Goal: Task Accomplishment & Management: Use online tool/utility

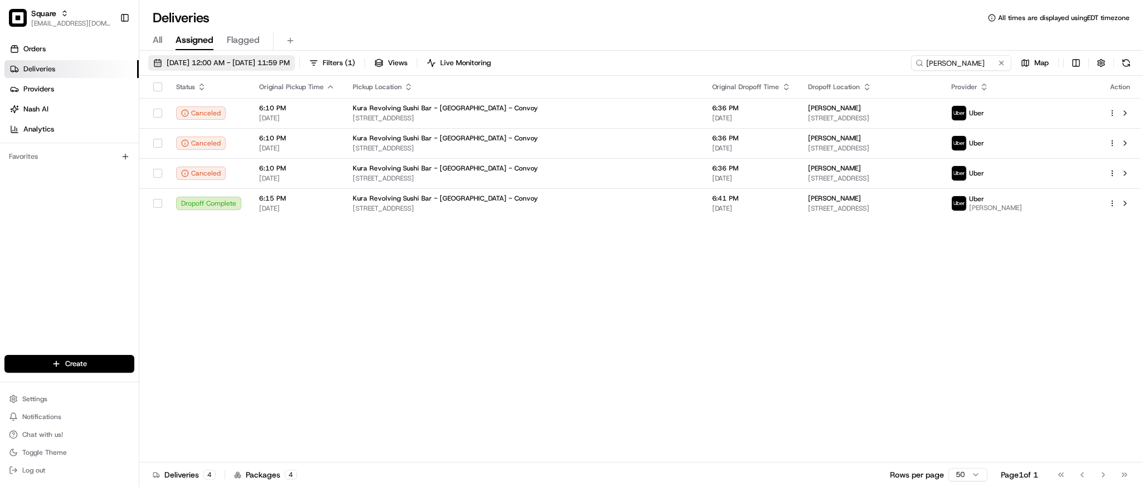
click at [218, 58] on span "[DATE] 12:00 AM - [DATE] 11:59 PM" at bounding box center [228, 63] width 123 height 10
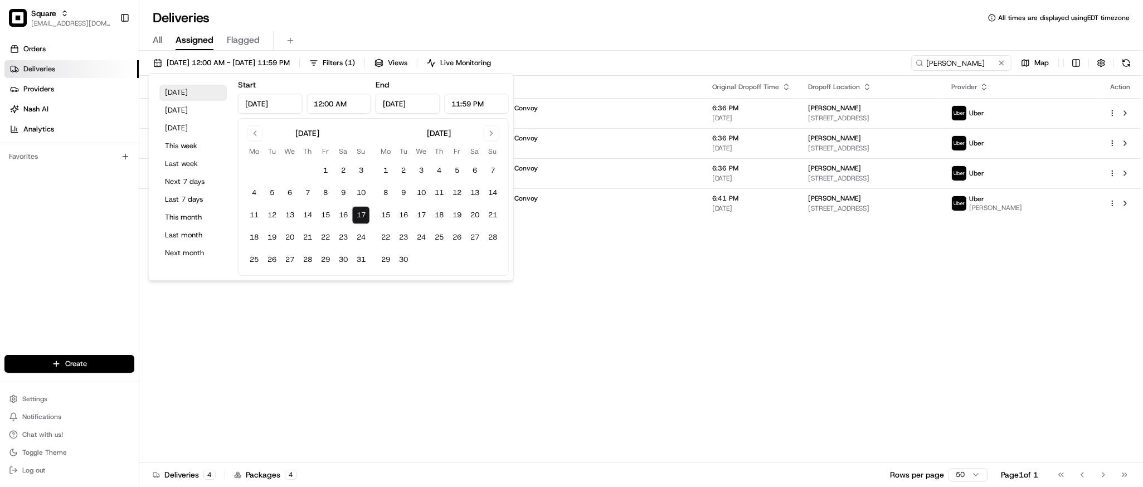
click at [192, 93] on button "Today" at bounding box center [193, 93] width 67 height 16
click at [1001, 65] on button at bounding box center [1001, 62] width 11 height 11
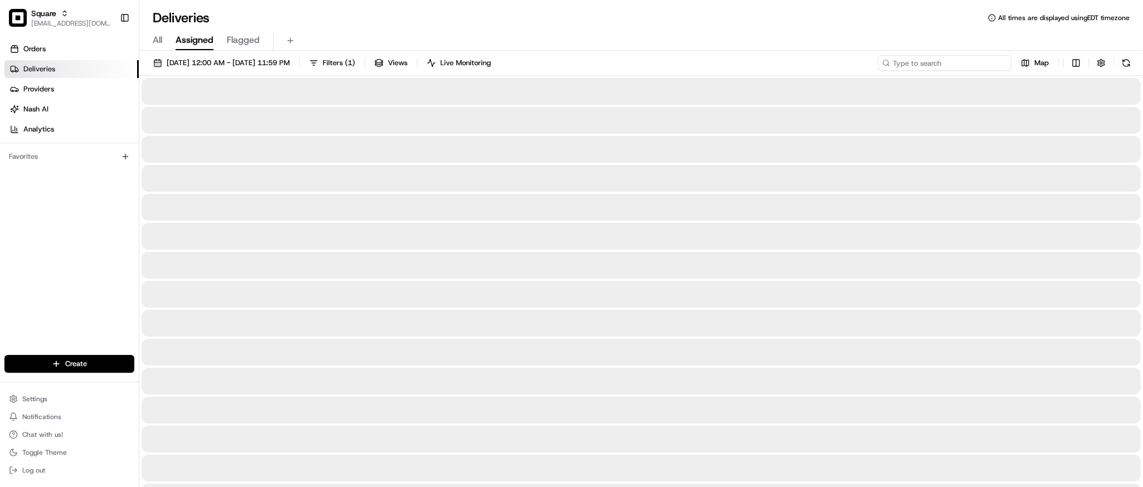
click at [940, 65] on input at bounding box center [945, 63] width 134 height 16
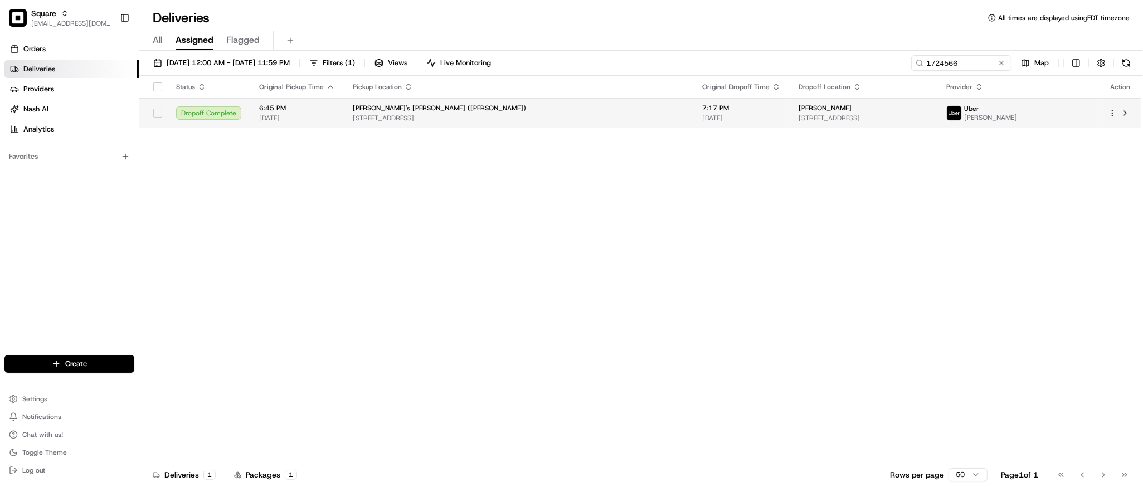
click at [479, 123] on td "Michy's Chino Boricua (Katy) 806 Katy Fort Bend Rd suite 150, Katy, TX 77493, U…" at bounding box center [518, 113] width 349 height 30
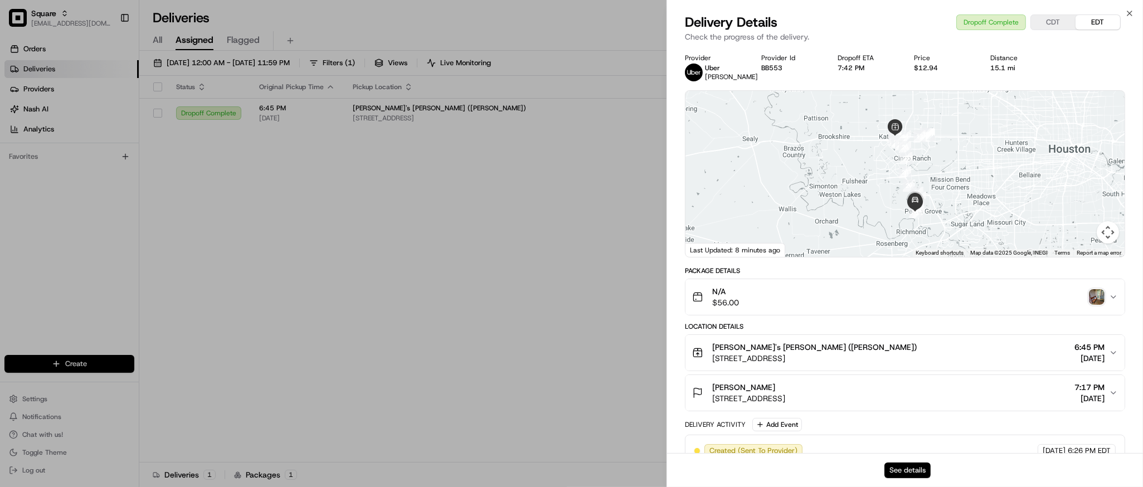
click at [898, 473] on button "See details" at bounding box center [907, 471] width 46 height 16
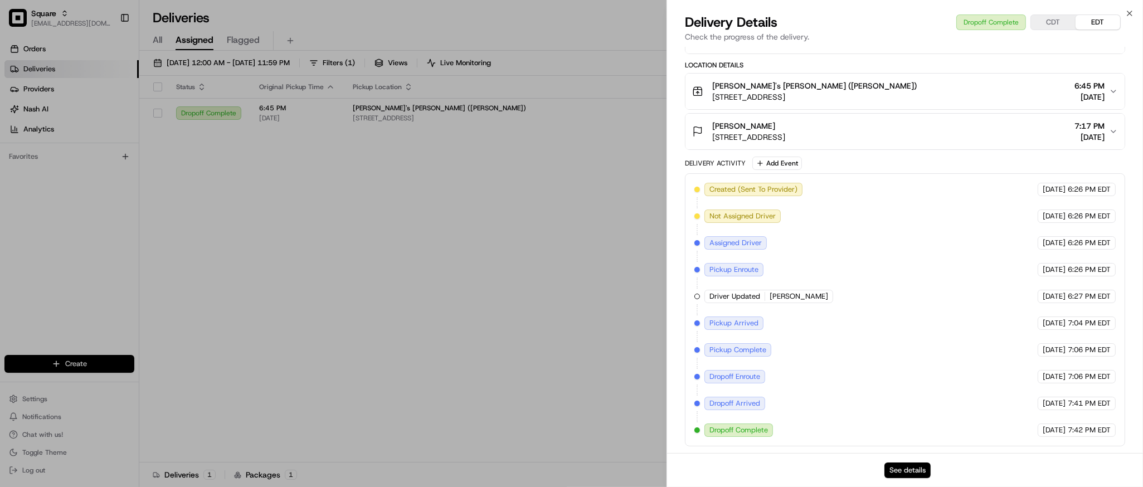
click at [918, 473] on button "See details" at bounding box center [907, 471] width 46 height 16
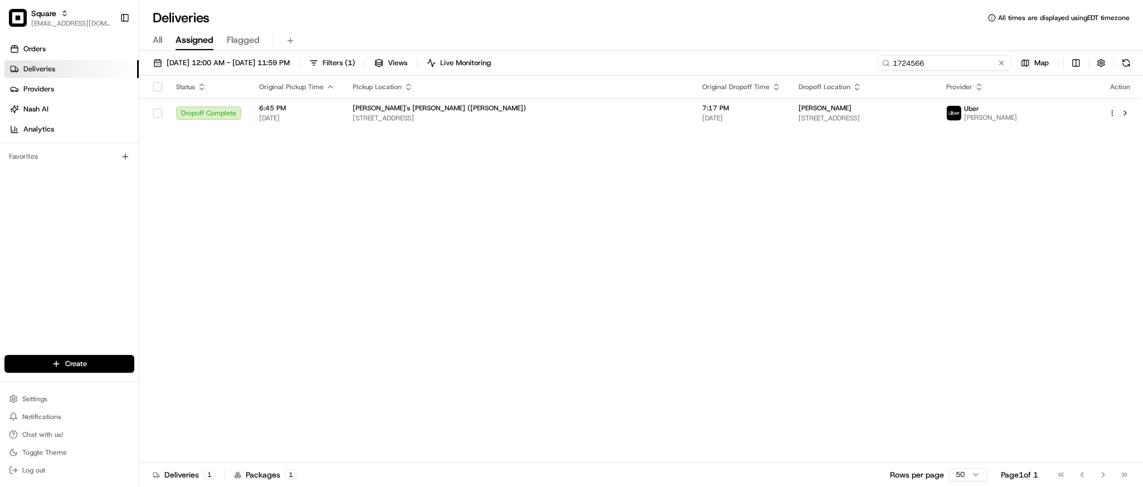
click at [952, 62] on input "1724566" at bounding box center [945, 63] width 134 height 16
click at [737, 172] on div "Status Original Pickup Time Pickup Location Original Dropoff Time Dropoff Locat…" at bounding box center [640, 269] width 1002 height 387
click at [944, 66] on input "1724566" at bounding box center [945, 63] width 134 height 16
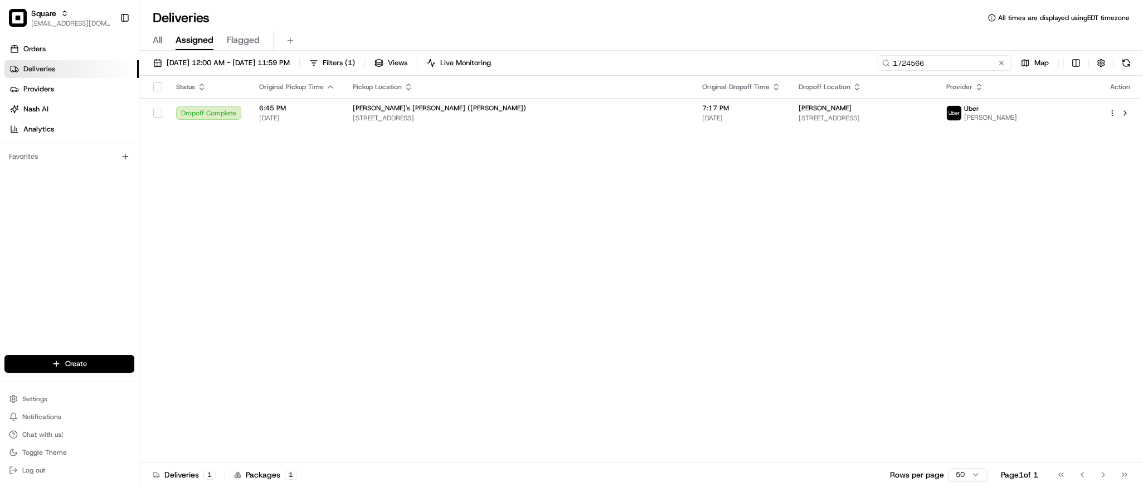
paste input "jung"
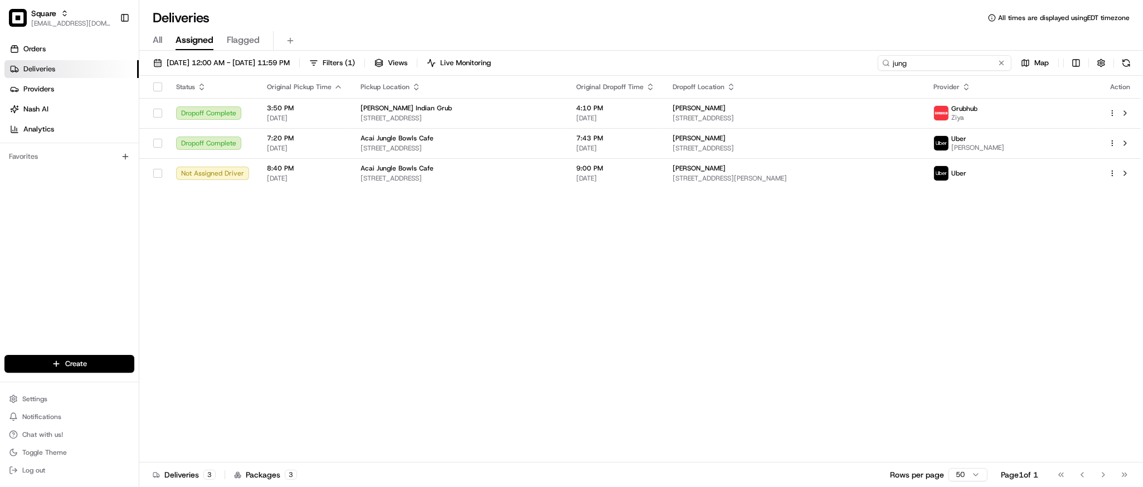
click at [892, 63] on input "jung" at bounding box center [945, 63] width 134 height 16
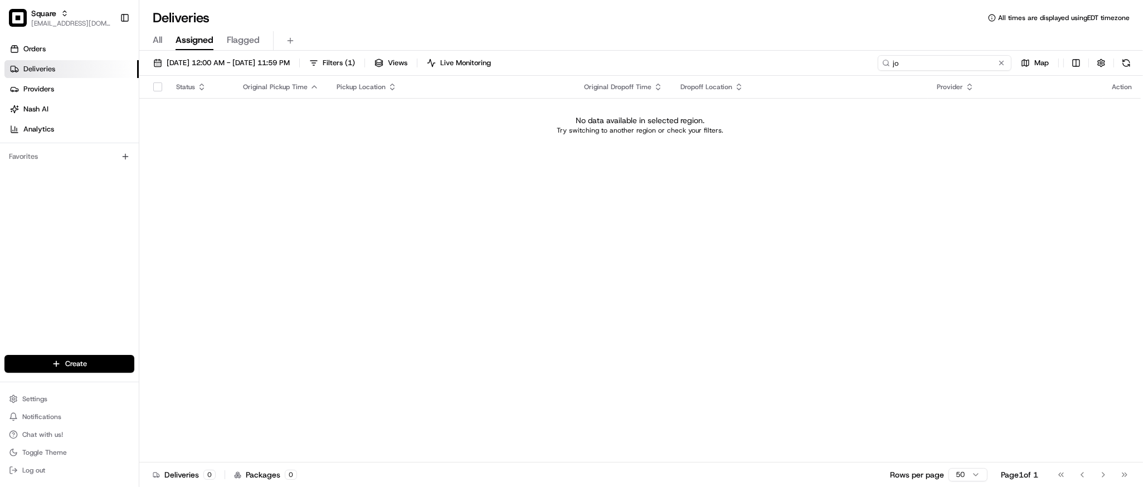
type input "j"
type input "joshua jung"
click at [330, 220] on div "Status Original Pickup Time Pickup Location Original Dropoff Time Dropoff Locat…" at bounding box center [640, 269] width 1002 height 387
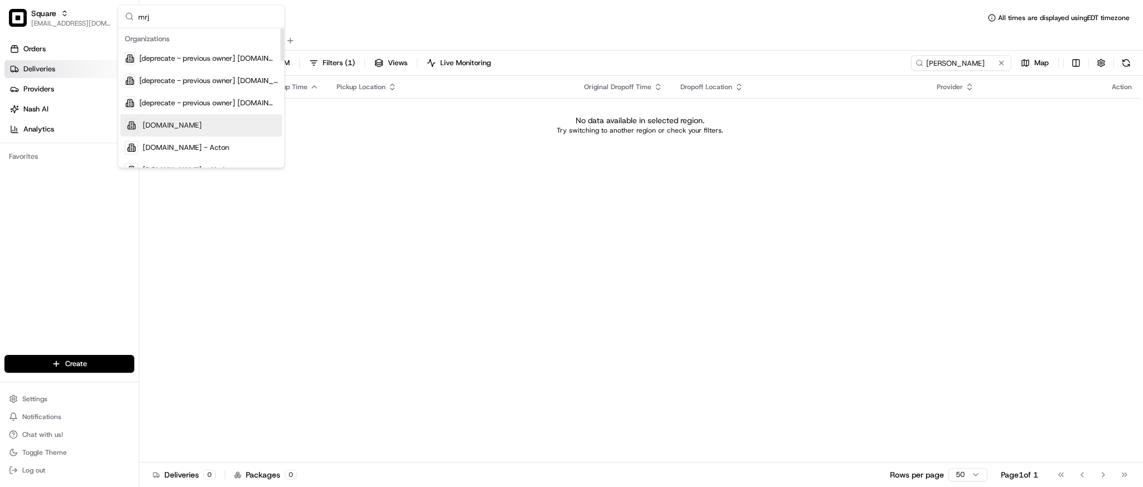
type input "mrj"
click at [193, 120] on div "MrJims.Pizza" at bounding box center [201, 125] width 162 height 22
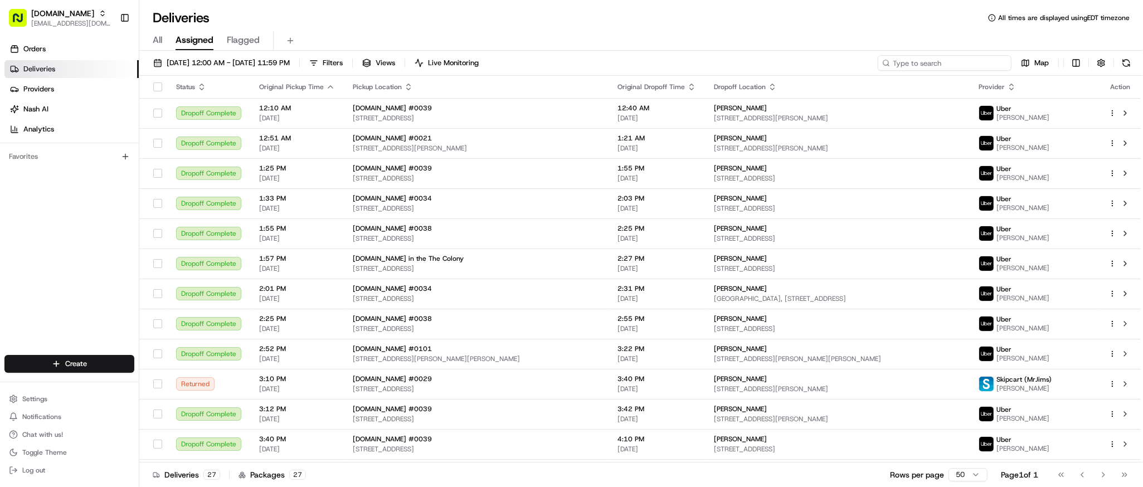
click at [933, 66] on input at bounding box center [945, 63] width 134 height 16
type input "jung"
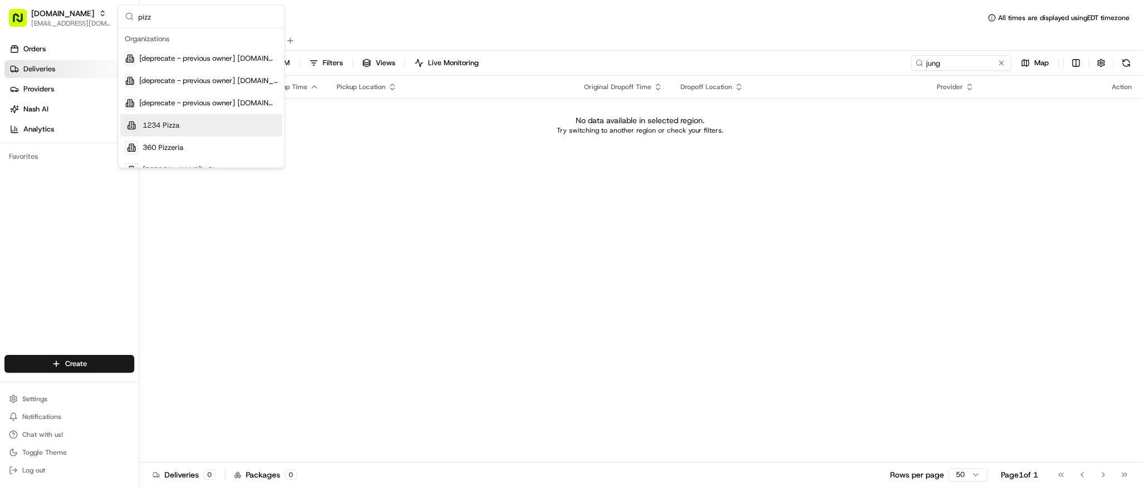
type input "pizza"
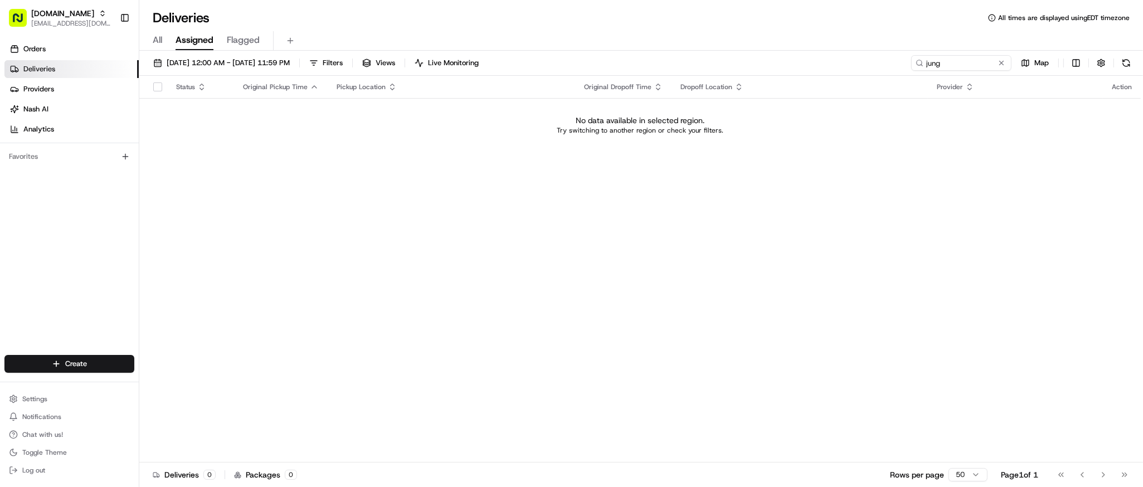
click at [278, 147] on td "No data available in selected region. Try switching to another region or check …" at bounding box center [640, 125] width 1002 height 54
type input "m"
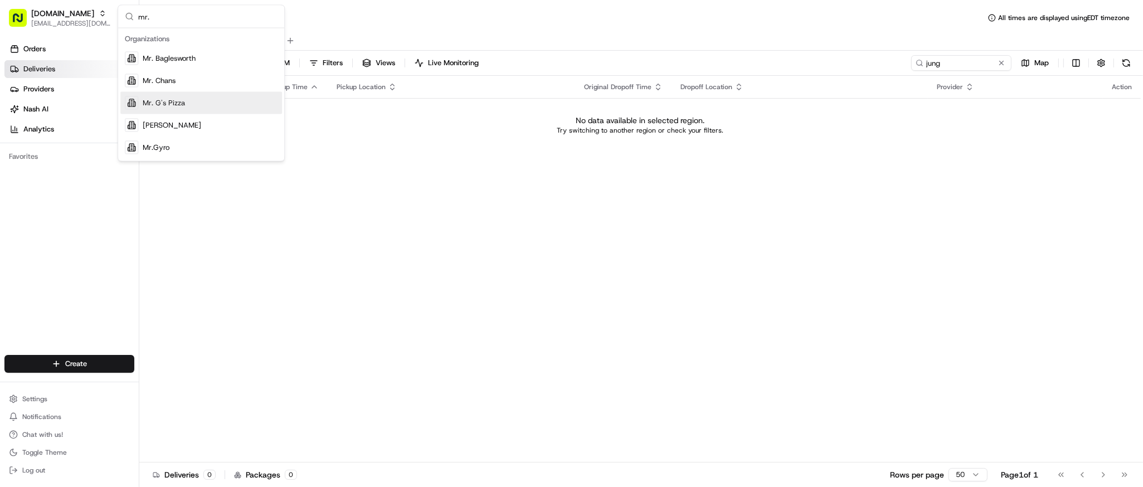
type input "mr."
click at [176, 105] on span "Mr. G's Pizza" at bounding box center [164, 103] width 42 height 10
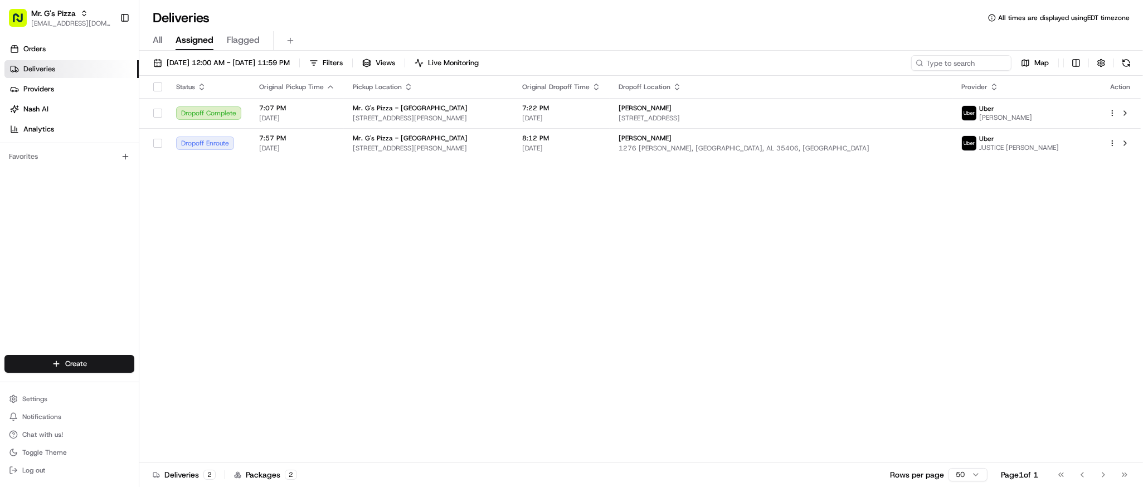
click at [597, 243] on div "Status Original Pickup Time Pickup Location Original Dropoff Time Dropoff Locat…" at bounding box center [640, 269] width 1002 height 387
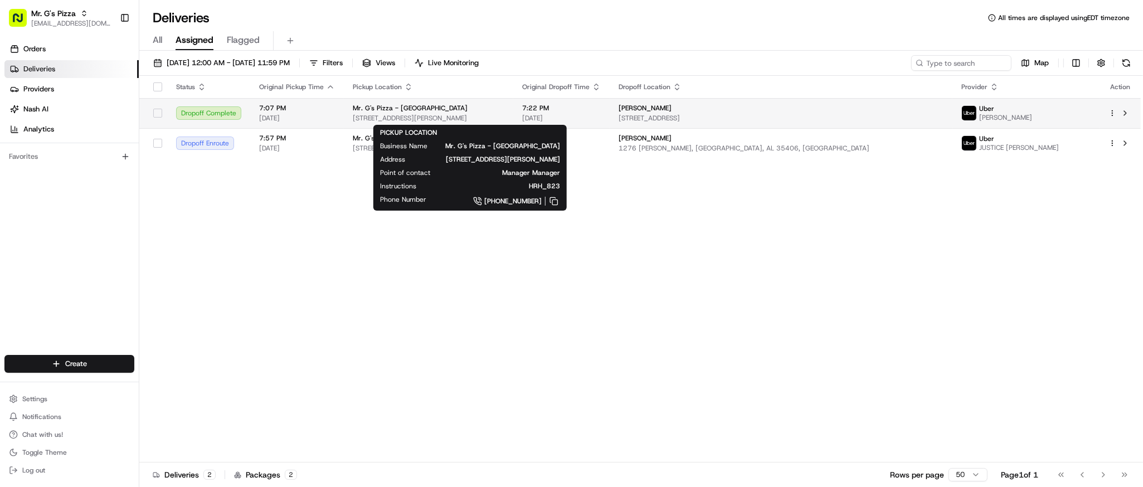
click at [504, 111] on div "Mr. G's Pizza - Northport" at bounding box center [429, 108] width 152 height 9
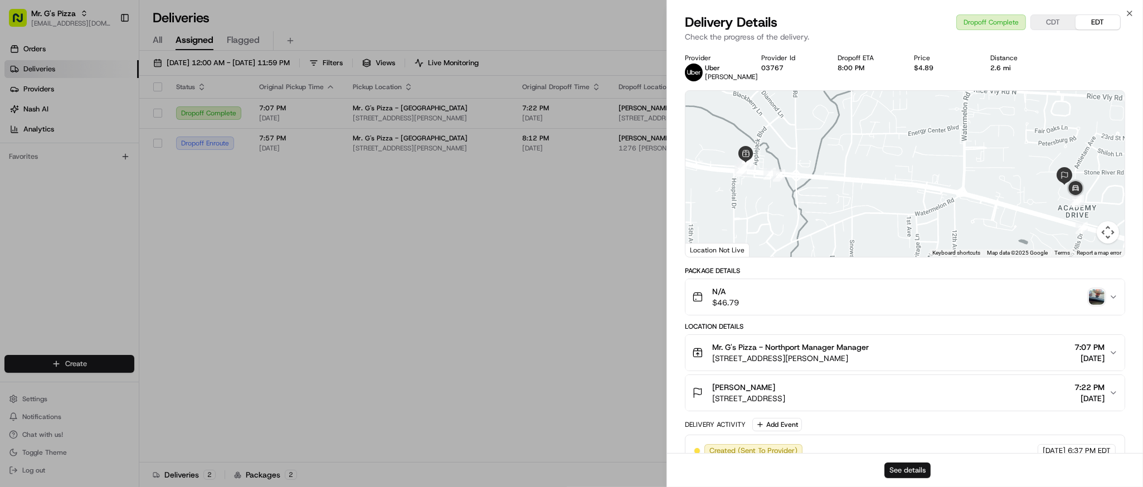
click at [913, 467] on button "See details" at bounding box center [907, 471] width 46 height 16
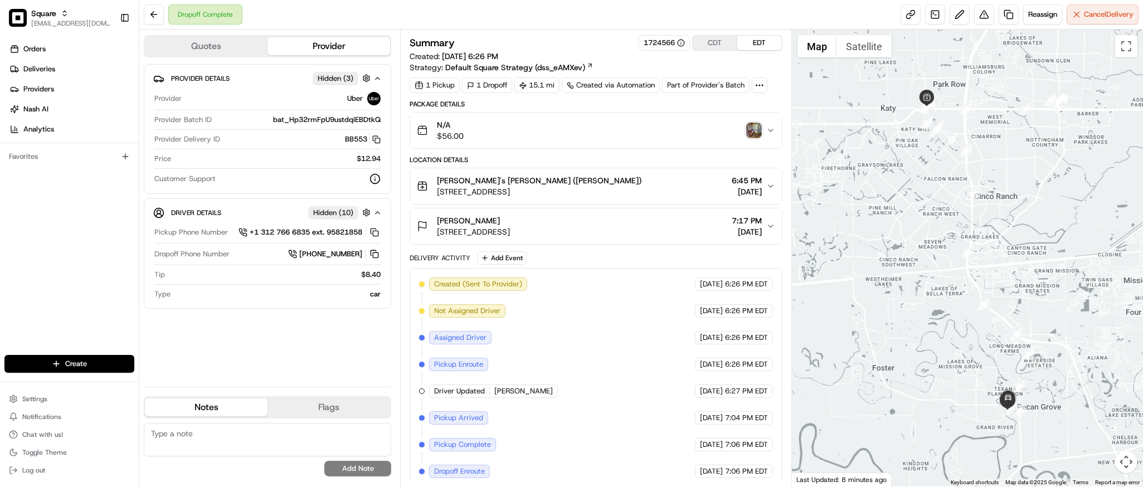
click at [752, 133] on img "button" at bounding box center [754, 131] width 16 height 16
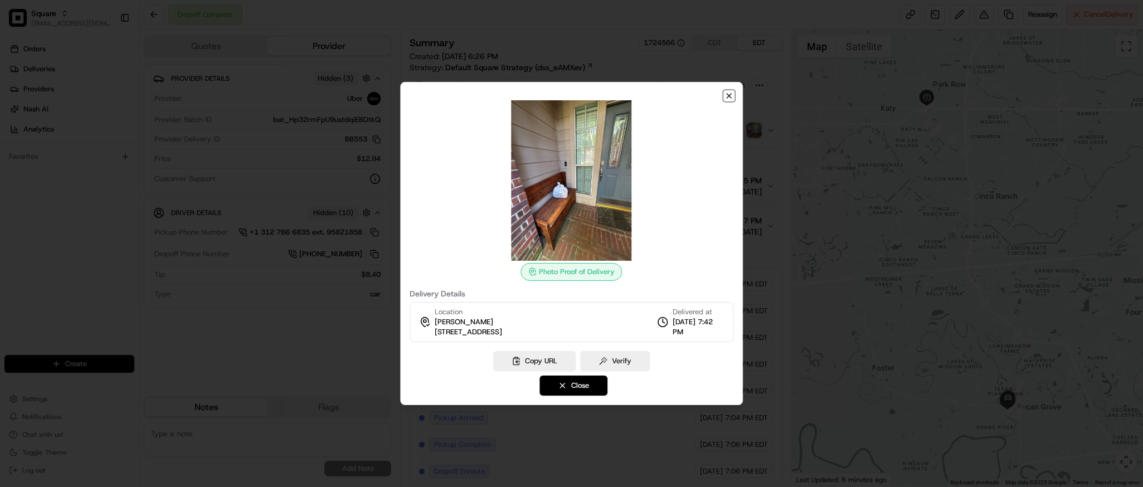
click at [732, 95] on icon "button" at bounding box center [729, 95] width 9 height 9
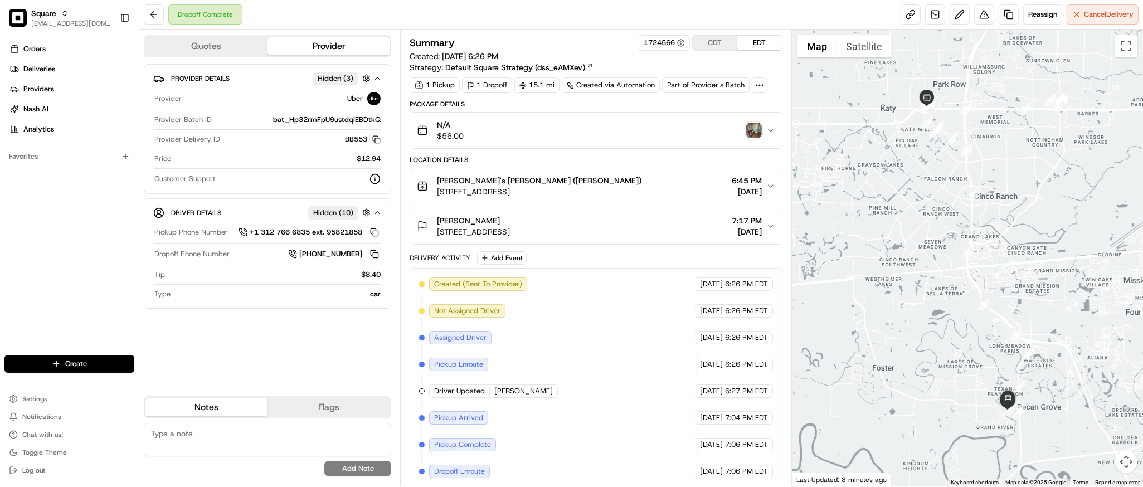
click at [955, 196] on div at bounding box center [967, 258] width 351 height 457
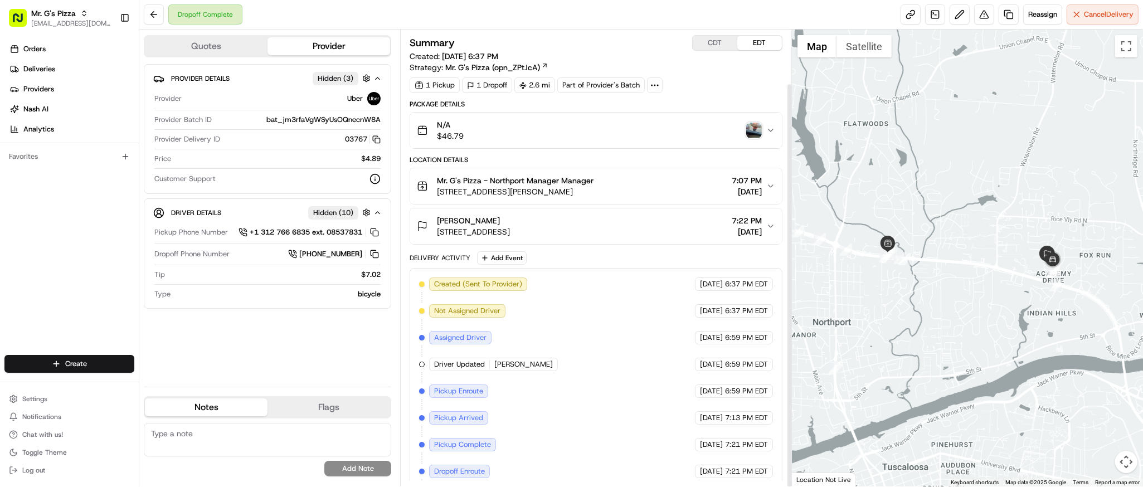
scroll to position [60, 0]
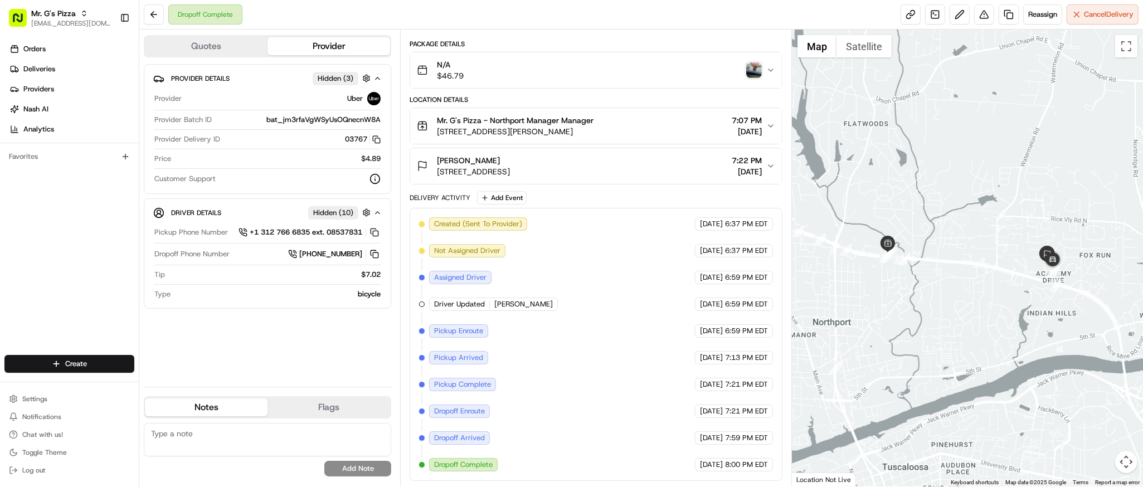
click at [751, 70] on img "button" at bounding box center [754, 70] width 16 height 16
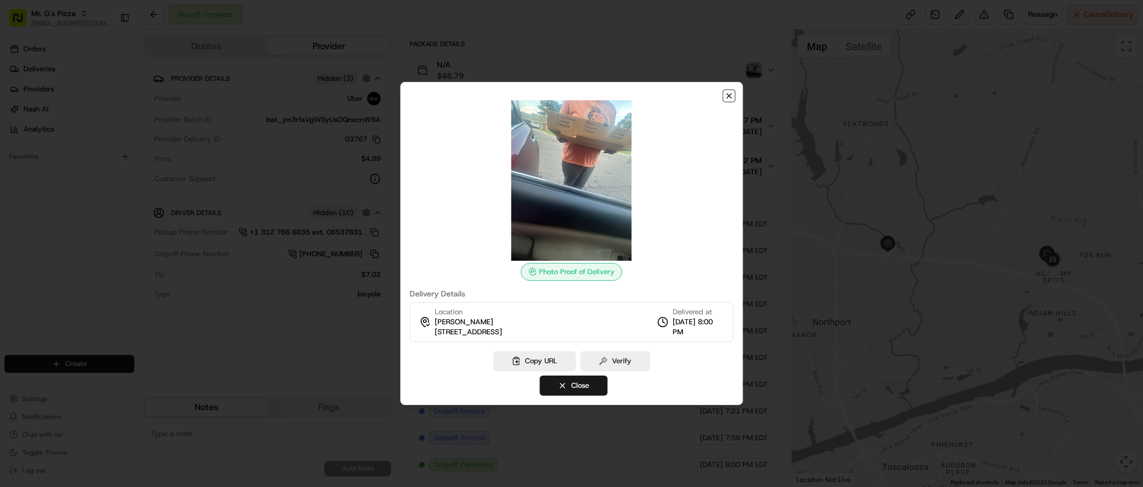
click at [727, 99] on icon "button" at bounding box center [729, 95] width 9 height 9
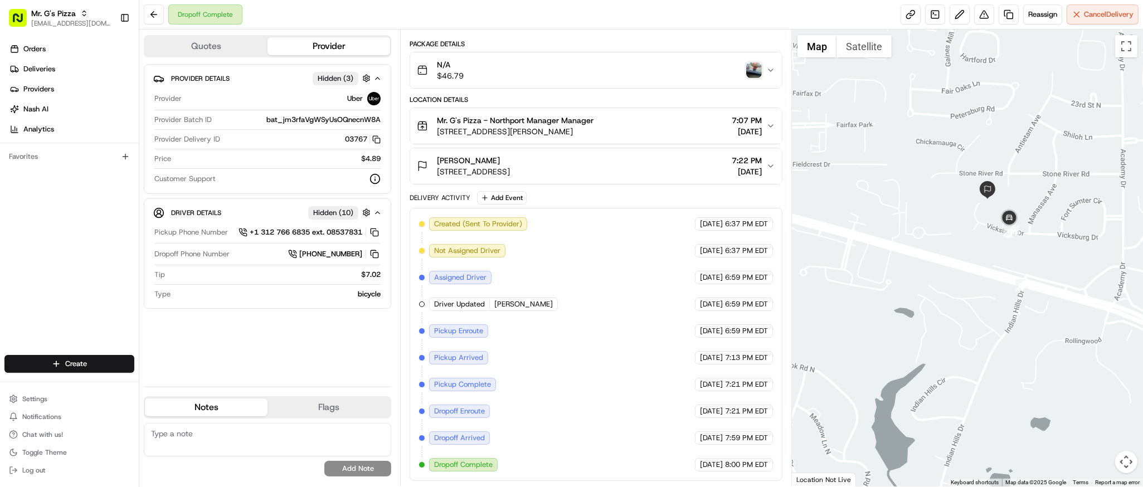
click at [750, 72] on img "button" at bounding box center [754, 70] width 16 height 16
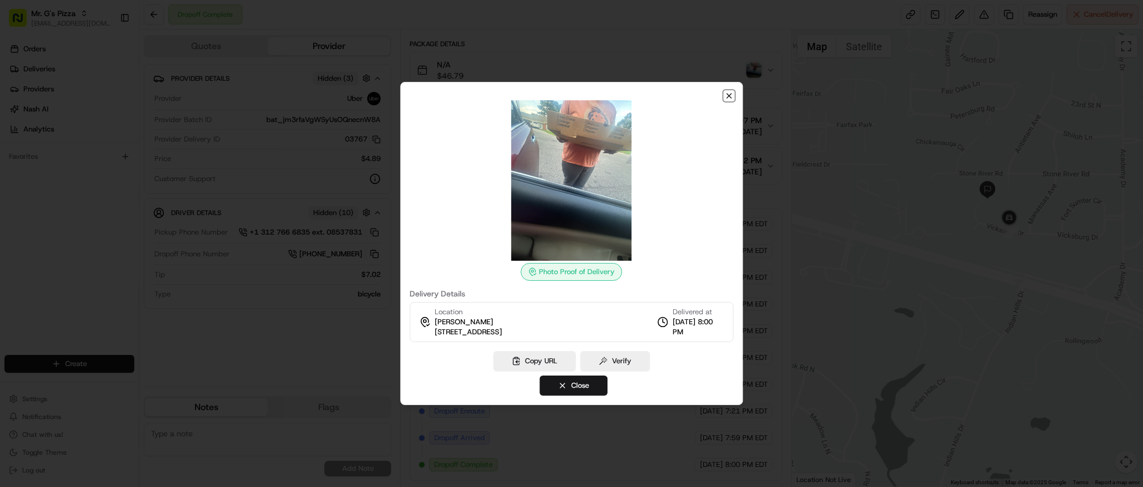
click at [728, 94] on icon "button" at bounding box center [729, 95] width 9 height 9
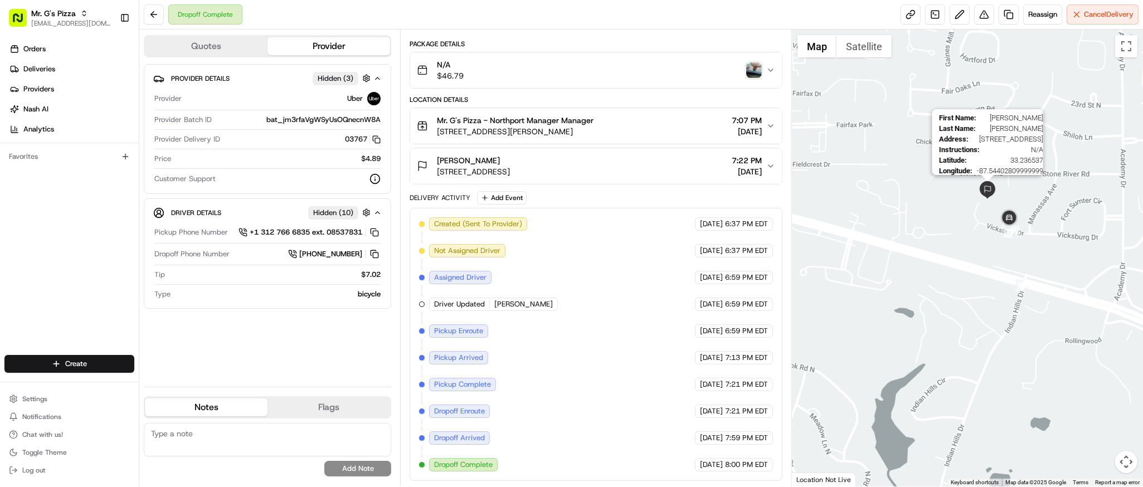
click at [988, 197] on img at bounding box center [988, 190] width 18 height 18
click at [942, 200] on div at bounding box center [967, 258] width 351 height 457
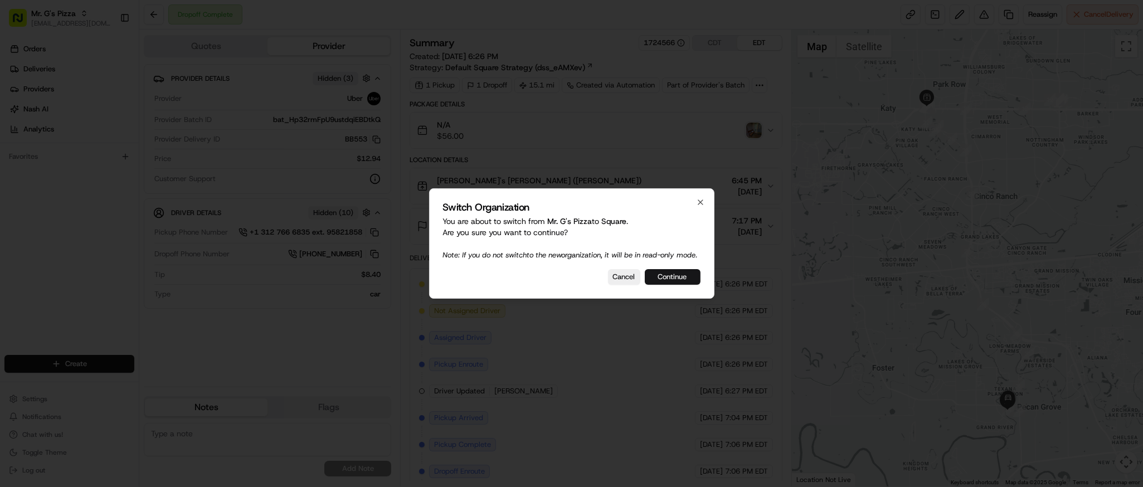
click at [688, 280] on button "Continue" at bounding box center [673, 277] width 56 height 16
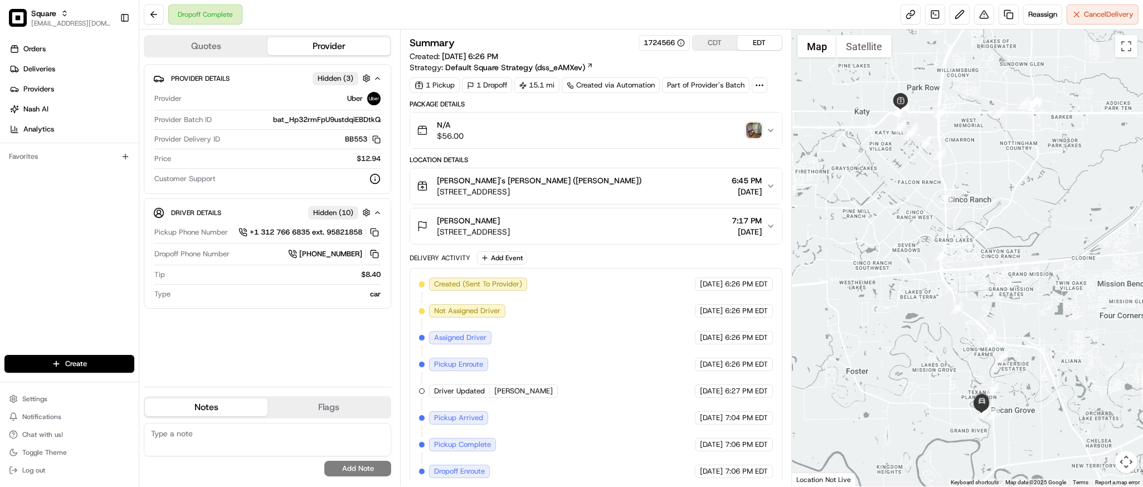
click at [640, 194] on div "Michy's Chino Boricua (Katy) 806 Katy Fort Bend Rd suite 150, Katy, TX 77493, U…" at bounding box center [591, 186] width 349 height 22
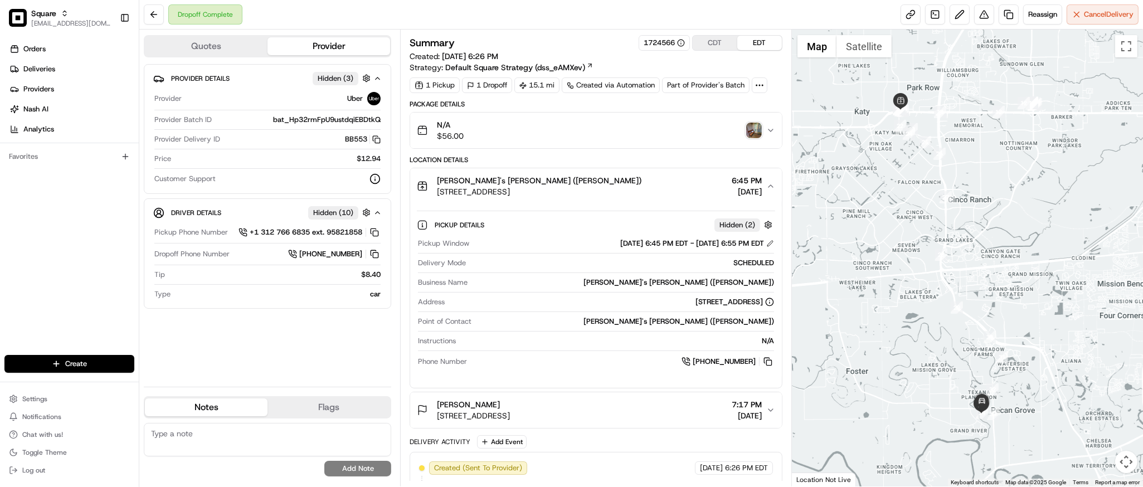
click at [640, 194] on div "Michy's Chino Boricua (Katy) 806 Katy Fort Bend Rd suite 150, Katy, TX 77493, U…" at bounding box center [591, 186] width 349 height 22
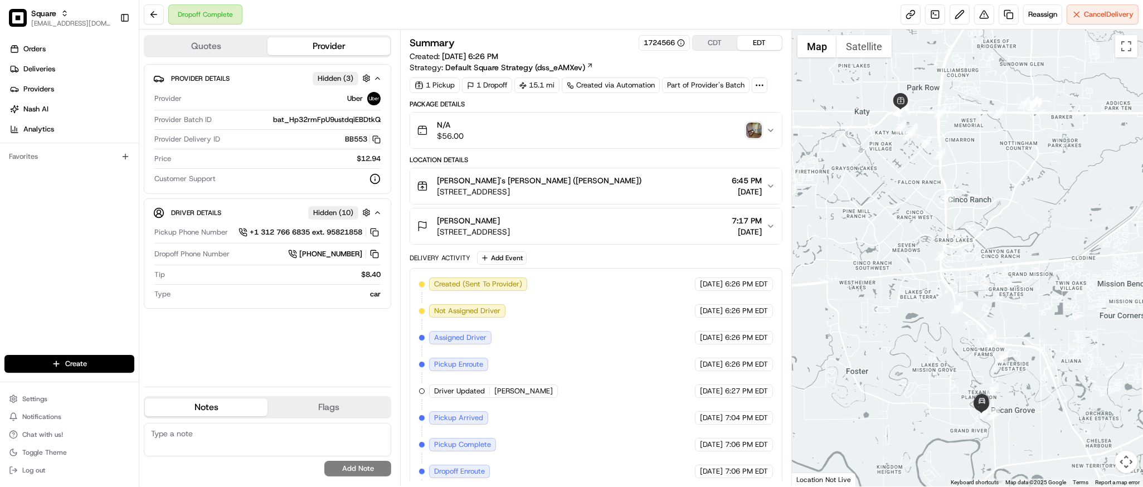
click at [751, 131] on img "button" at bounding box center [754, 131] width 16 height 16
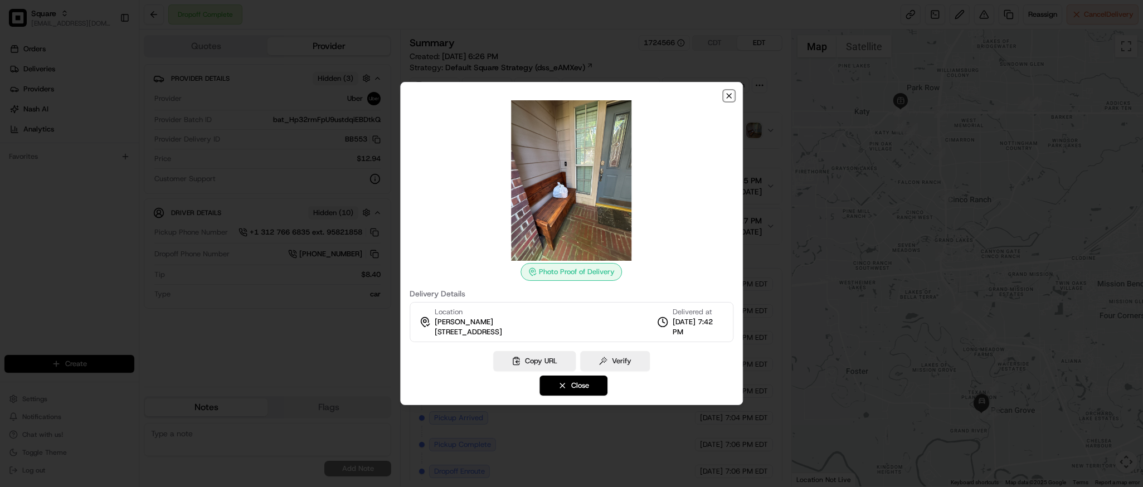
click at [729, 98] on icon "button" at bounding box center [729, 95] width 9 height 9
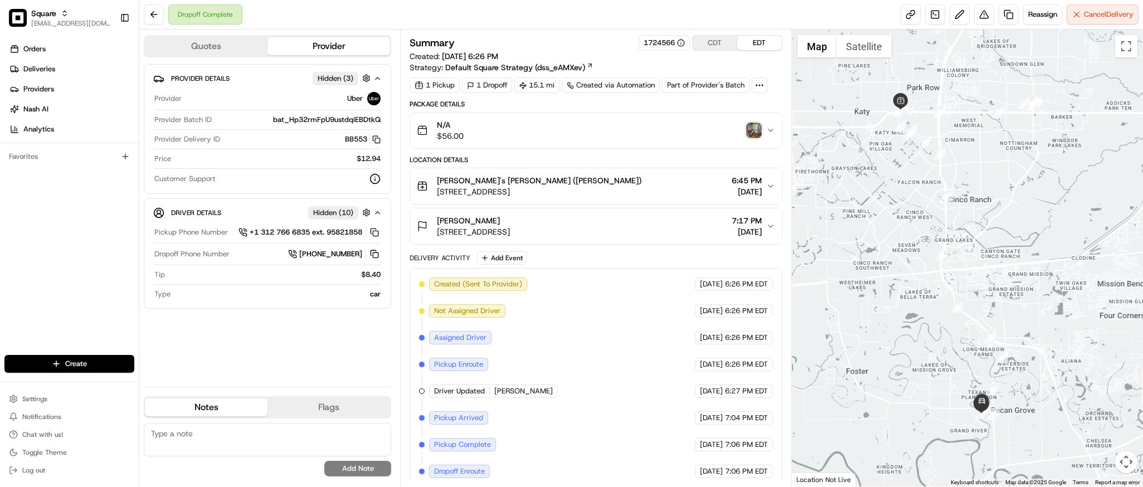
click at [754, 135] on img "button" at bounding box center [754, 131] width 16 height 16
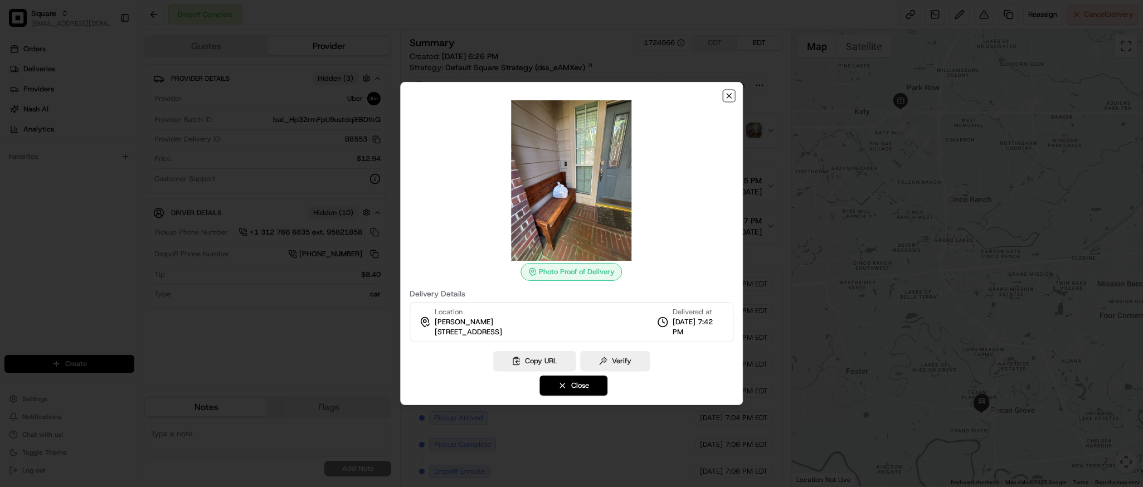
click at [728, 98] on icon "button" at bounding box center [729, 95] width 9 height 9
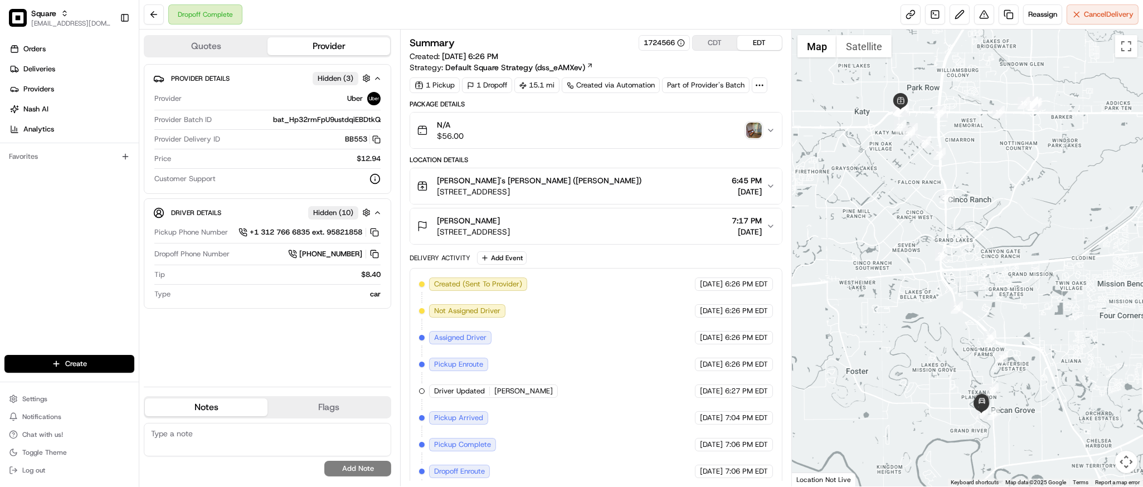
click at [234, 435] on textarea at bounding box center [267, 439] width 247 height 33
paste textarea "**Caller Information: customer **Reason for Call: cx receive the order but ther…"
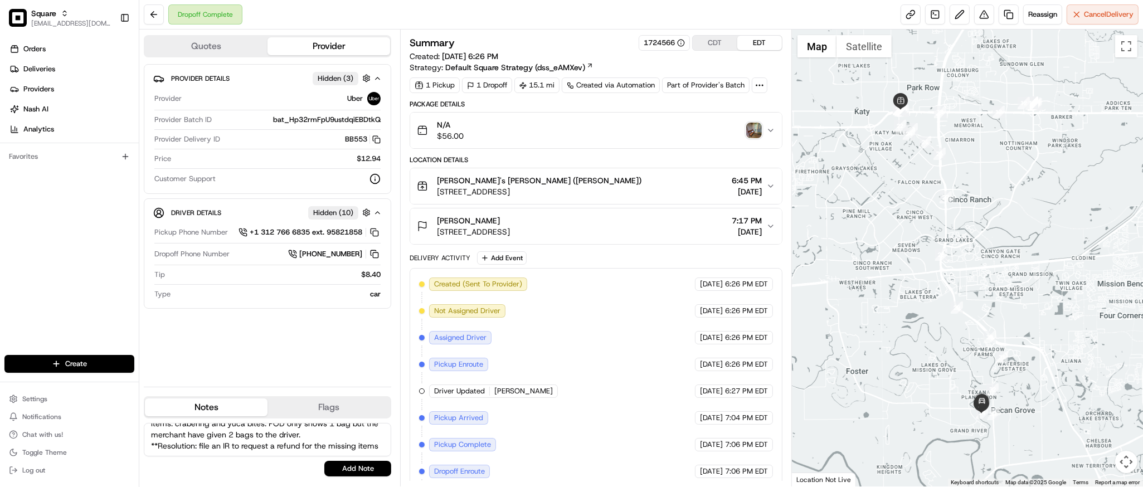
type textarea "**Caller Information: customer **Reason for Call: cx receive the order but ther…"
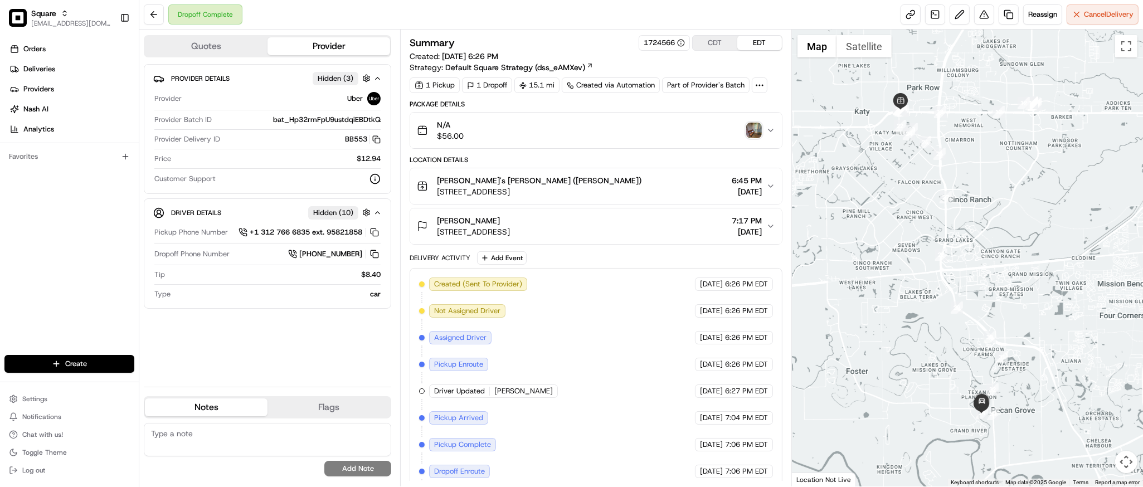
click at [986, 271] on div at bounding box center [967, 258] width 351 height 457
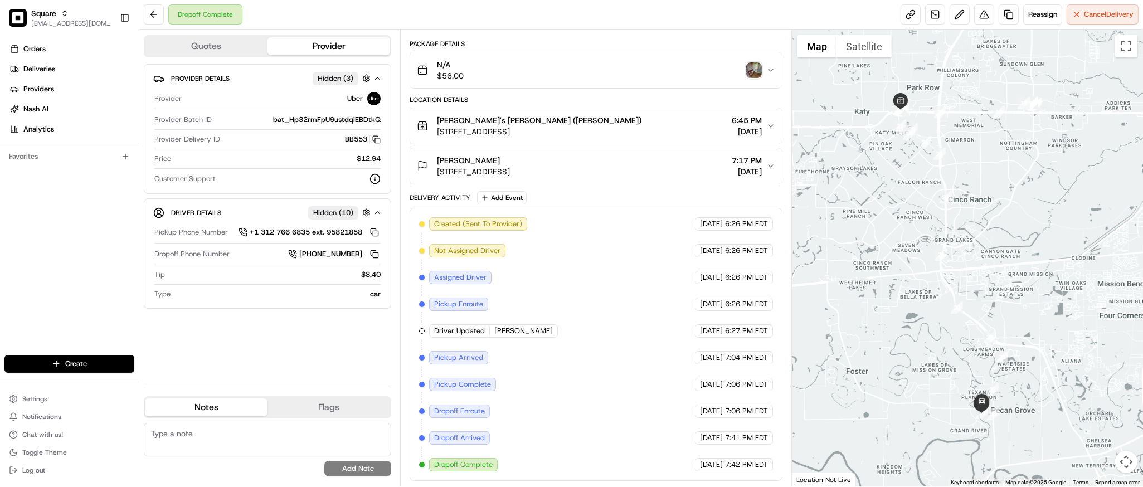
click at [220, 443] on textarea at bounding box center [267, 439] width 247 height 33
paste textarea "Caller Information: Customer Reason for Call: Customer received the order, but …"
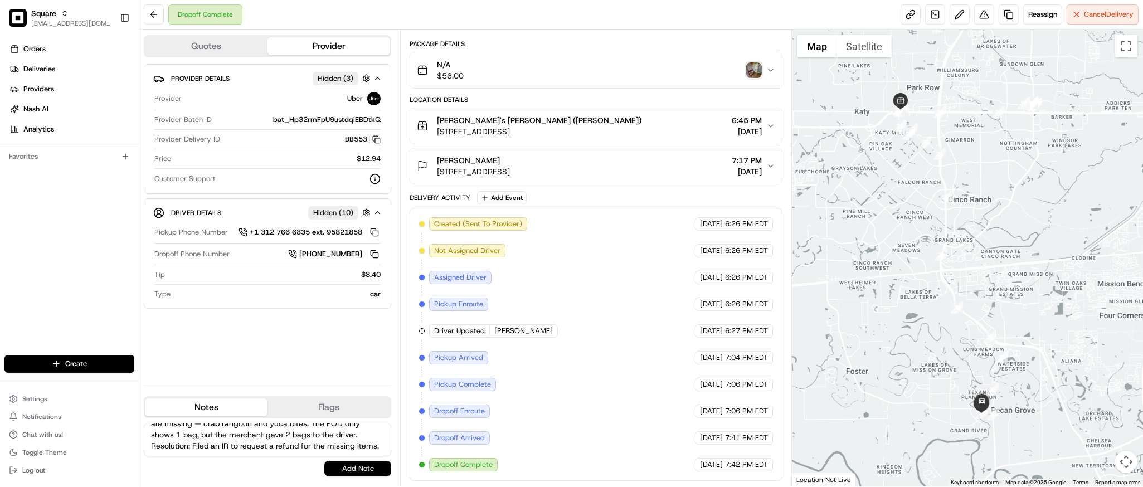
type textarea "Caller Information: Customer Reason for Call: Customer received the order, but …"
click at [333, 470] on button "Add Note" at bounding box center [357, 469] width 67 height 16
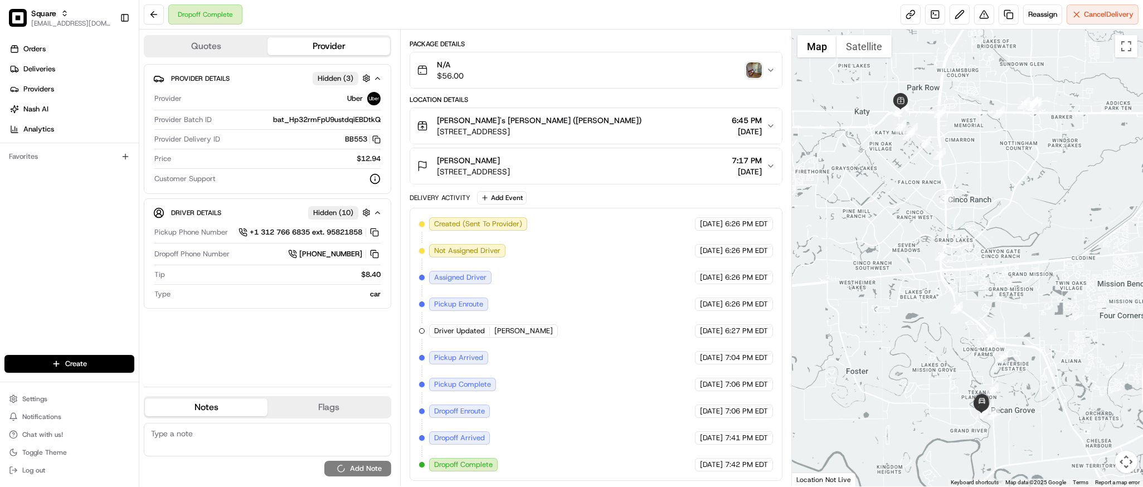
scroll to position [0, 0]
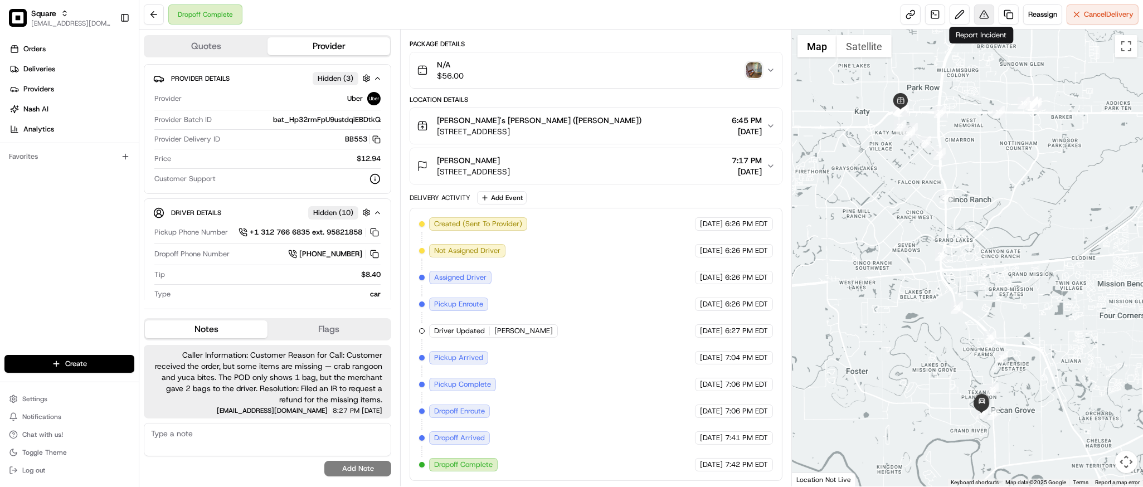
click at [977, 16] on button at bounding box center [984, 14] width 20 height 20
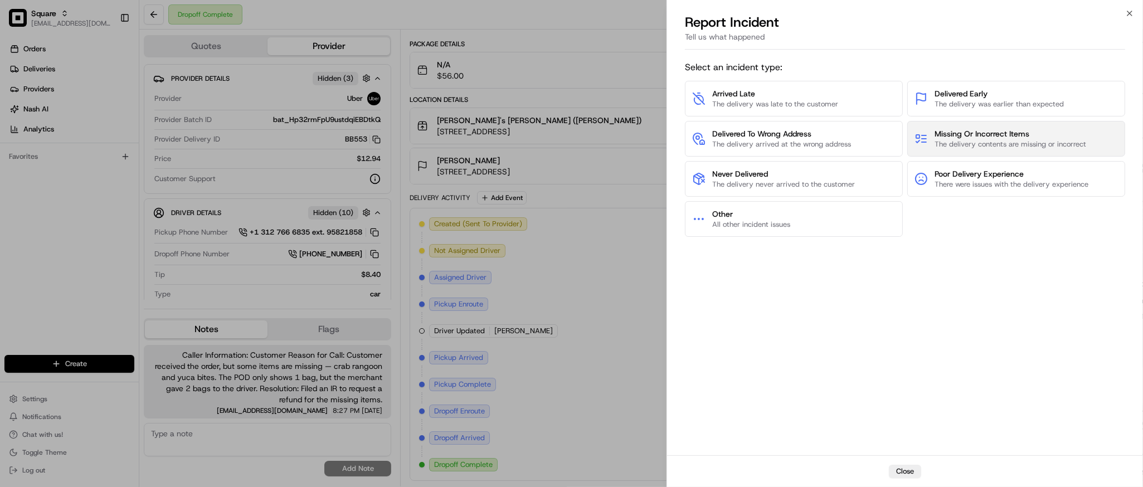
click at [1008, 132] on span "Missing Or Incorrect Items" at bounding box center [1011, 133] width 152 height 11
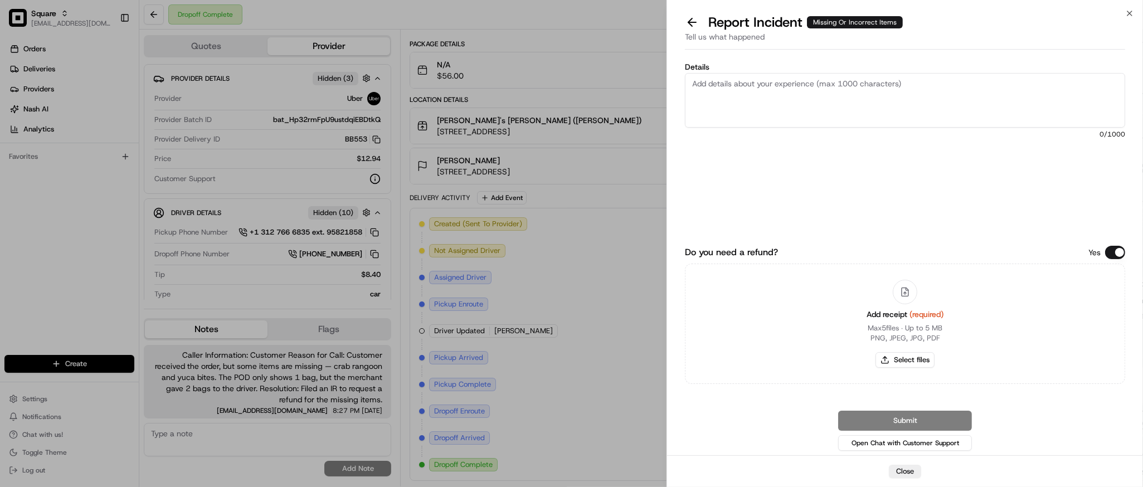
click at [1125, 245] on div "Do you need a refund? Yes Add receipt (required) Max 5 files ∙ Up to 5 MB PNG, …" at bounding box center [905, 341] width 440 height 223
click at [1122, 249] on button "Do you need a refund?" at bounding box center [1115, 252] width 20 height 13
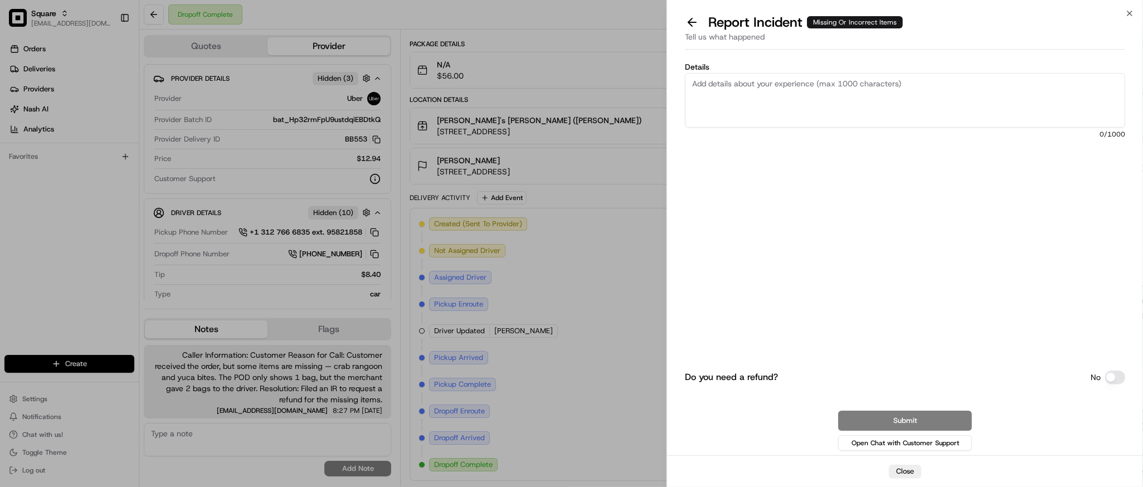
click at [1122, 249] on div "Do you need a refund? No Submit Open Chat with Customer Support" at bounding box center [905, 341] width 440 height 223
click at [779, 81] on textarea "Details" at bounding box center [905, 100] width 440 height 55
paste textarea "Customer received the order, but some items are missing — crab rangoon and yuca…"
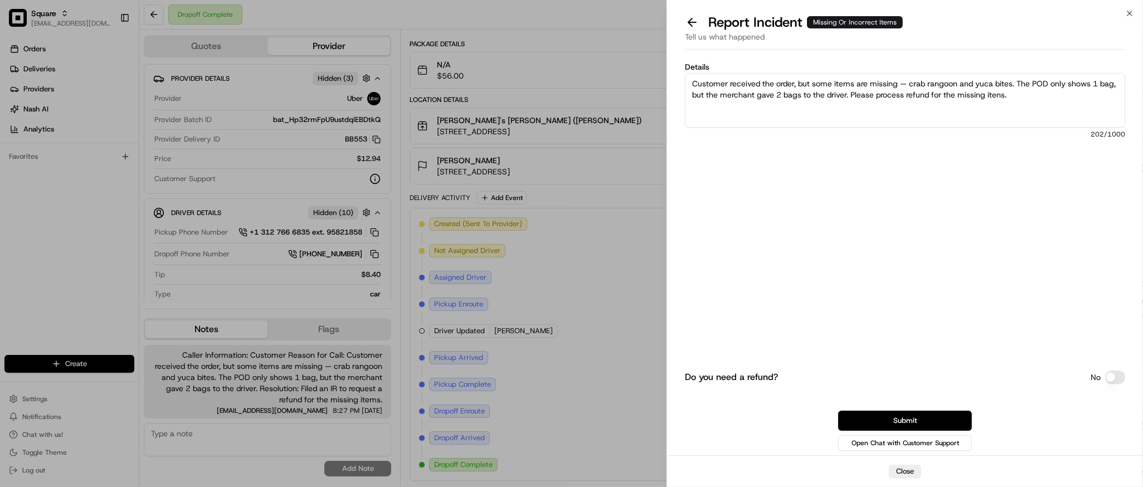
click at [910, 85] on textarea "Customer received the order, but some items are missing — crab rangoon and yuca…" at bounding box center [905, 100] width 440 height 55
click at [1024, 98] on textarea "Customer received the order, but some items are missing crab rangoon and yuca b…" at bounding box center [905, 100] width 440 height 55
type textarea "Customer received the order, but some items are missing crab rangoon and yuca b…"
click at [912, 419] on button "Submit" at bounding box center [905, 421] width 134 height 20
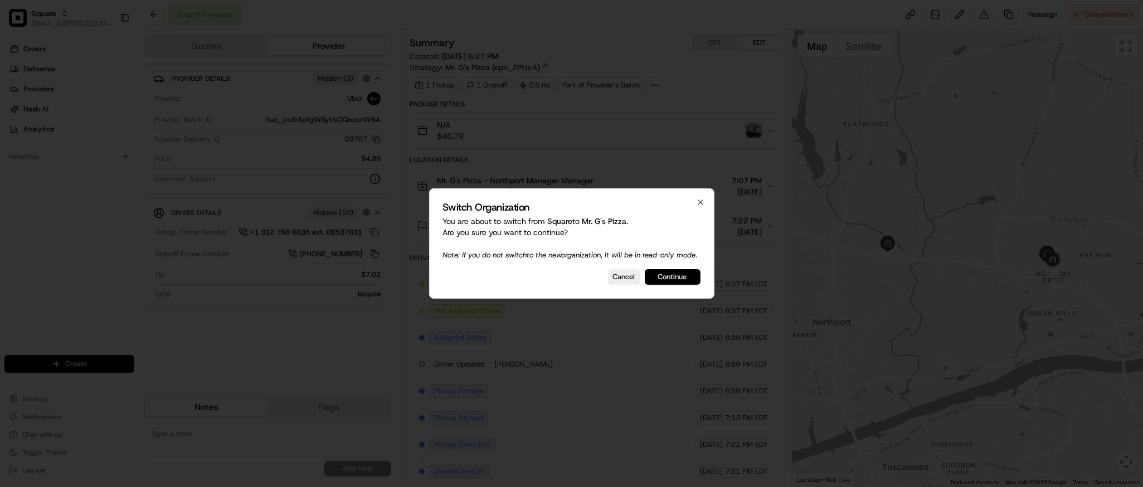
click at [680, 281] on button "Continue" at bounding box center [673, 277] width 56 height 16
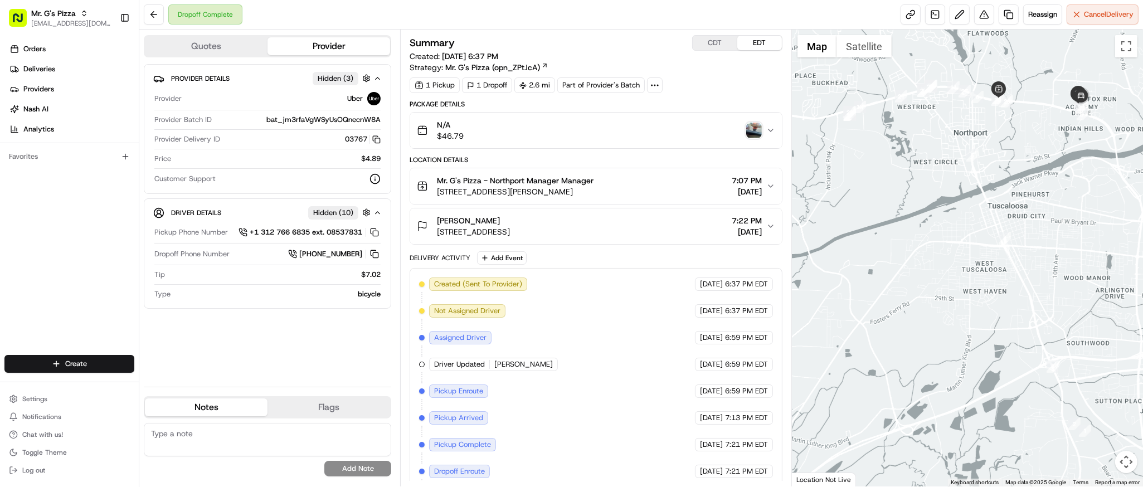
click at [927, 289] on div at bounding box center [967, 258] width 351 height 457
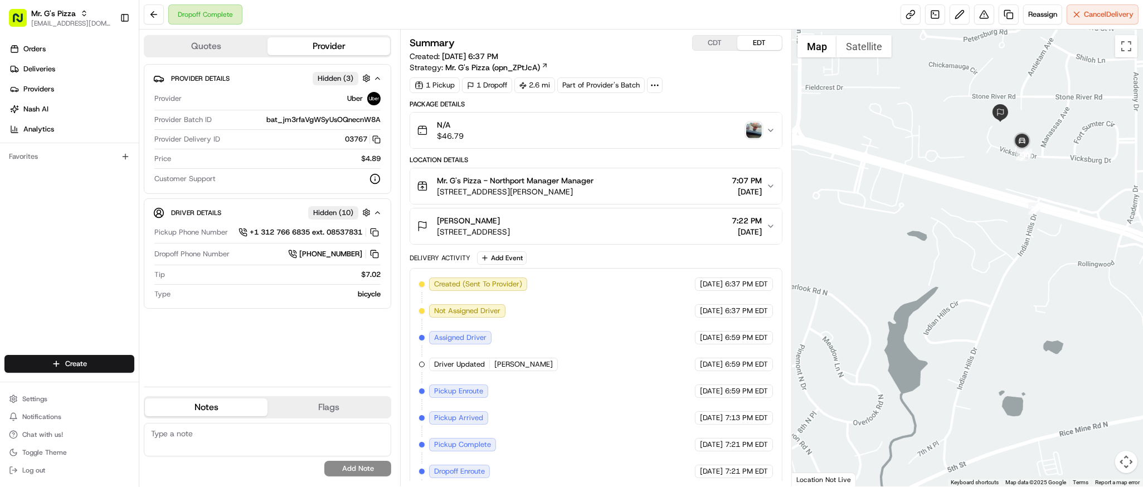
drag, startPoint x: 1093, startPoint y: 118, endPoint x: 801, endPoint y: 261, distance: 324.8
click at [801, 261] on div at bounding box center [967, 258] width 351 height 457
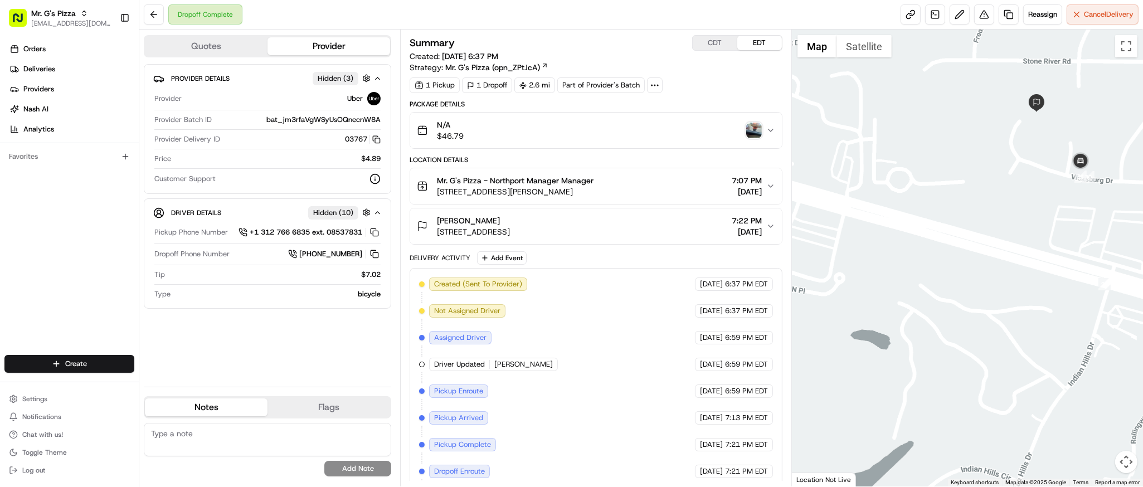
click at [1000, 150] on div at bounding box center [967, 258] width 351 height 457
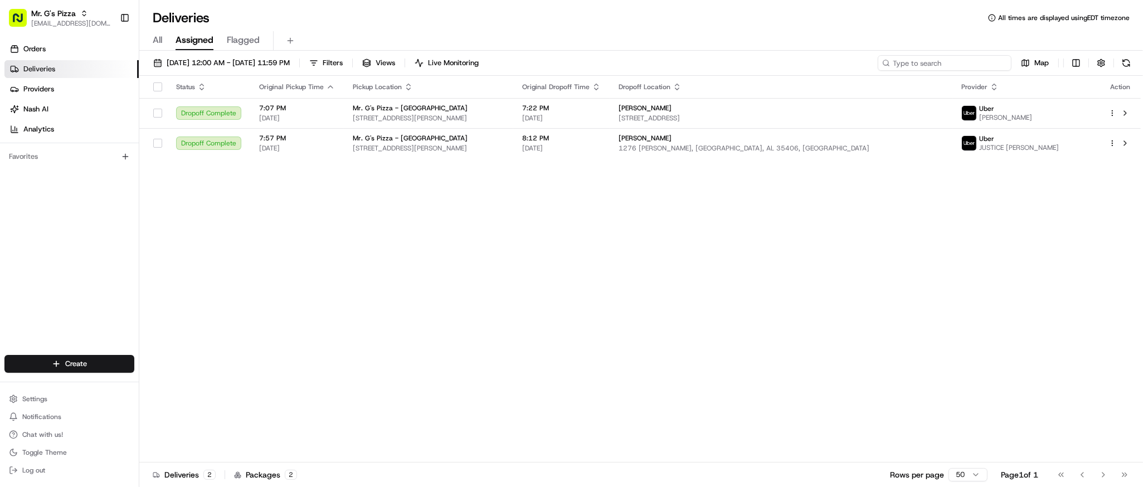
click at [956, 59] on input at bounding box center [945, 63] width 134 height 16
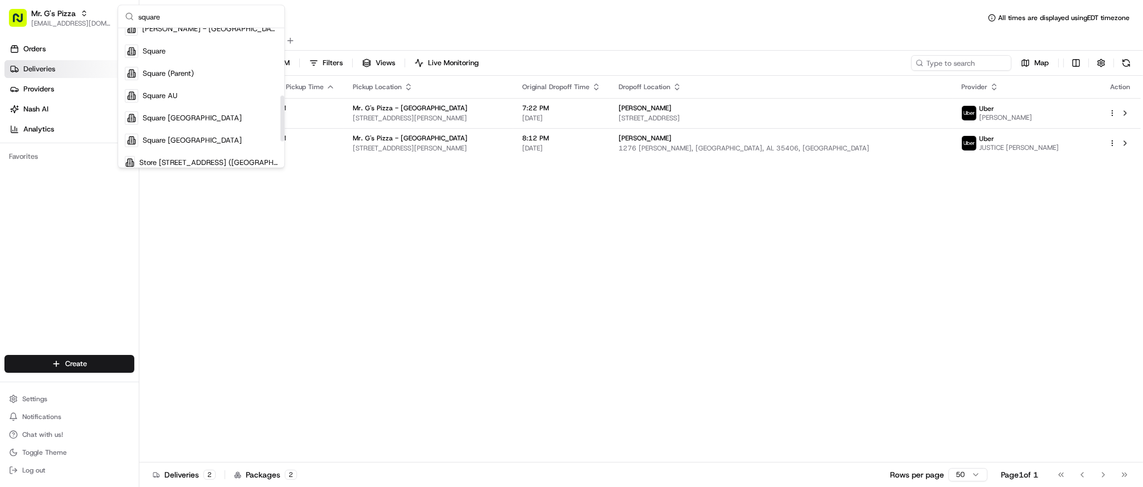
scroll to position [211, 0]
type input "square"
click at [181, 46] on div "Square" at bounding box center [201, 48] width 162 height 22
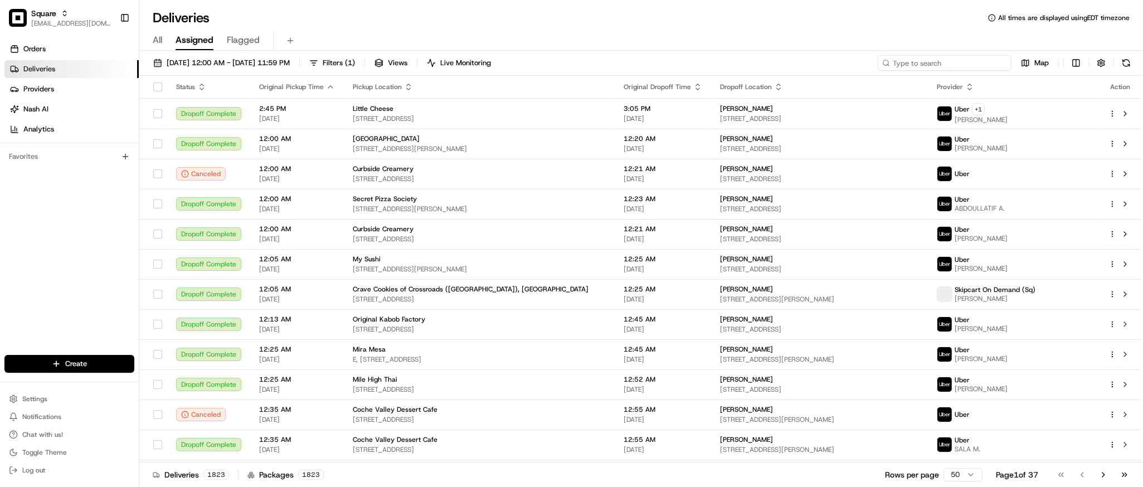
click at [934, 61] on input at bounding box center [945, 63] width 134 height 16
paste input "6419690"
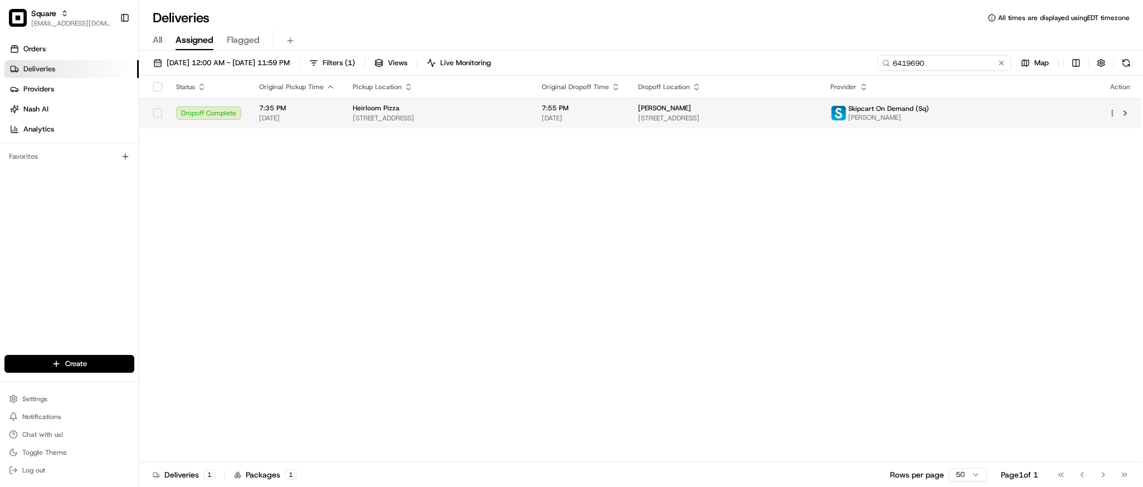
type input "6419690"
click at [524, 116] on span "[STREET_ADDRESS]" at bounding box center [438, 118] width 171 height 9
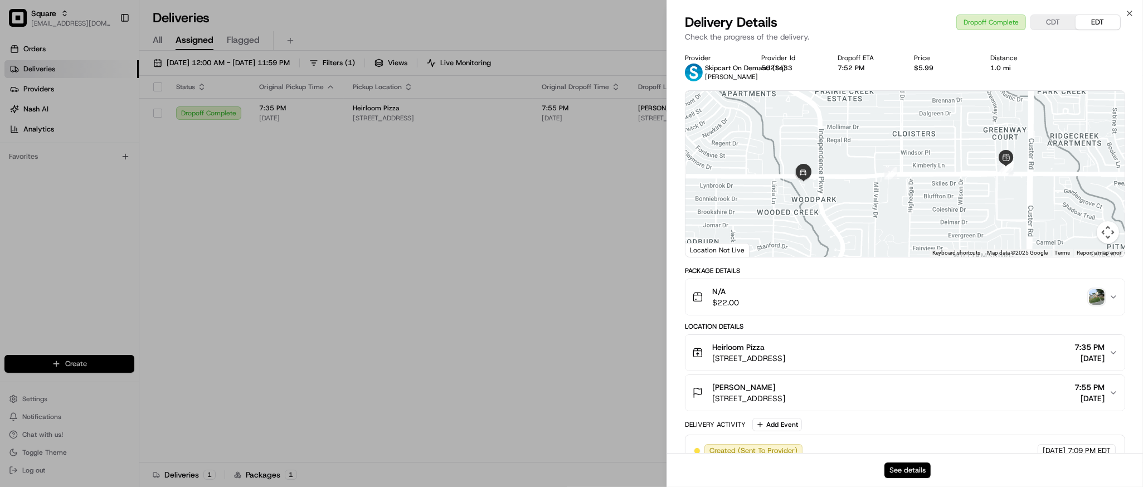
click at [897, 466] on button "See details" at bounding box center [907, 471] width 46 height 16
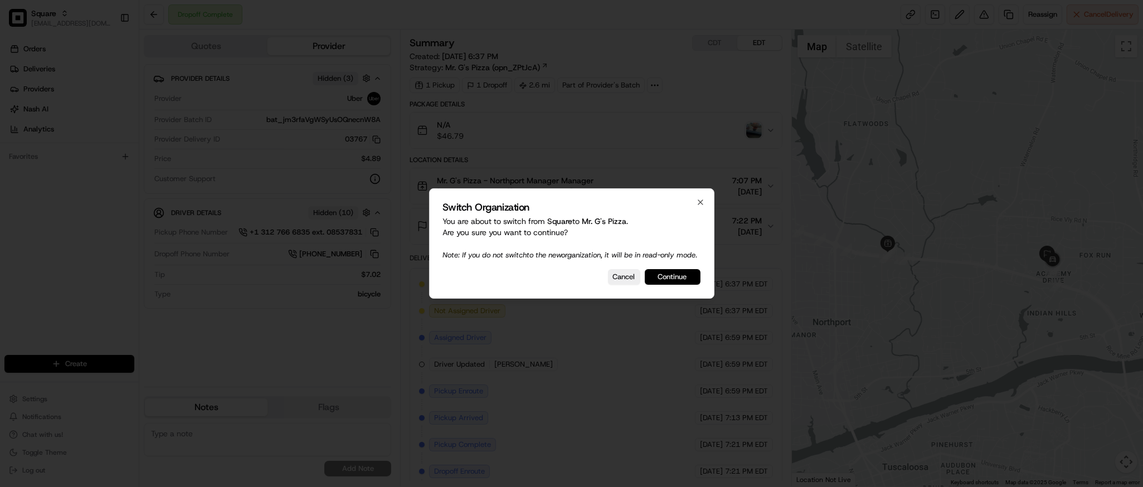
click at [674, 285] on button "Continue" at bounding box center [673, 277] width 56 height 16
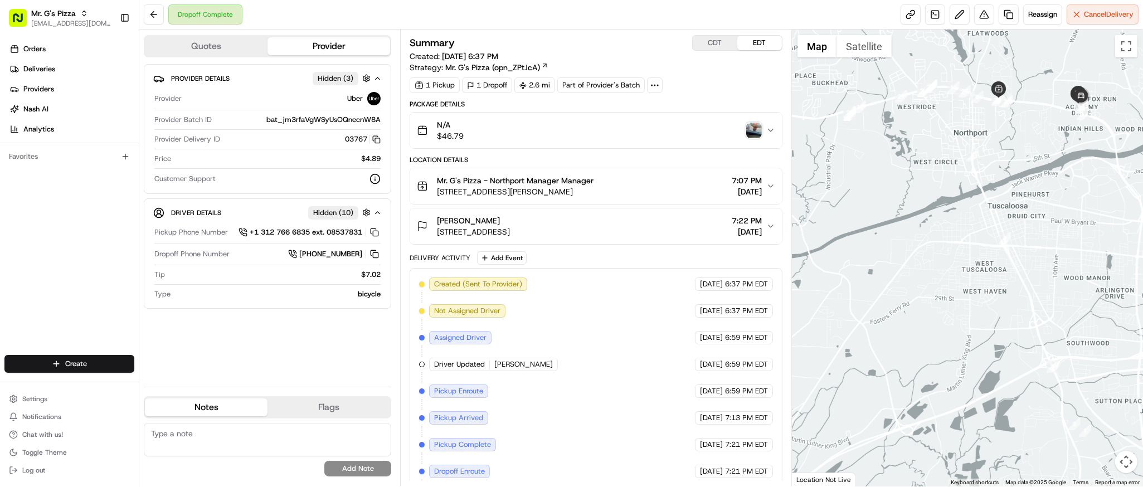
click at [962, 329] on div at bounding box center [967, 258] width 351 height 457
click at [257, 442] on textarea at bounding box center [267, 439] width 247 height 33
paste textarea "Caller Information: Customer Reason for Call: Order was marked as delivered, bu…"
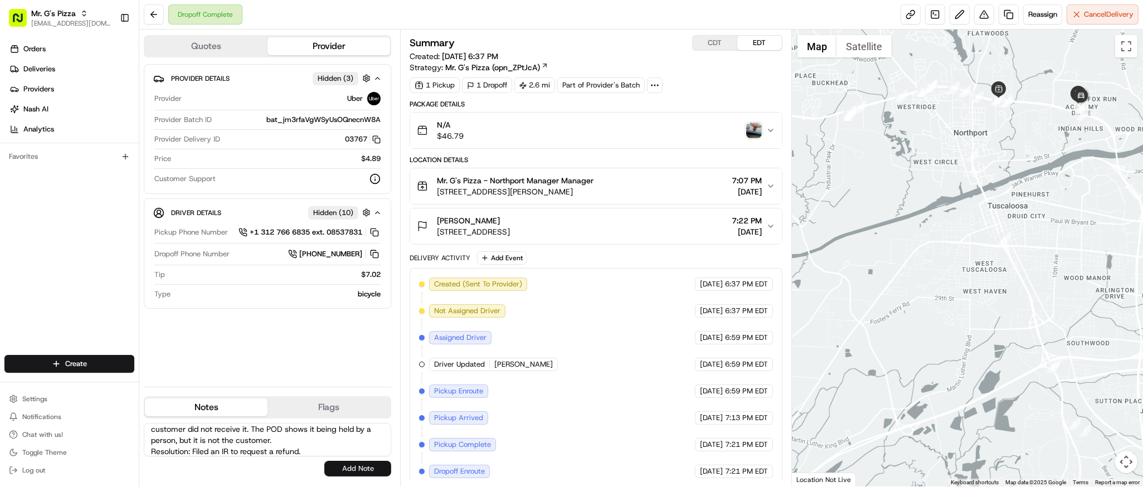
type textarea "Caller Information: Customer Reason for Call: Order was marked as delivered, bu…"
click at [363, 464] on button "Add Note" at bounding box center [357, 469] width 67 height 16
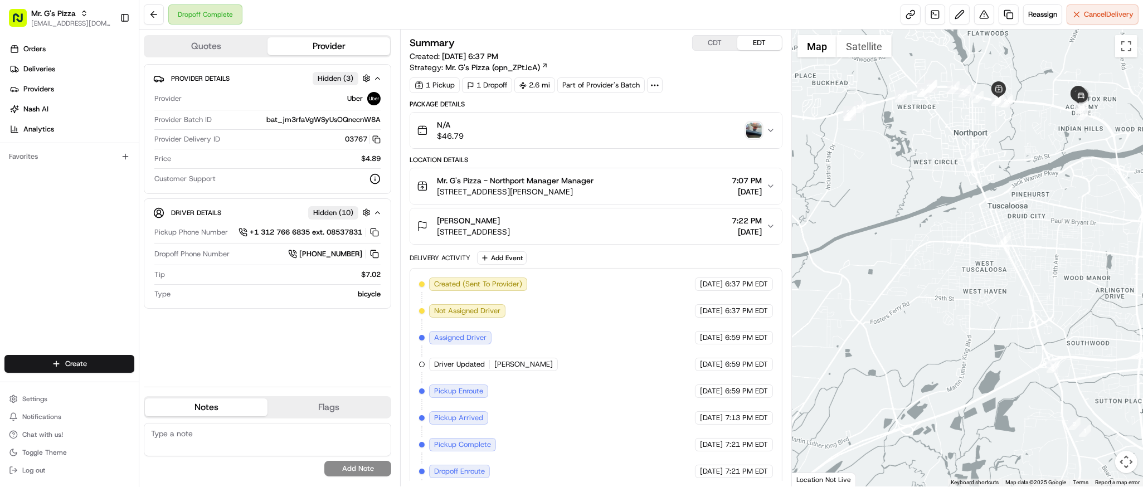
scroll to position [0, 0]
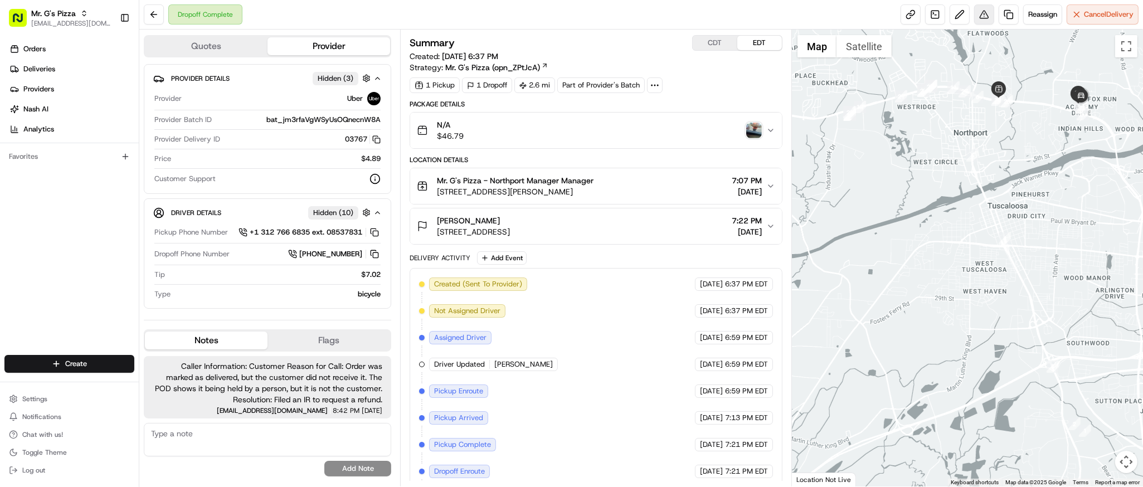
click at [984, 16] on button at bounding box center [984, 14] width 20 height 20
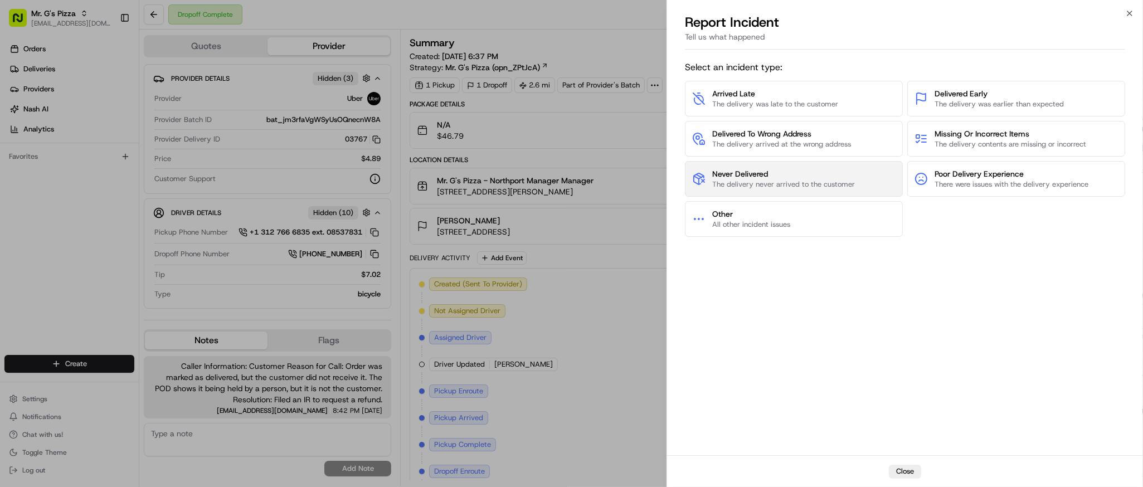
click at [784, 175] on span "Never Delivered" at bounding box center [783, 173] width 143 height 11
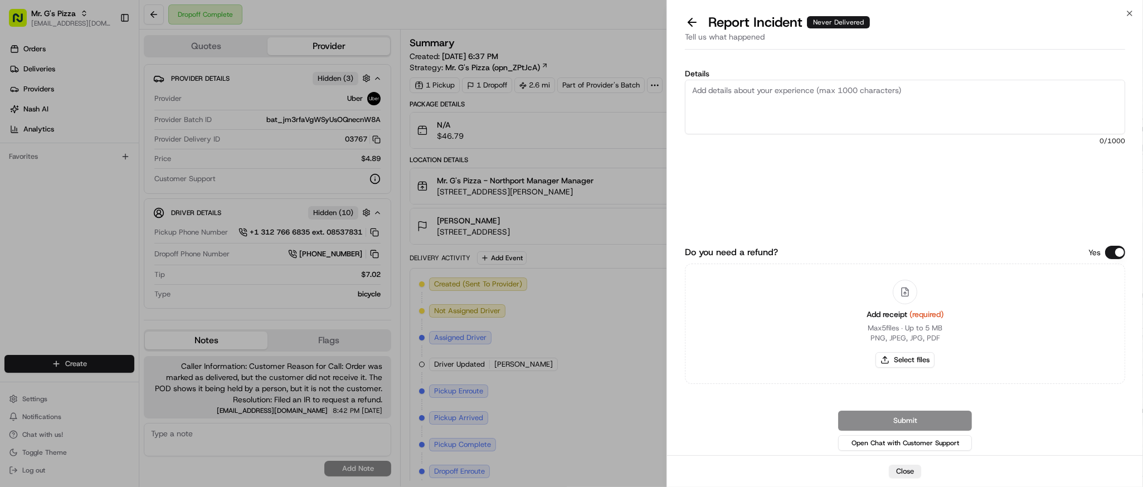
click at [1117, 250] on button "Do you need a refund?" at bounding box center [1115, 252] width 20 height 13
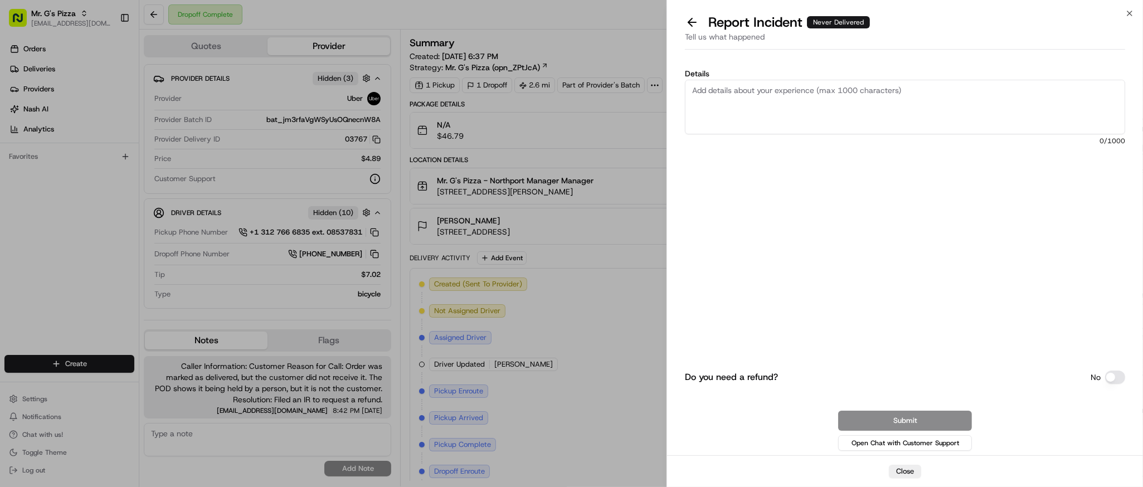
click at [857, 106] on textarea "Details" at bounding box center [905, 107] width 440 height 55
paste textarea "Order was marked as delivered, but the customer did not receive it. The POD sho…"
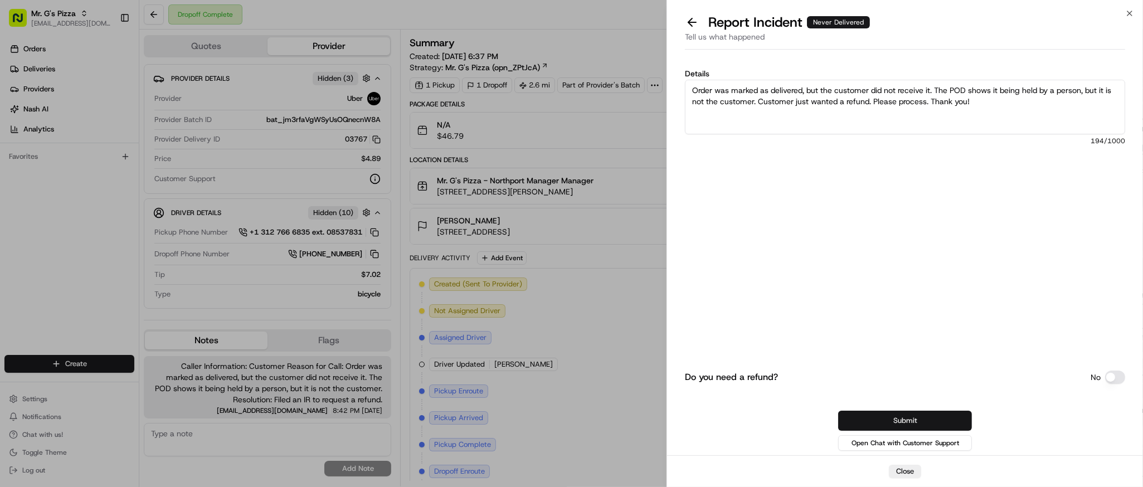
type textarea "Order was marked as delivered, but the customer did not receive it. The POD sho…"
click at [925, 419] on button "Submit" at bounding box center [905, 421] width 134 height 20
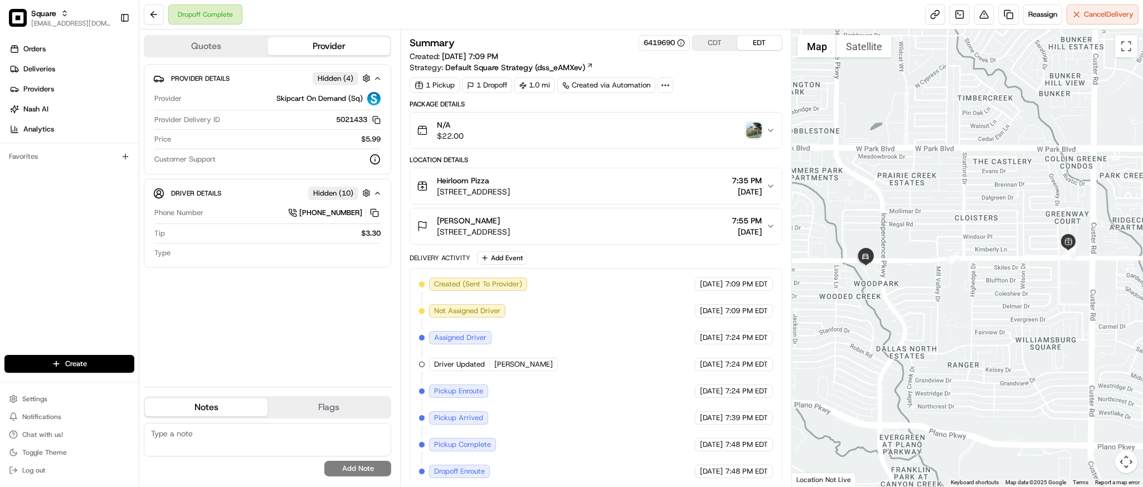
click at [752, 134] on img "button" at bounding box center [754, 131] width 16 height 16
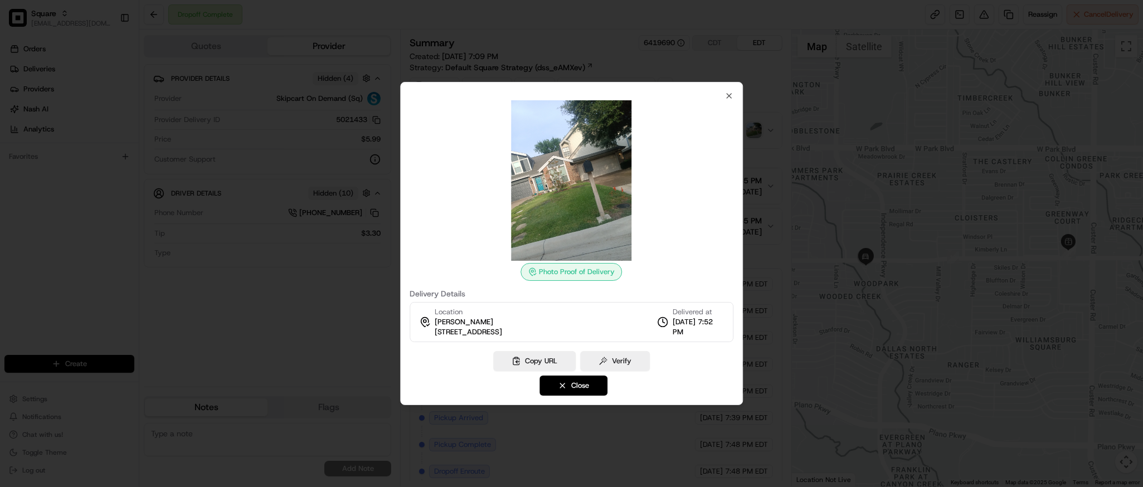
click at [728, 90] on div "Photo Proof of Delivery Delivery Details Location [PERSON_NAME] [STREET_ADDRESS…" at bounding box center [571, 243] width 343 height 323
click at [728, 95] on icon "button" at bounding box center [729, 96] width 4 height 4
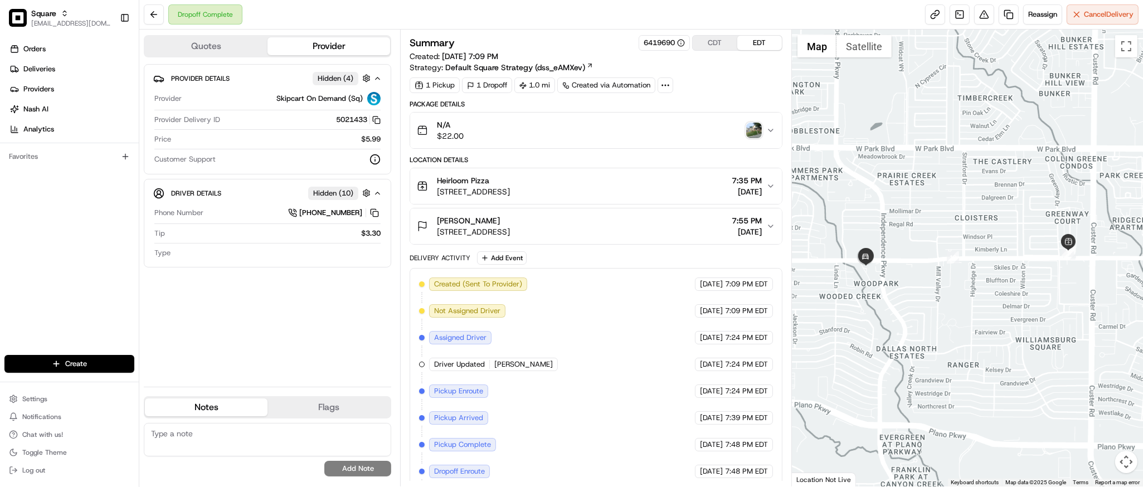
click at [750, 129] on img "button" at bounding box center [754, 131] width 16 height 16
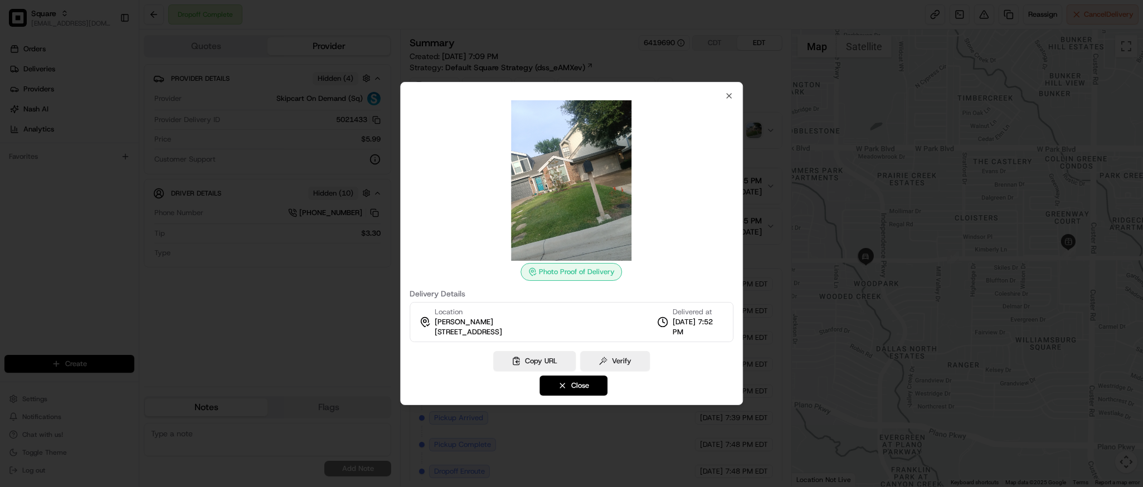
click at [502, 329] on span "[STREET_ADDRESS]" at bounding box center [468, 332] width 67 height 10
copy div "[STREET_ADDRESS]"
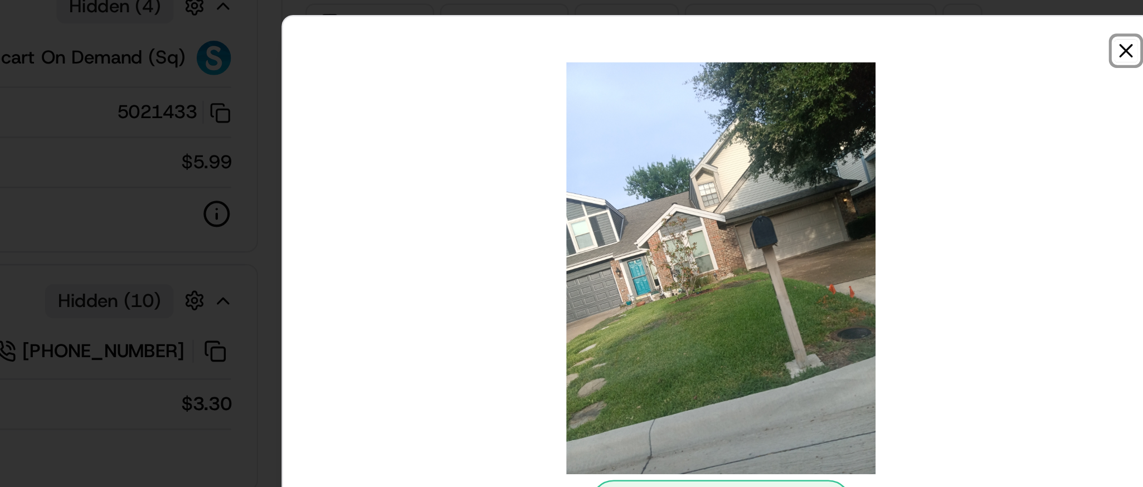
click at [731, 96] on icon "button" at bounding box center [729, 95] width 9 height 9
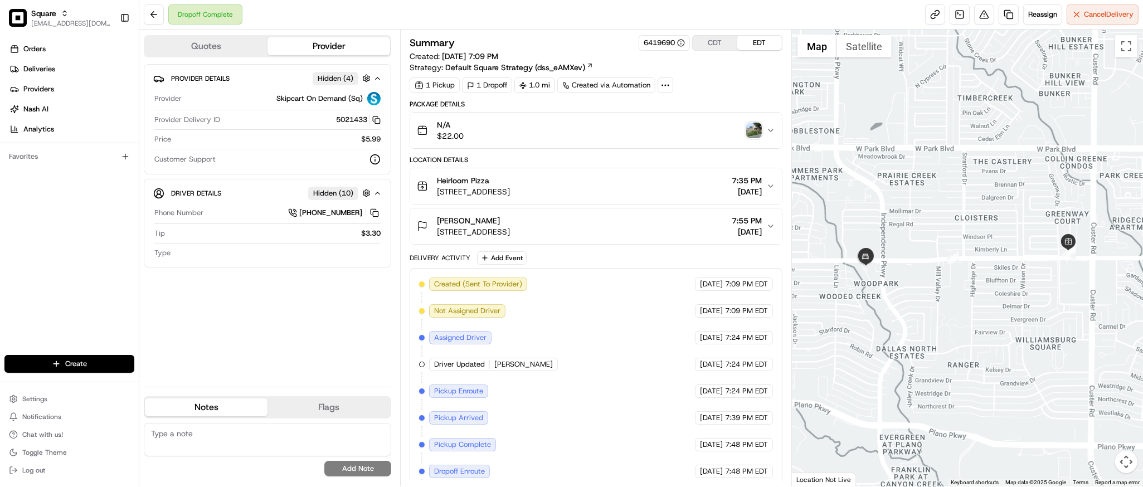
click at [939, 177] on div at bounding box center [967, 258] width 351 height 457
click at [753, 134] on img "button" at bounding box center [754, 131] width 16 height 16
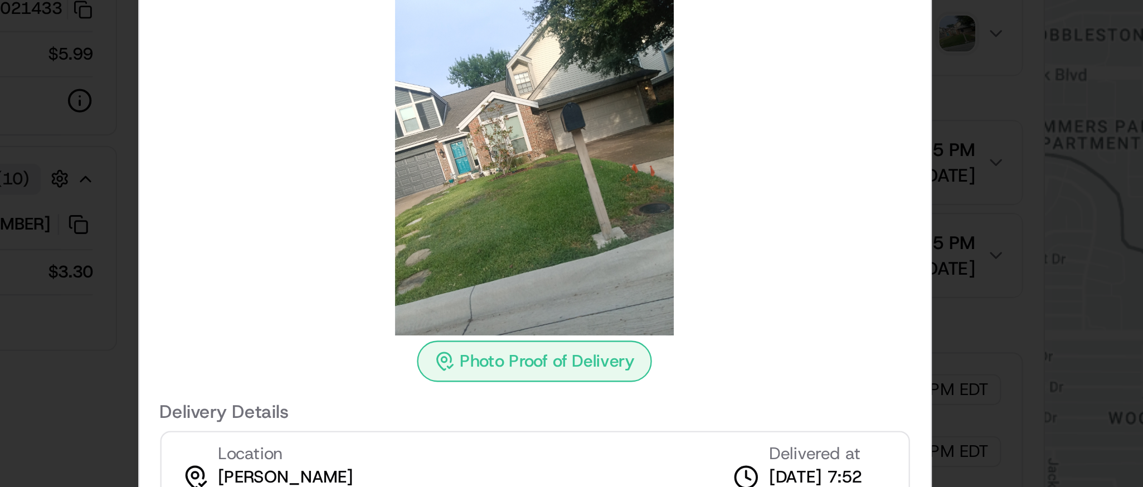
drag, startPoint x: 659, startPoint y: 192, endPoint x: 661, endPoint y: 217, distance: 25.7
click at [661, 217] on div at bounding box center [572, 180] width 324 height 161
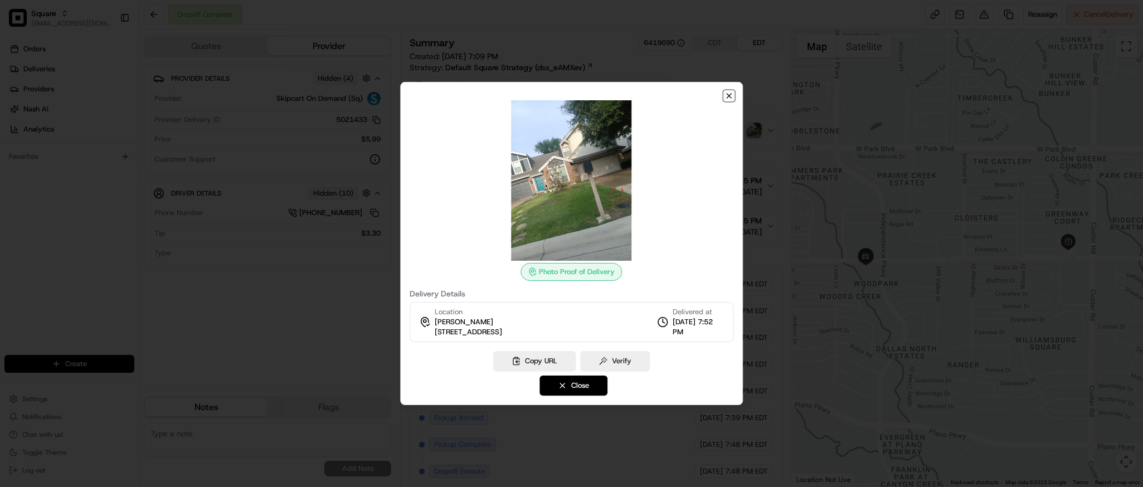
click at [730, 99] on icon "button" at bounding box center [729, 95] width 9 height 9
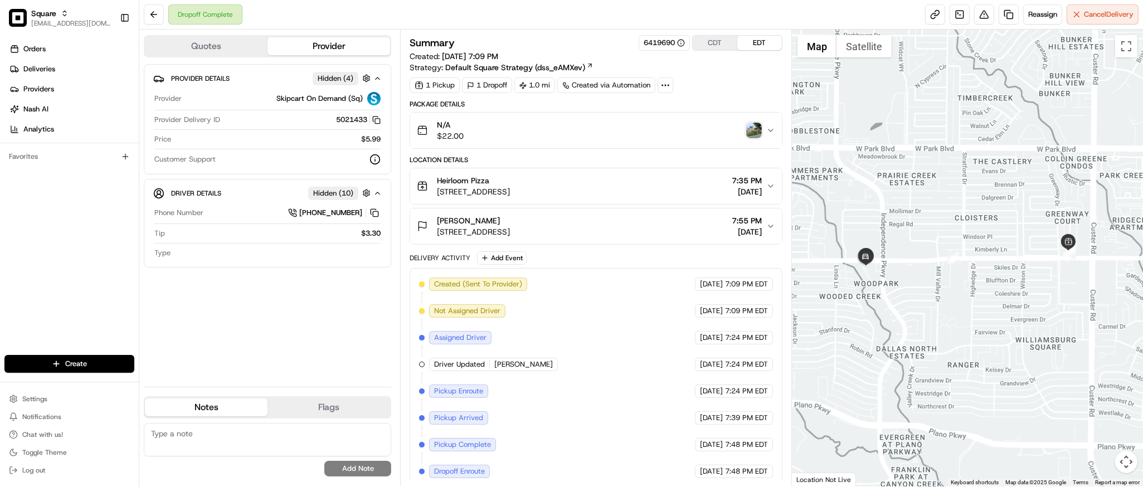
click at [171, 427] on textarea at bounding box center [267, 439] width 247 height 33
paste textarea "**Caller Information: Merchant **Reason for Call: Customer did not receive the …"
type textarea "**Caller Information: Merchant **Reason for Call: Customer did not receive the …"
click at [351, 471] on button "Add Note" at bounding box center [357, 469] width 67 height 16
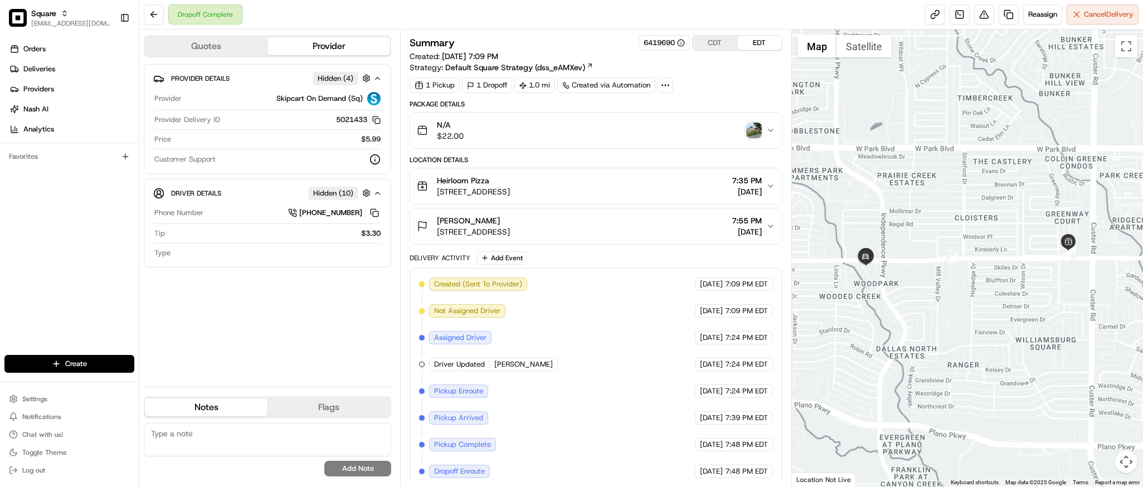
scroll to position [0, 0]
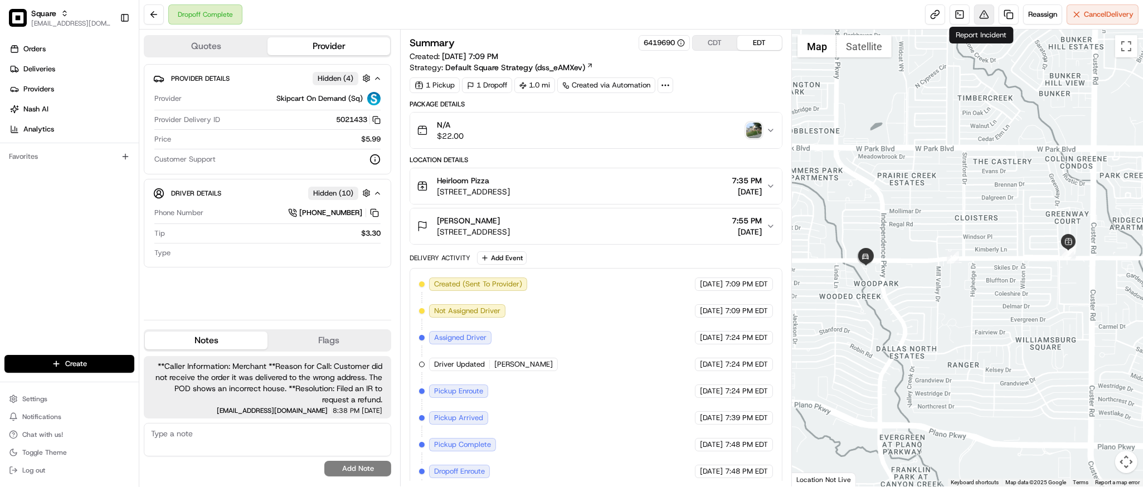
click at [981, 18] on button at bounding box center [984, 14] width 20 height 20
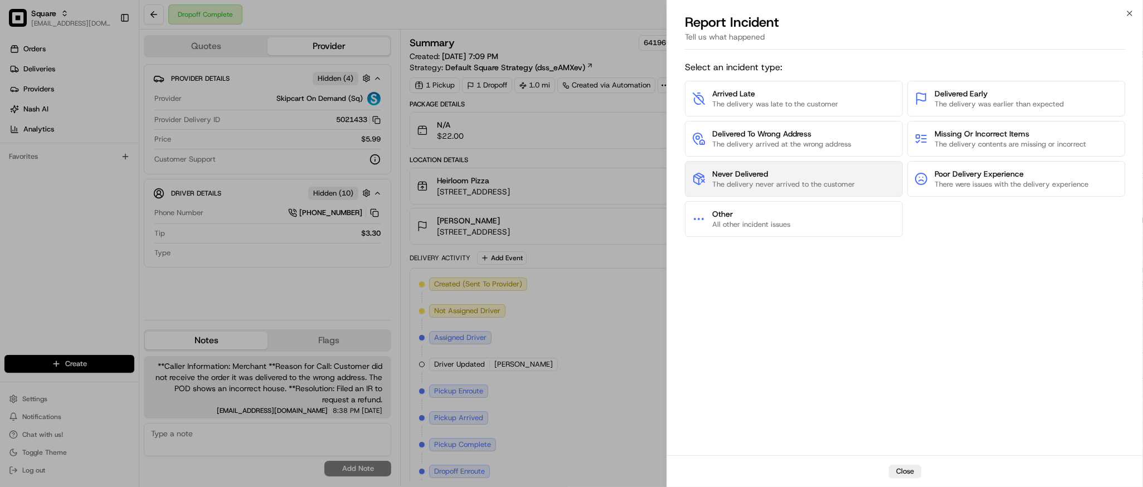
click at [801, 182] on span "The delivery never arrived to the customer" at bounding box center [783, 184] width 143 height 10
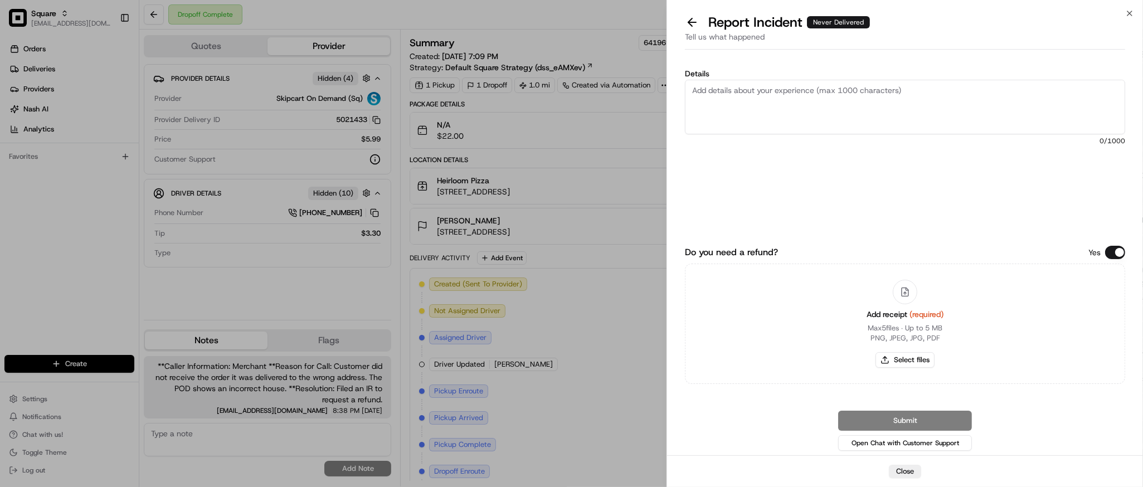
click at [1110, 253] on button "Do you need a refund?" at bounding box center [1115, 252] width 20 height 13
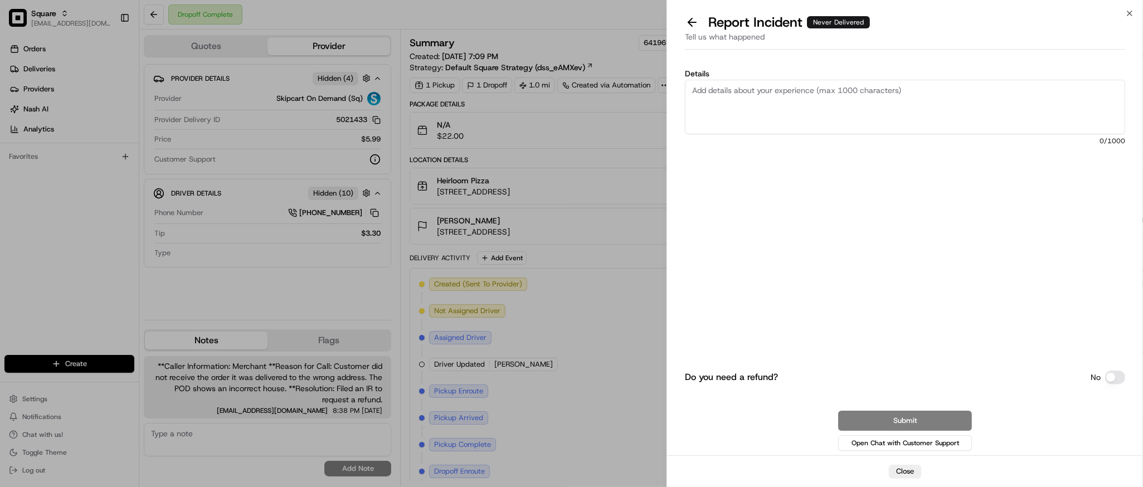
click at [845, 103] on textarea "Details" at bounding box center [905, 107] width 440 height 55
paste textarea "Customer did not receive the order it was delivered to the wrong address. The P…"
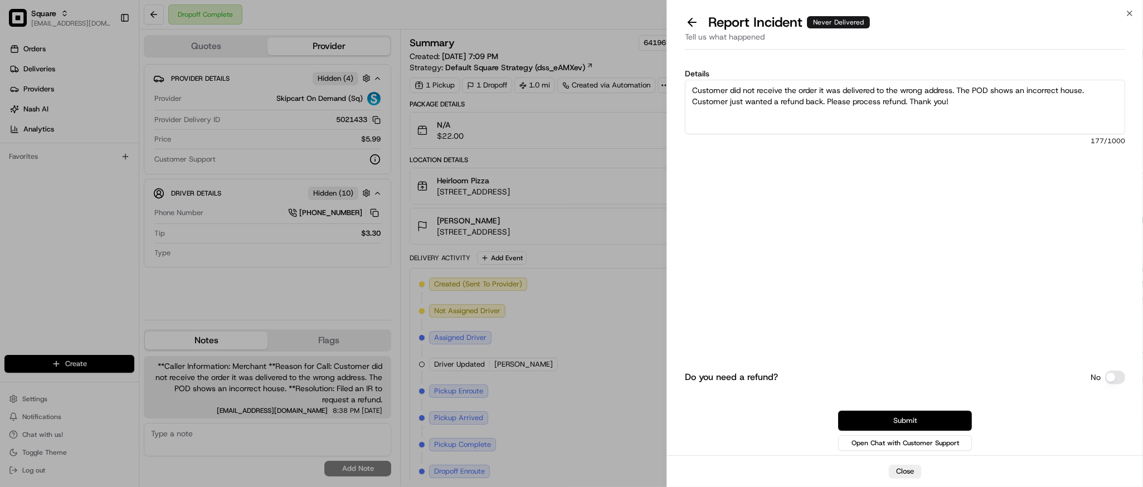
type textarea "Customer did not receive the order it was delivered to the wrong address. The P…"
click at [921, 420] on button "Submit" at bounding box center [905, 421] width 134 height 20
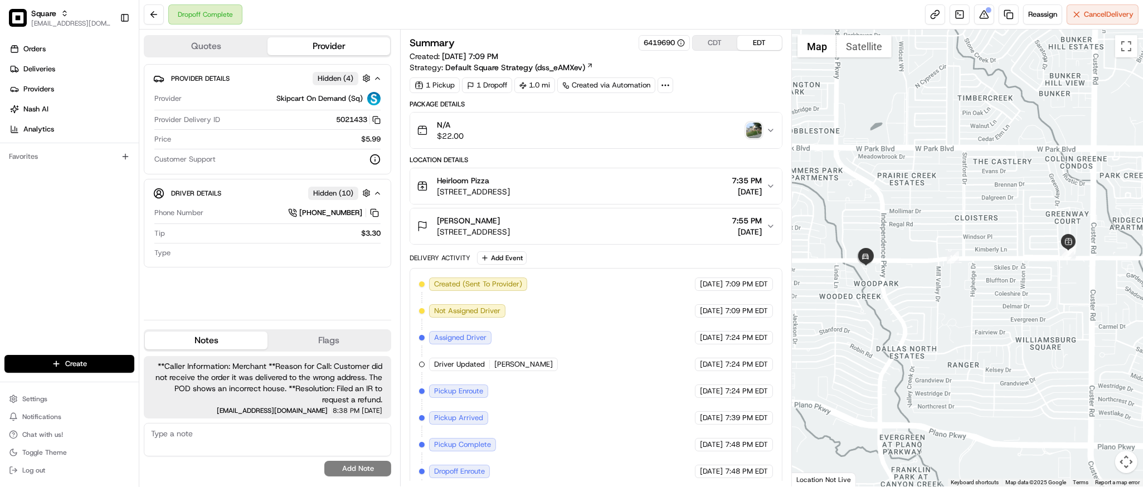
click at [981, 304] on div at bounding box center [967, 258] width 351 height 457
click at [732, 234] on span "[DATE]" at bounding box center [747, 231] width 30 height 11
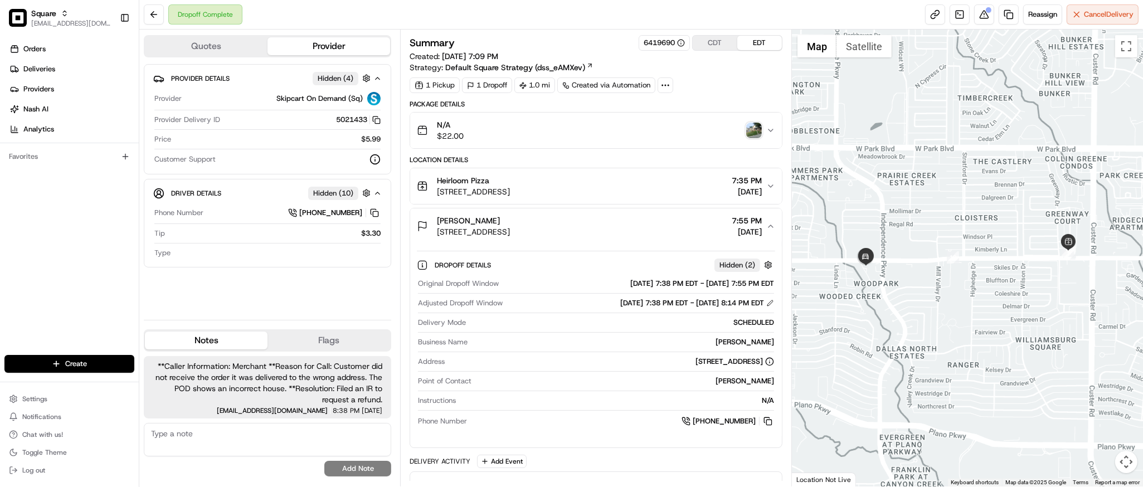
click at [739, 343] on div "Jimmy Smith" at bounding box center [623, 342] width 302 height 10
copy div "Jimmy"
click at [976, 317] on div at bounding box center [967, 258] width 351 height 457
click at [643, 186] on div "Heirloom Pizza 2225 W 15th St, Plano, TX 75075, USA 7:35 PM 08/17/2025" at bounding box center [591, 186] width 349 height 22
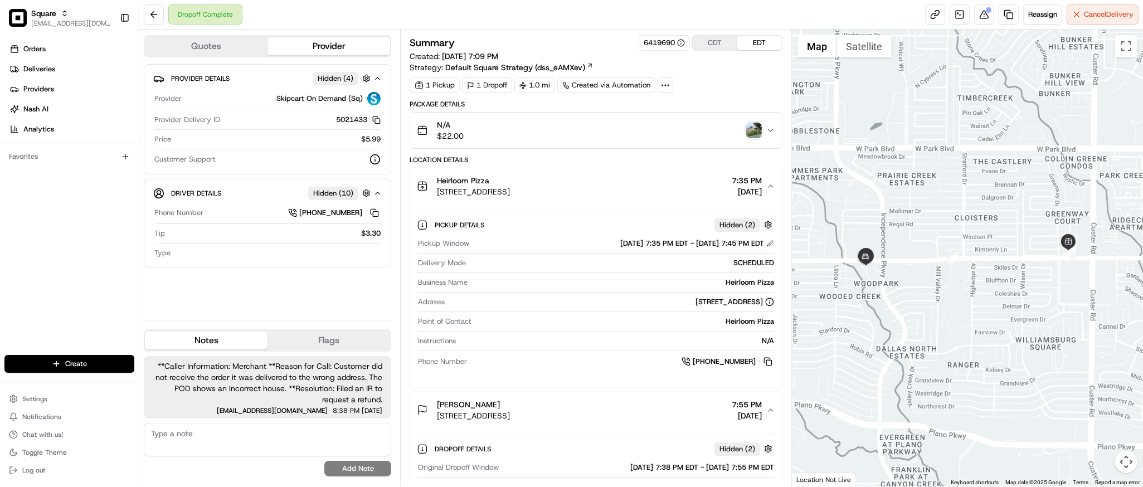
click at [747, 280] on div "Heirloom Pizza" at bounding box center [623, 283] width 302 height 10
copy div "Heirloom Pizza"
click at [966, 108] on div at bounding box center [967, 258] width 351 height 457
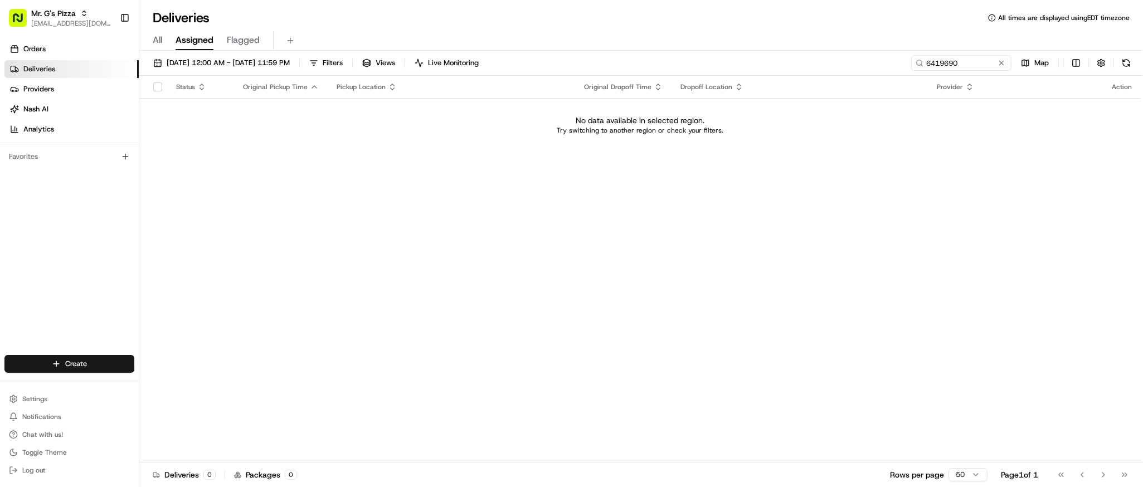
click at [401, 220] on div "Status Original Pickup Time Pickup Location Original Dropoff Time Dropoff Locat…" at bounding box center [640, 269] width 1002 height 387
type input "57752364"
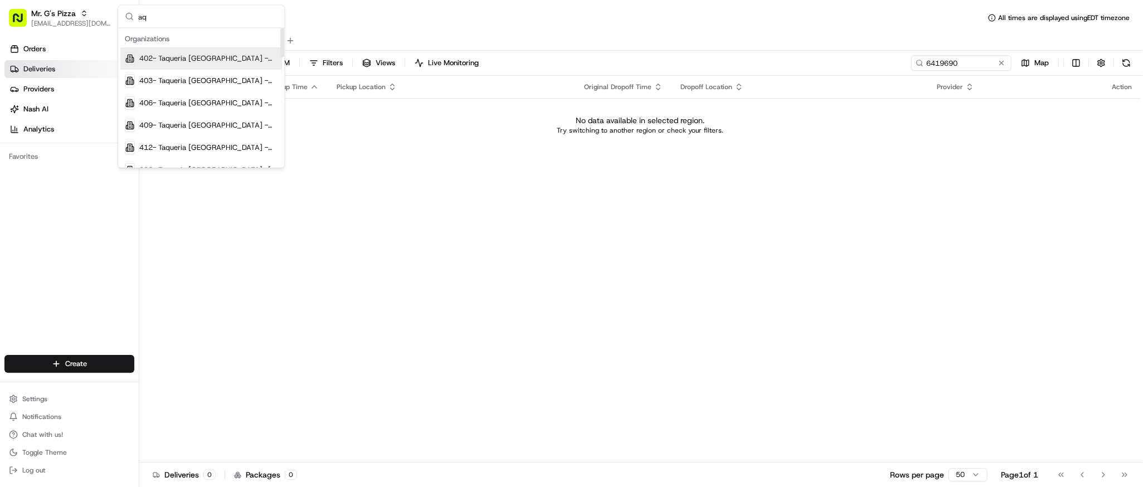
type input "a"
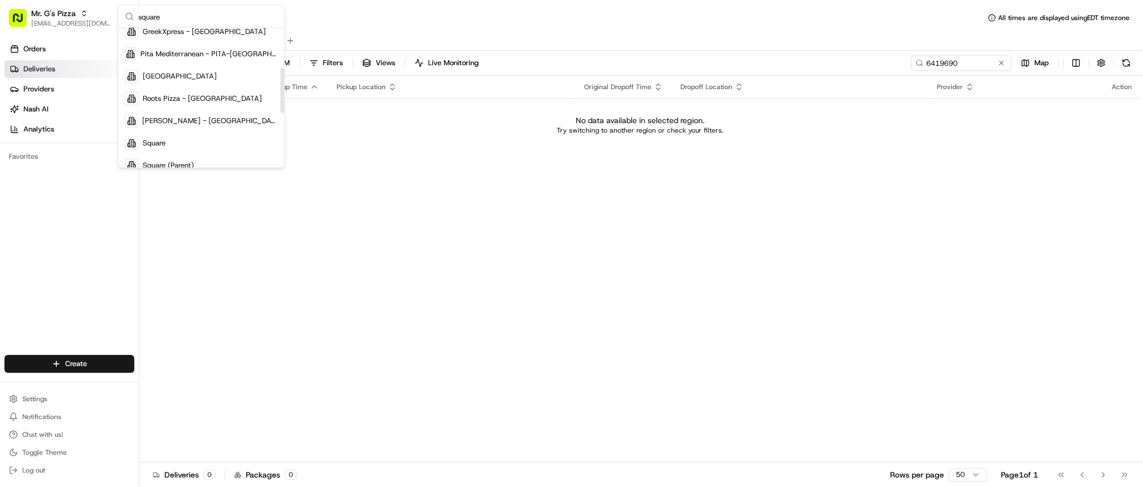
scroll to position [120, 0]
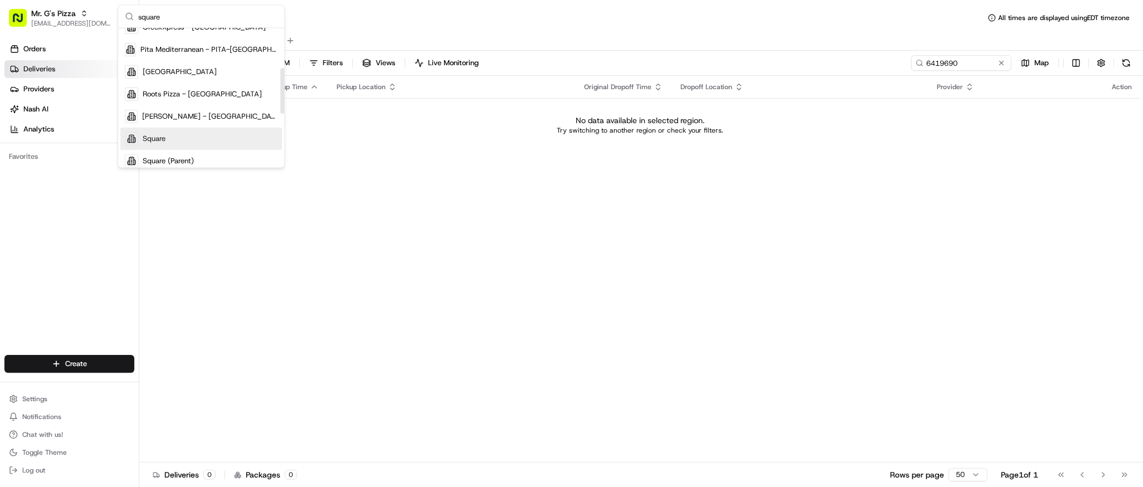
type input "square"
click at [177, 139] on div "Square" at bounding box center [201, 139] width 162 height 22
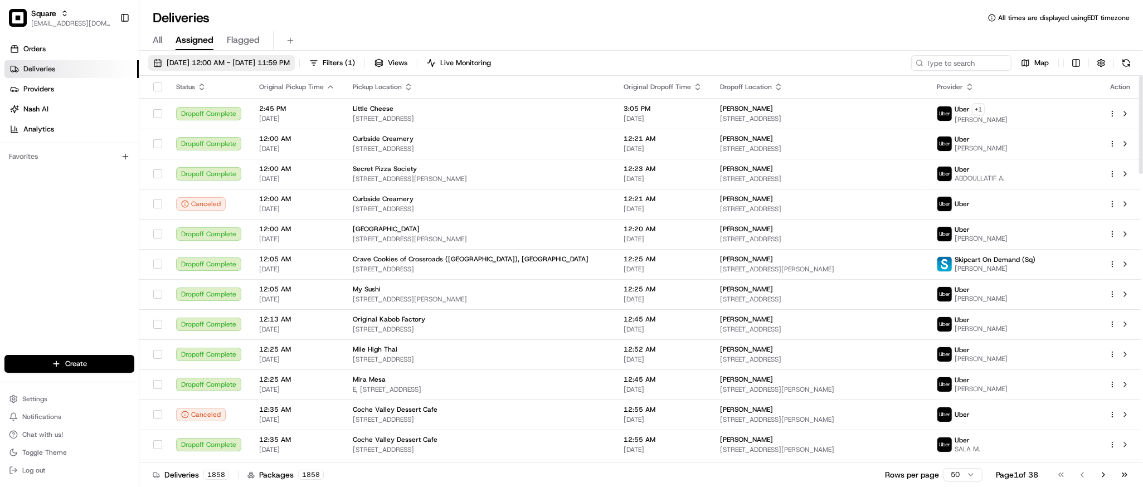
click at [266, 61] on span "08/17/2025 12:00 AM - 08/17/2025 11:59 PM" at bounding box center [228, 63] width 123 height 10
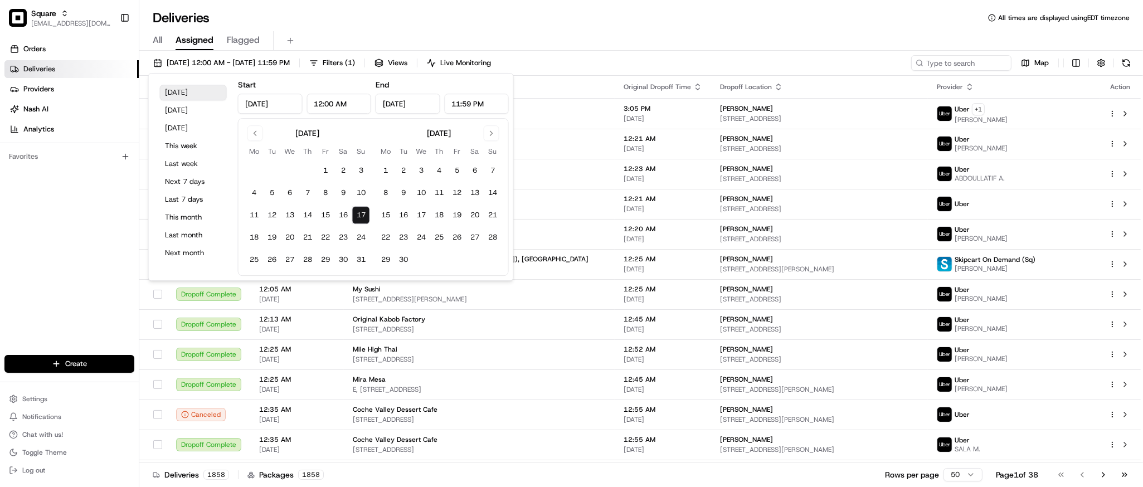
click at [214, 96] on button "Today" at bounding box center [193, 93] width 67 height 16
click at [970, 68] on input at bounding box center [945, 63] width 134 height 16
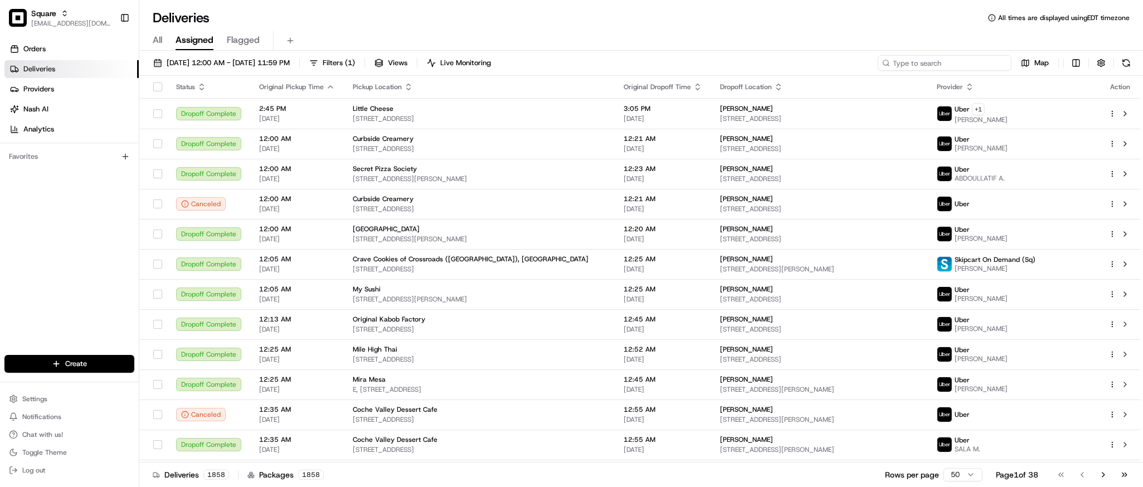
paste input "57752364"
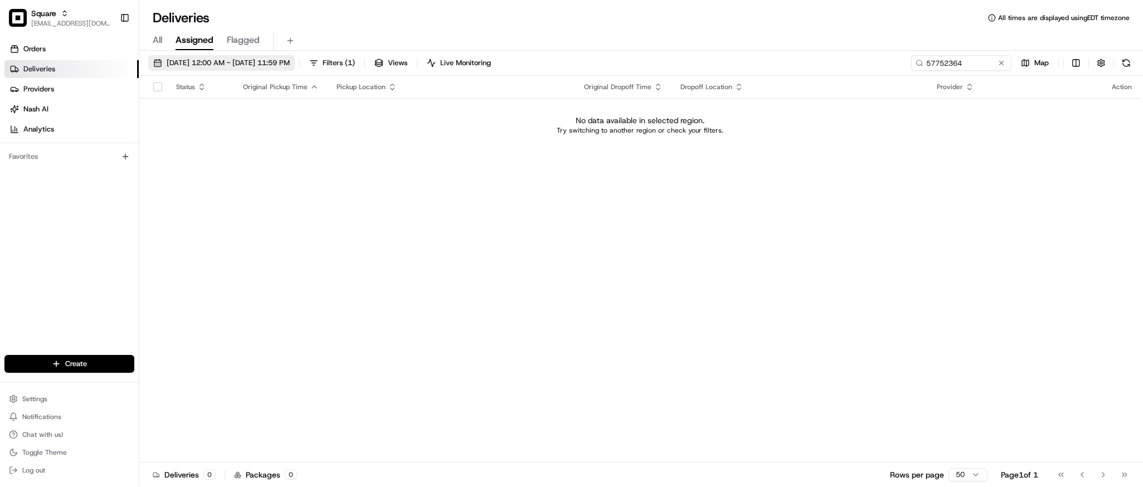
click at [286, 58] on span "08/17/2025 12:00 AM - 08/17/2025 11:59 PM" at bounding box center [228, 63] width 123 height 10
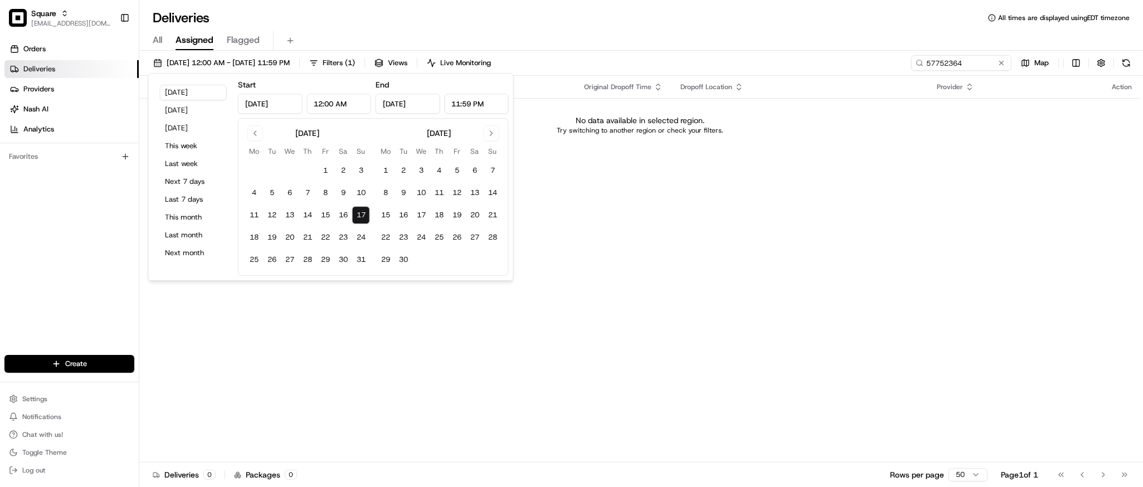
click at [551, 225] on div "Status Original Pickup Time Pickup Location Original Dropoff Time Dropoff Locat…" at bounding box center [640, 269] width 1002 height 387
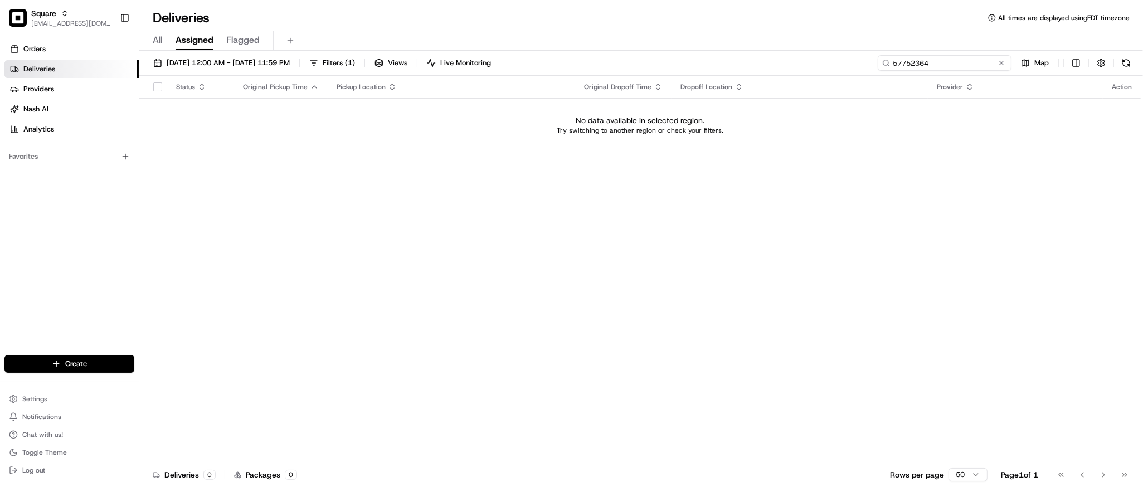
click at [950, 64] on input "57752364" at bounding box center [945, 63] width 134 height 16
click at [905, 65] on input "5772364" at bounding box center [945, 63] width 134 height 16
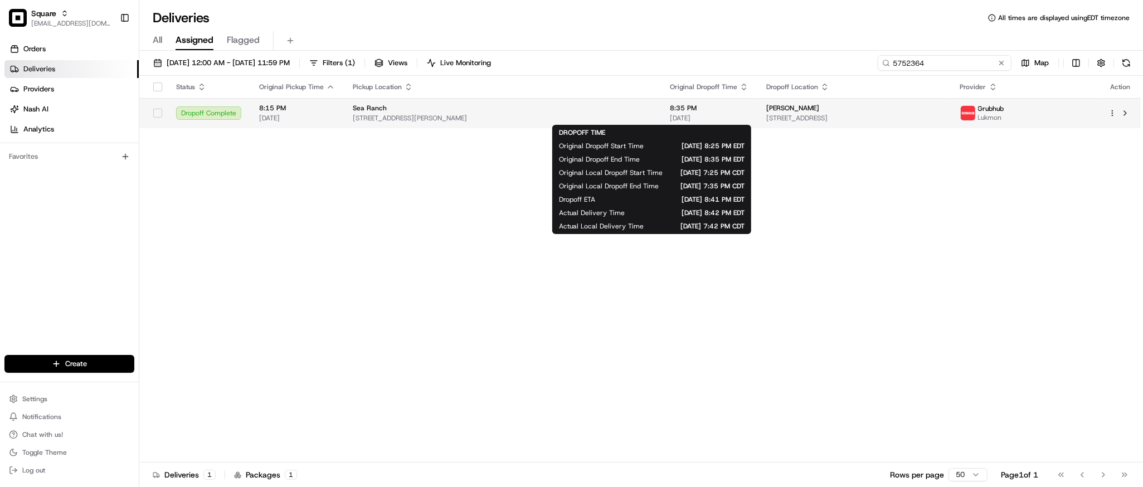
type input "5752364"
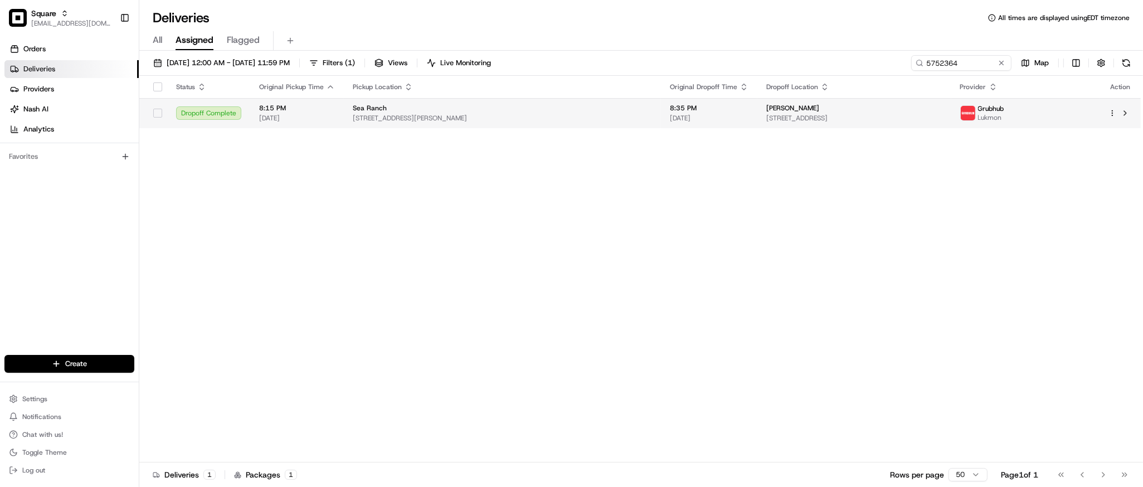
click at [582, 115] on span "518 Dempster St, Evanston, IL 60202, USA" at bounding box center [502, 118] width 299 height 9
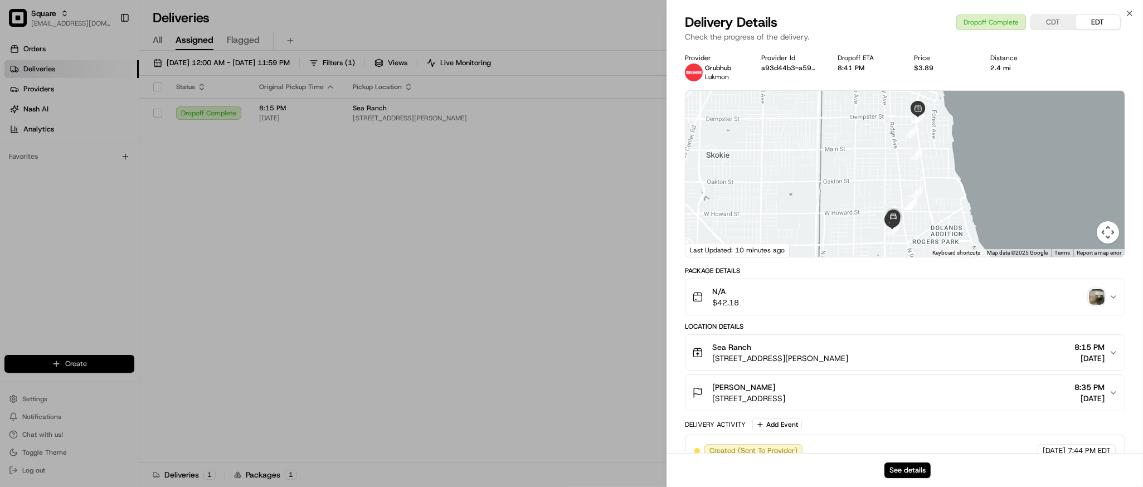
click at [903, 462] on div "See details" at bounding box center [905, 470] width 476 height 34
click at [910, 472] on button "See details" at bounding box center [907, 471] width 46 height 16
click at [1052, 55] on div "Provider Grubhub Lukmon Provider Id a93d44b3-a597-5fcd-b506-f25e590cf0e2 Dropof…" at bounding box center [905, 68] width 440 height 28
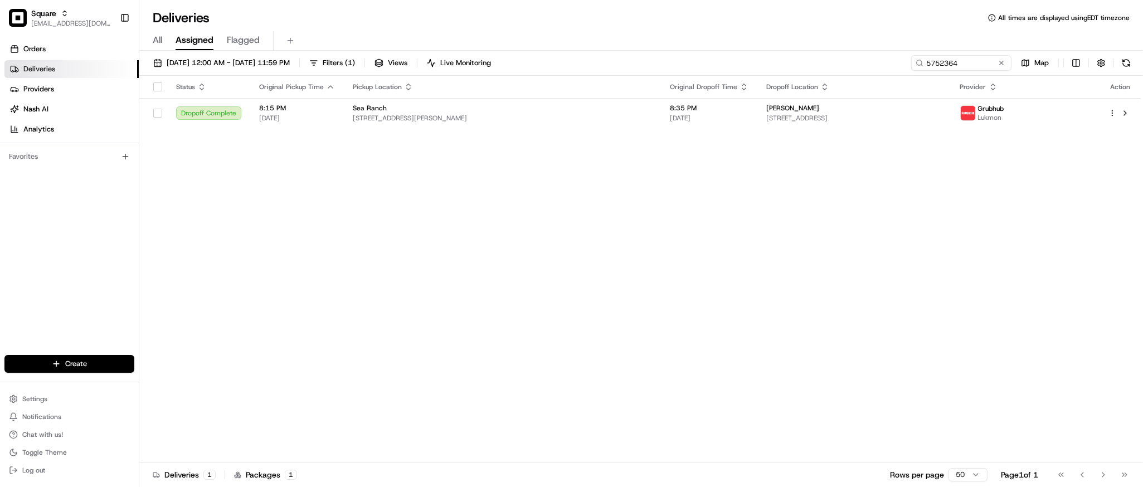
click at [975, 341] on div "Status Original Pickup Time Pickup Location Original Dropoff Time Dropoff Locat…" at bounding box center [640, 269] width 1002 height 387
click at [1002, 62] on button at bounding box center [1001, 62] width 11 height 11
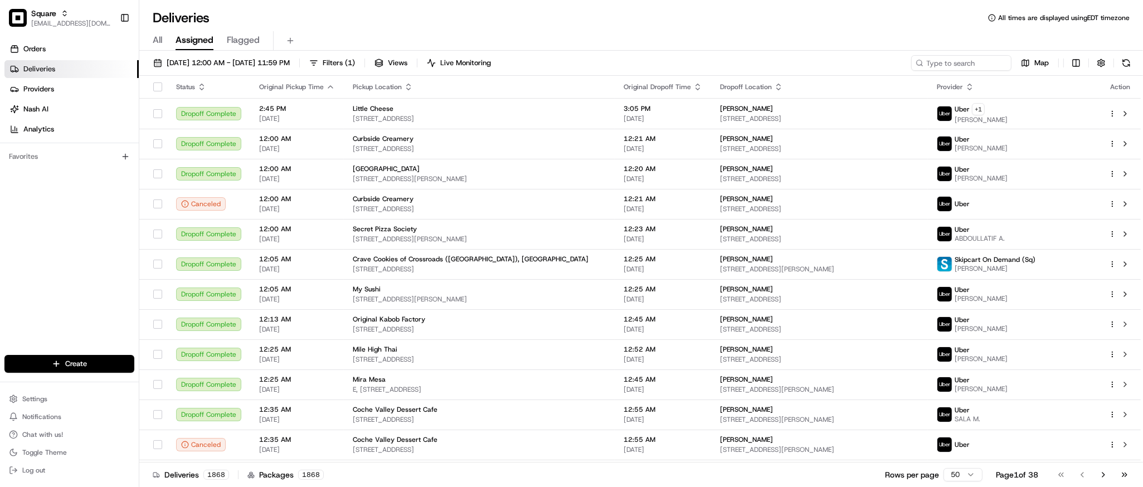
click at [822, 31] on div "All Assigned Flagged" at bounding box center [641, 41] width 1004 height 20
click at [948, 65] on input at bounding box center [945, 63] width 134 height 16
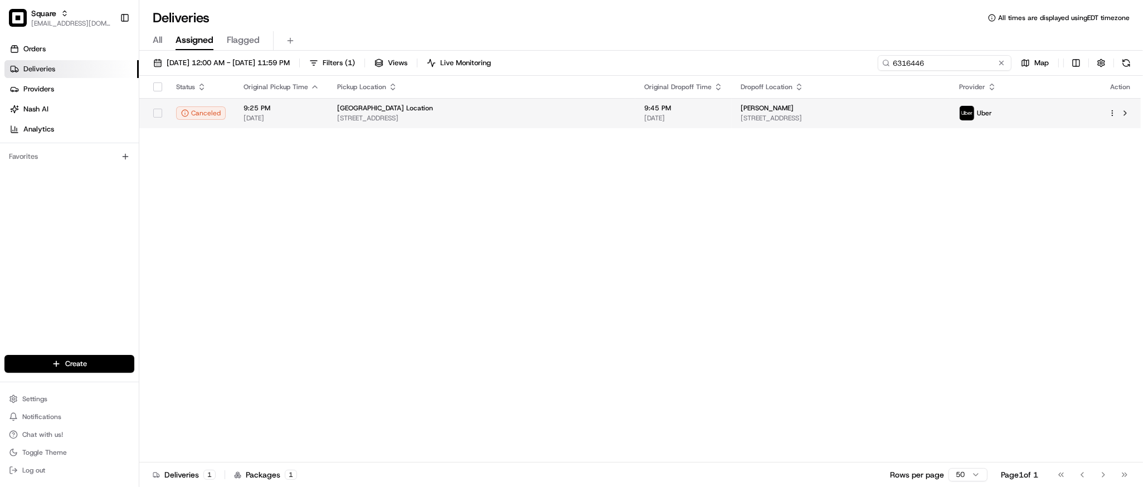
type input "6316446"
click at [613, 115] on td "Long Beach Location 2742 E Broadway, Long Beach, CA 90803, USA" at bounding box center [481, 113] width 307 height 30
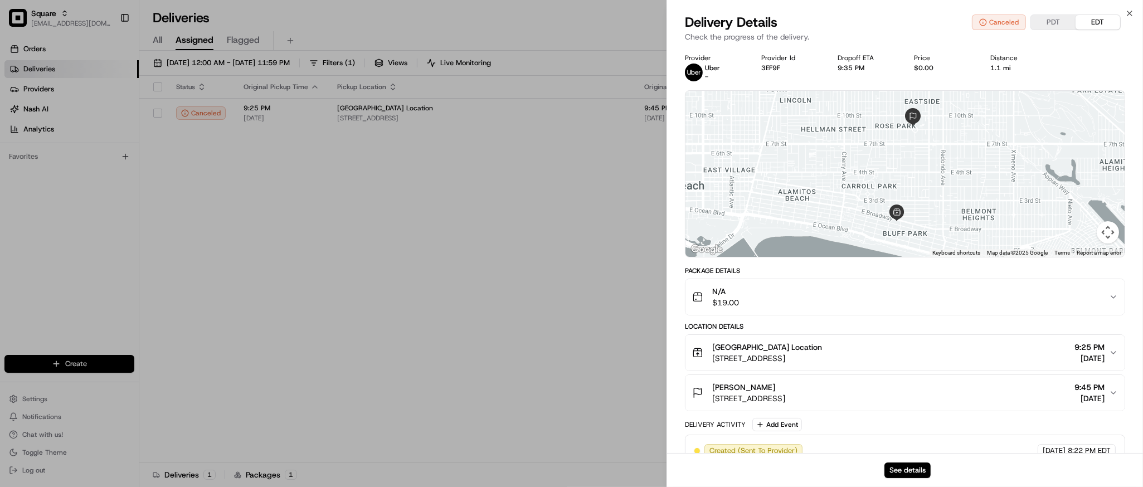
click at [895, 461] on div "See details" at bounding box center [905, 470] width 476 height 34
click at [901, 471] on button "See details" at bounding box center [907, 471] width 46 height 16
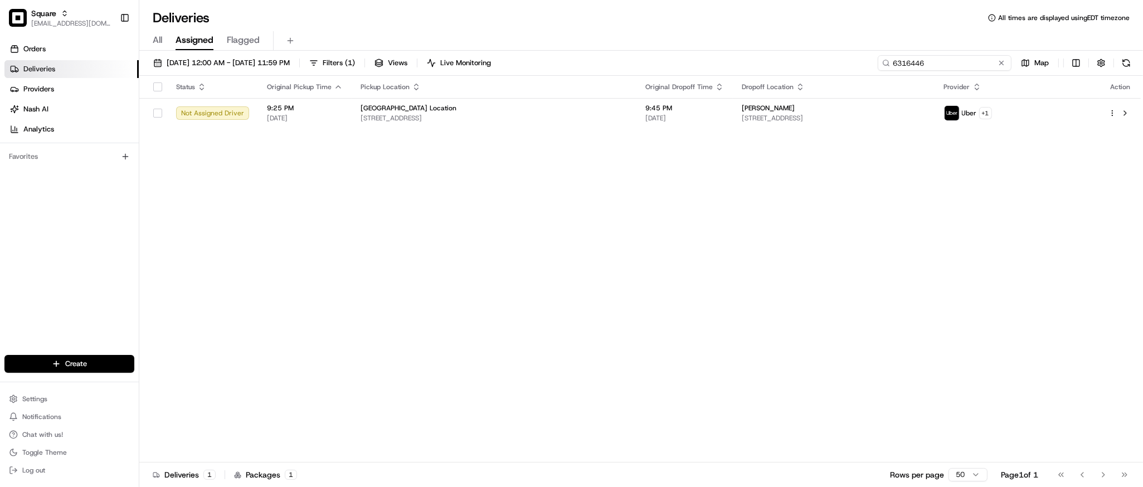
click at [942, 65] on input "6316446" at bounding box center [945, 63] width 134 height 16
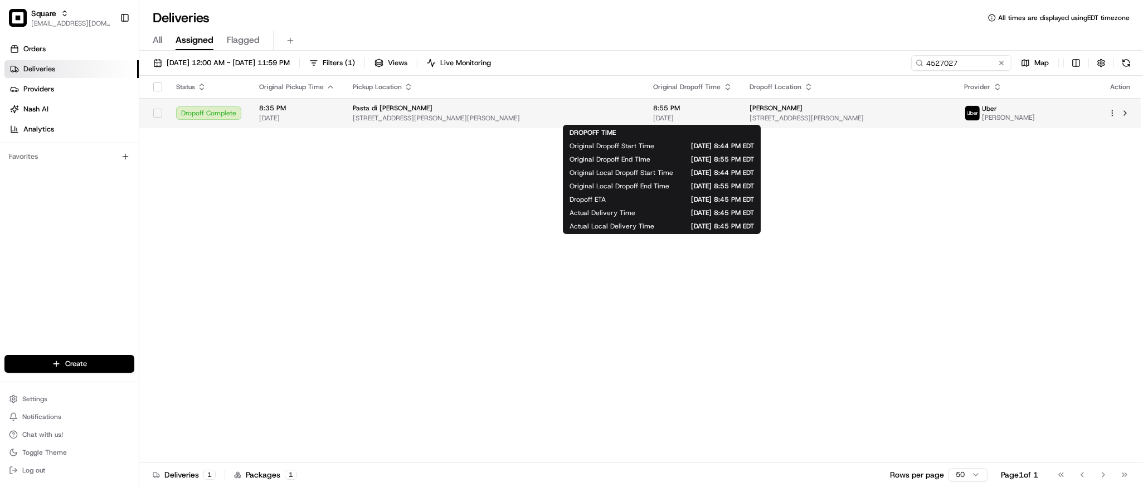
click at [708, 115] on span "[DATE]" at bounding box center [693, 118] width 79 height 9
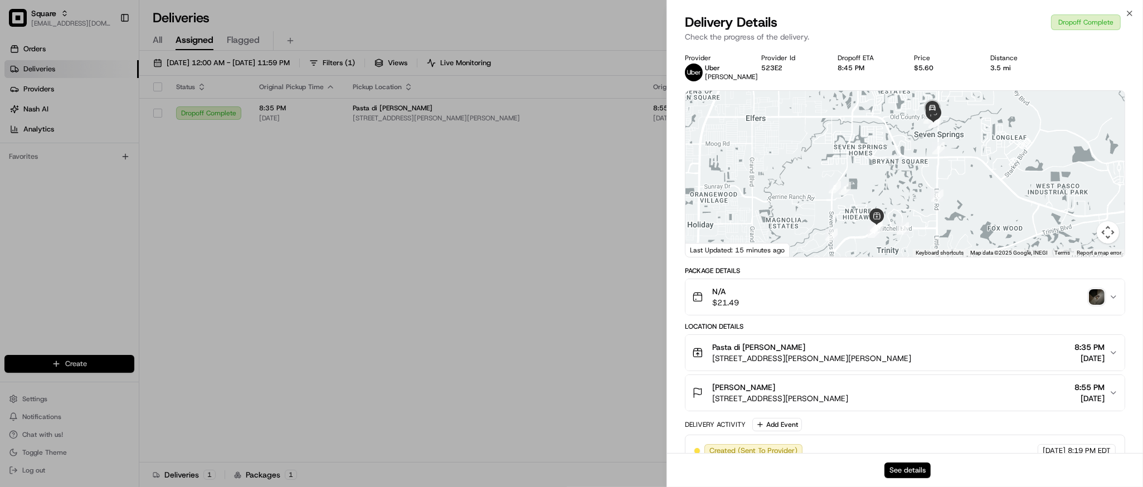
click at [911, 469] on button "See details" at bounding box center [907, 471] width 46 height 16
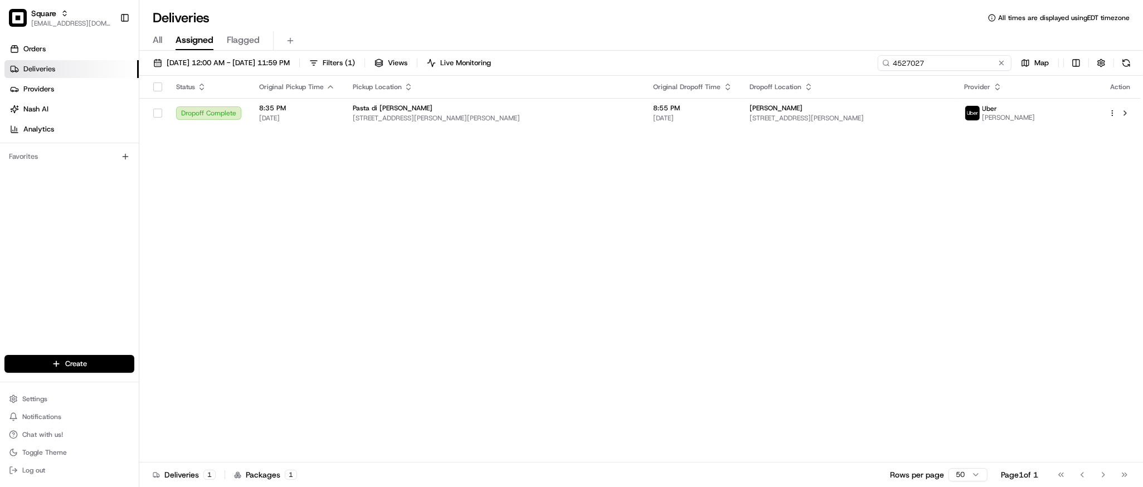
click at [950, 65] on input "4527027" at bounding box center [945, 63] width 134 height 16
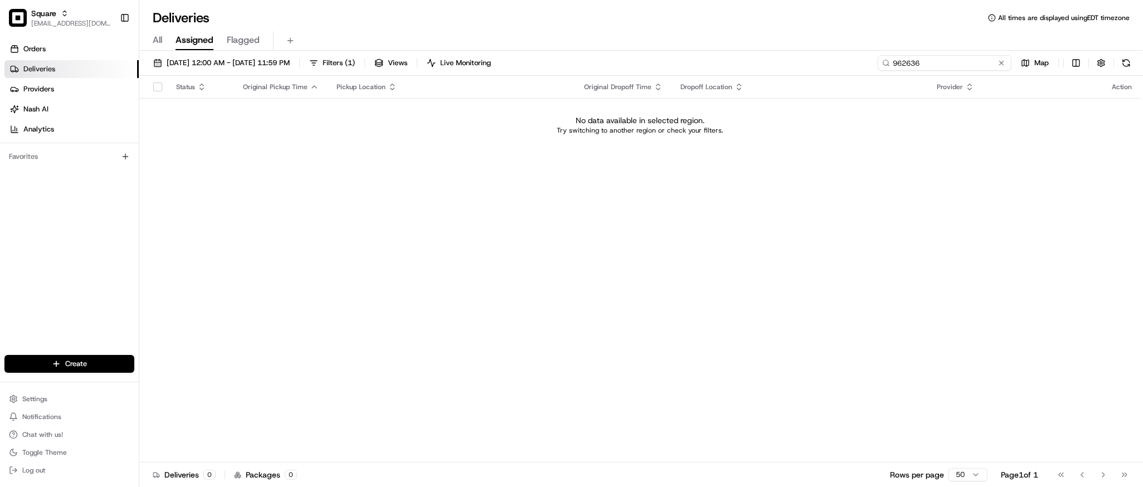
click at [918, 61] on input "962636" at bounding box center [945, 63] width 134 height 16
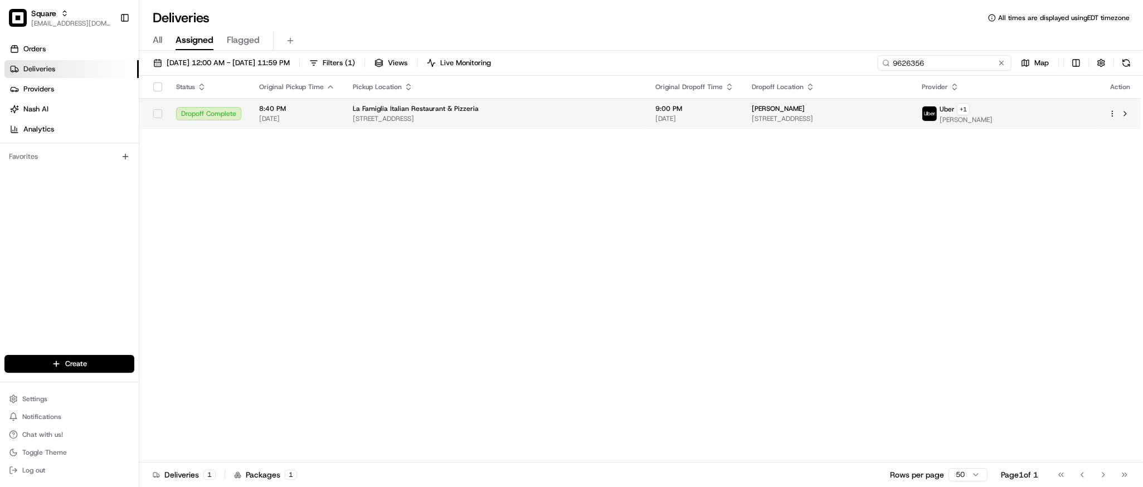
type input "9626356"
click at [657, 109] on td "9:00 PM 08/17/2025" at bounding box center [695, 113] width 96 height 31
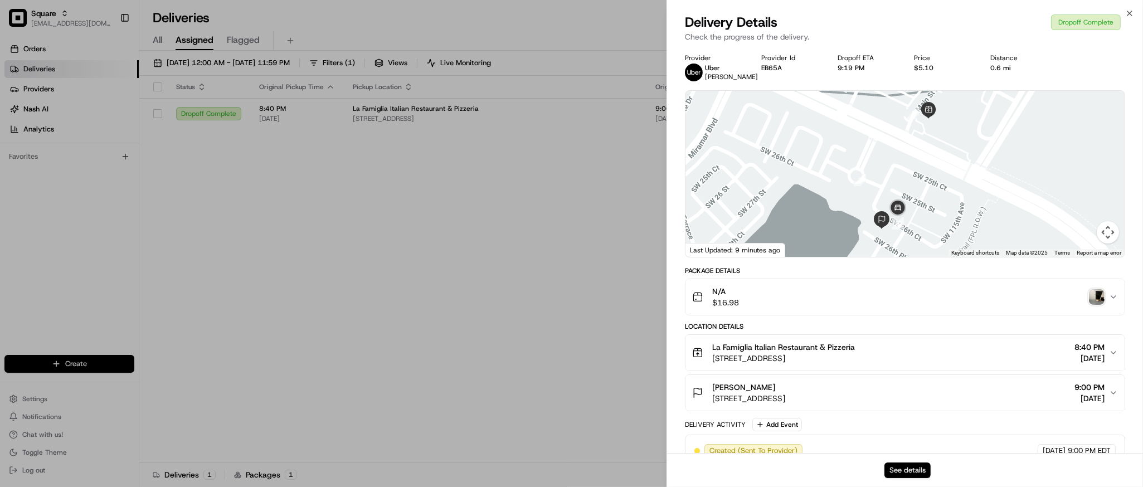
click at [911, 463] on button "See details" at bounding box center [907, 471] width 46 height 16
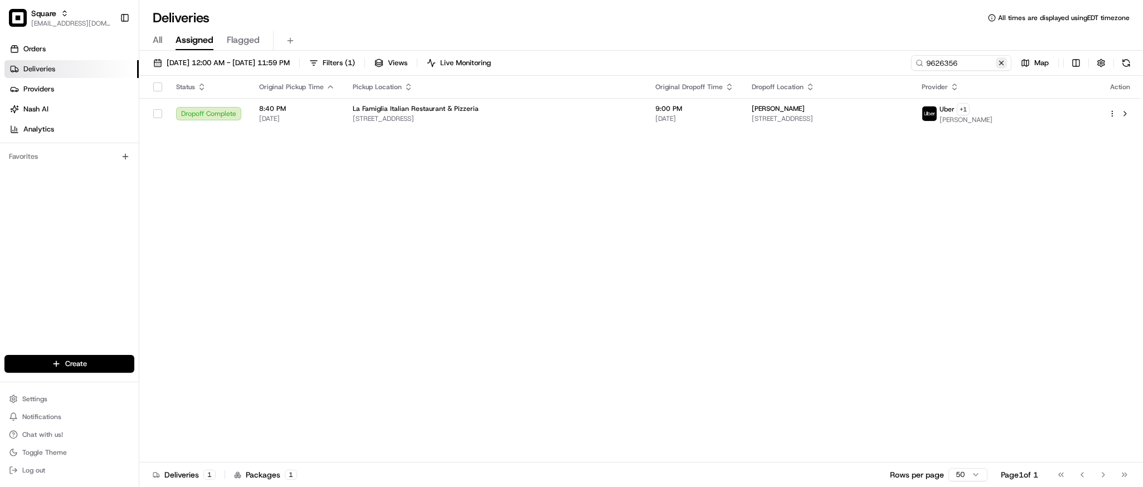
click at [997, 65] on button at bounding box center [1001, 62] width 11 height 11
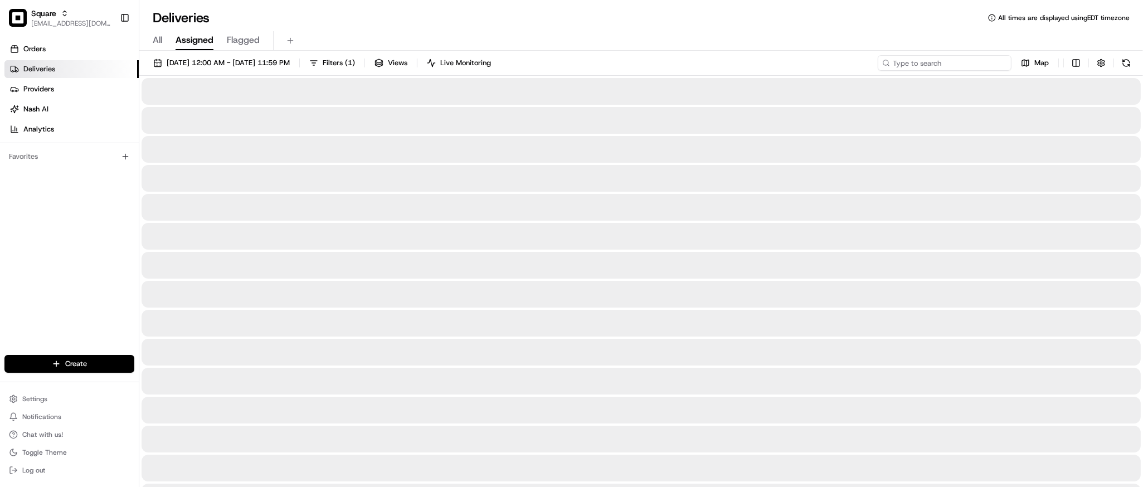
click at [975, 62] on input at bounding box center [945, 63] width 134 height 16
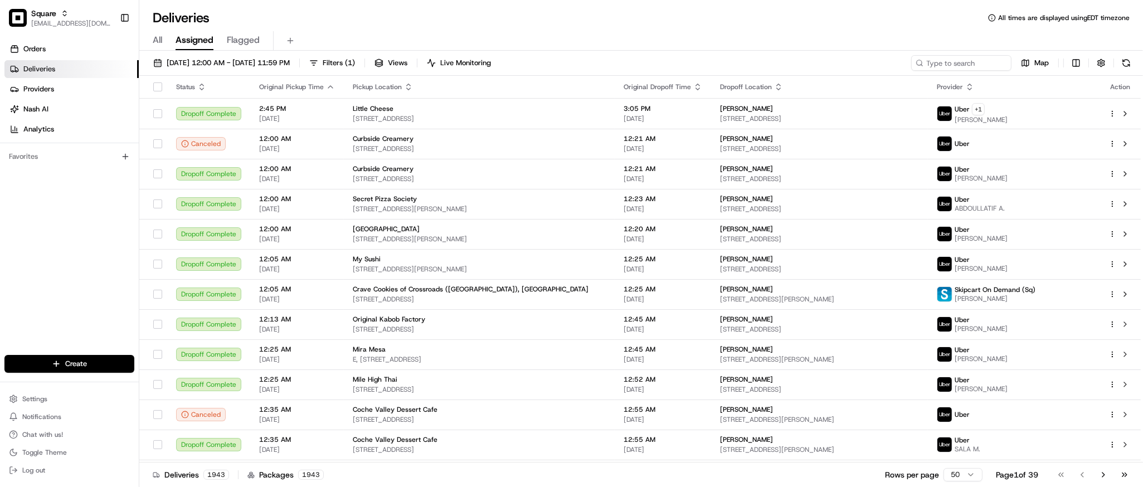
click at [945, 36] on div "All Assigned Flagged" at bounding box center [641, 41] width 1004 height 20
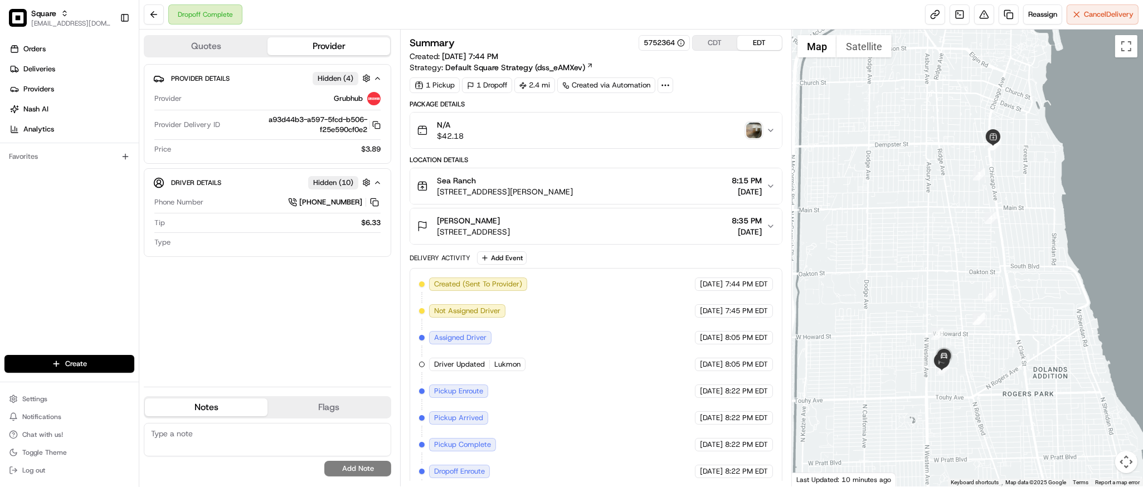
click at [750, 130] on img "button" at bounding box center [754, 131] width 16 height 16
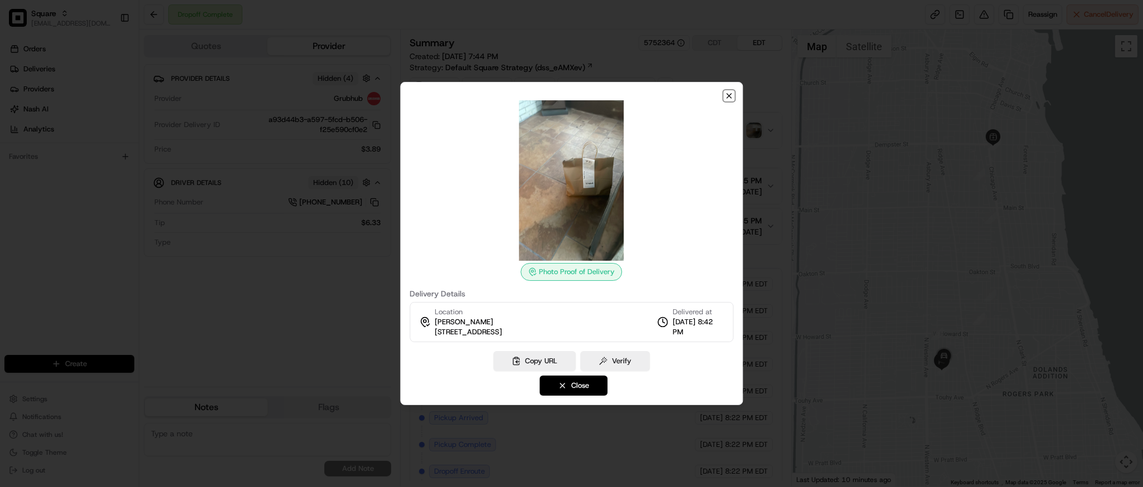
click at [730, 96] on icon "button" at bounding box center [729, 95] width 9 height 9
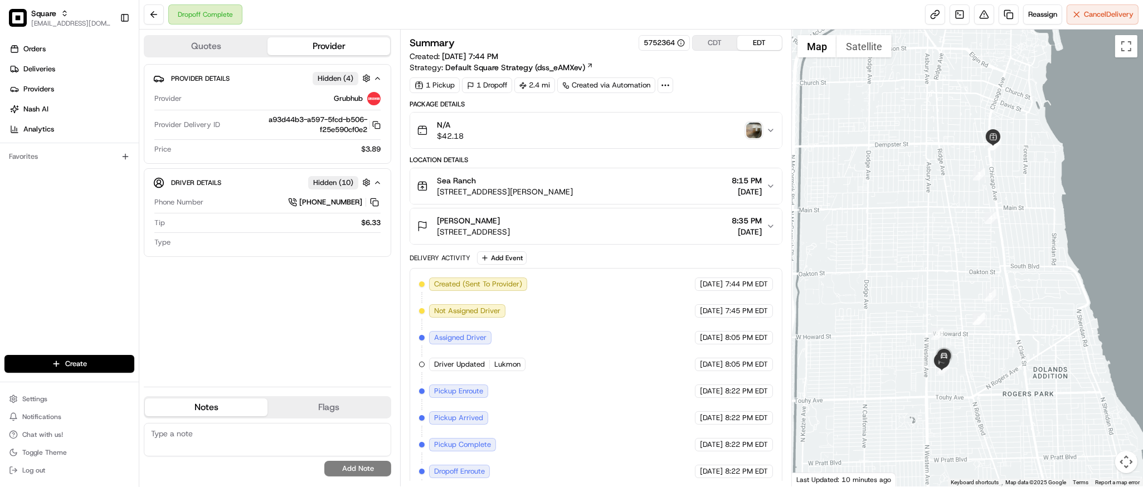
click at [751, 128] on img "button" at bounding box center [754, 131] width 16 height 16
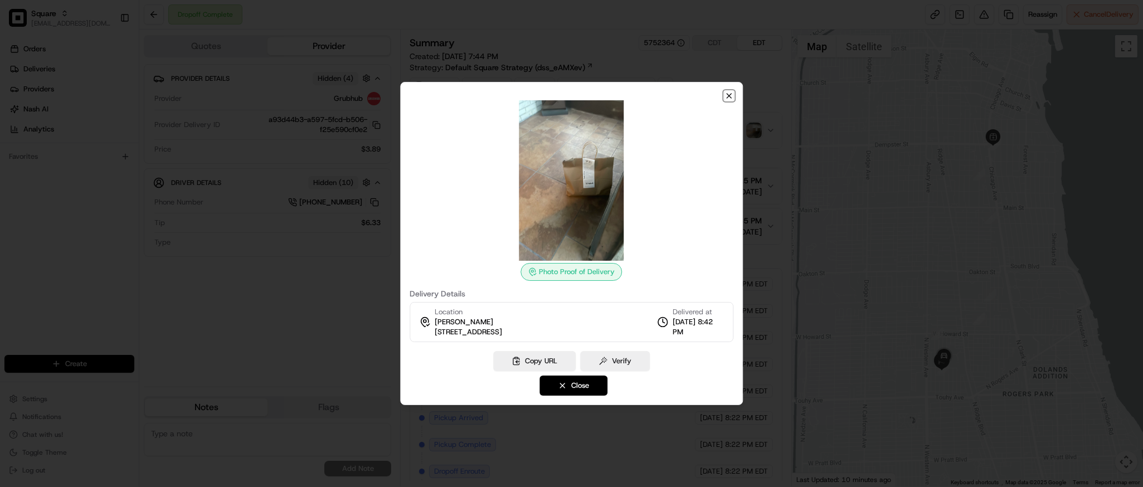
click at [727, 97] on icon "button" at bounding box center [729, 95] width 9 height 9
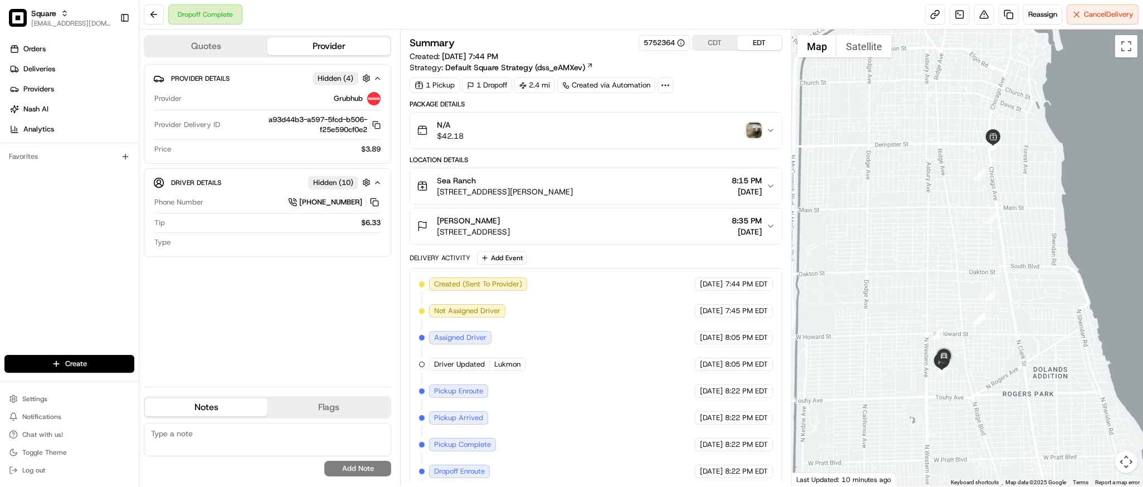
click at [930, 310] on div at bounding box center [967, 258] width 351 height 457
click at [510, 217] on div "[PERSON_NAME]" at bounding box center [473, 220] width 73 height 11
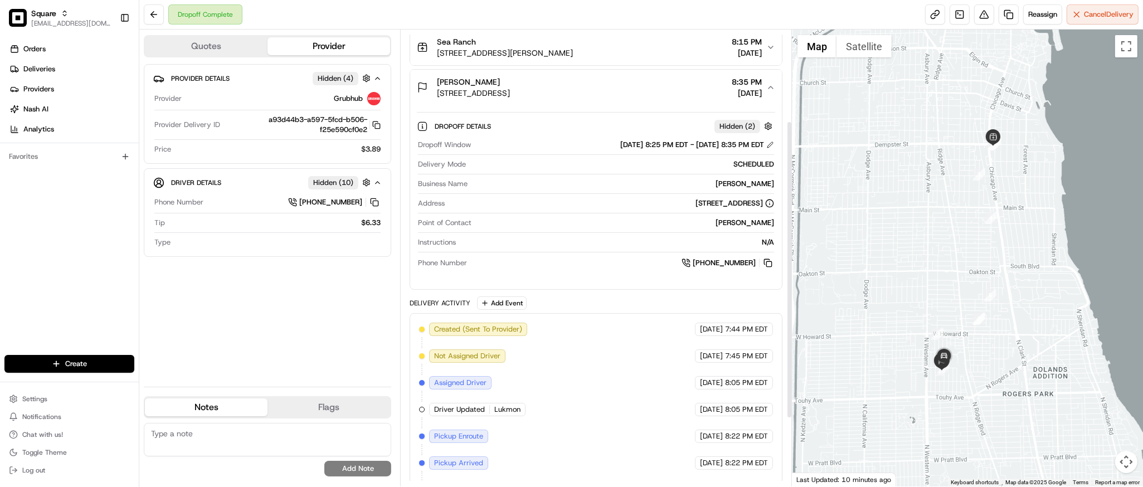
scroll to position [139, 0]
click at [765, 261] on button at bounding box center [768, 262] width 12 height 12
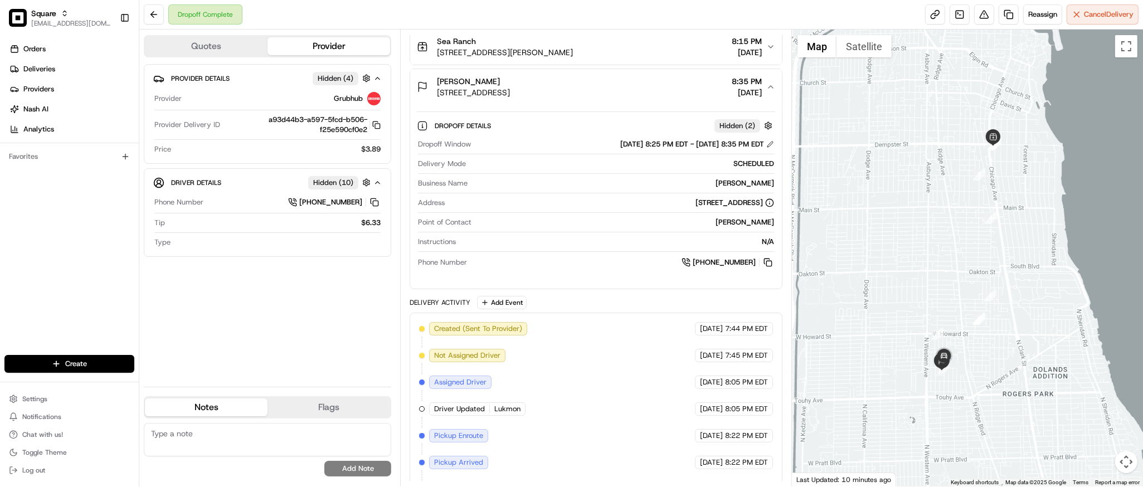
click at [1121, 154] on div at bounding box center [967, 258] width 351 height 457
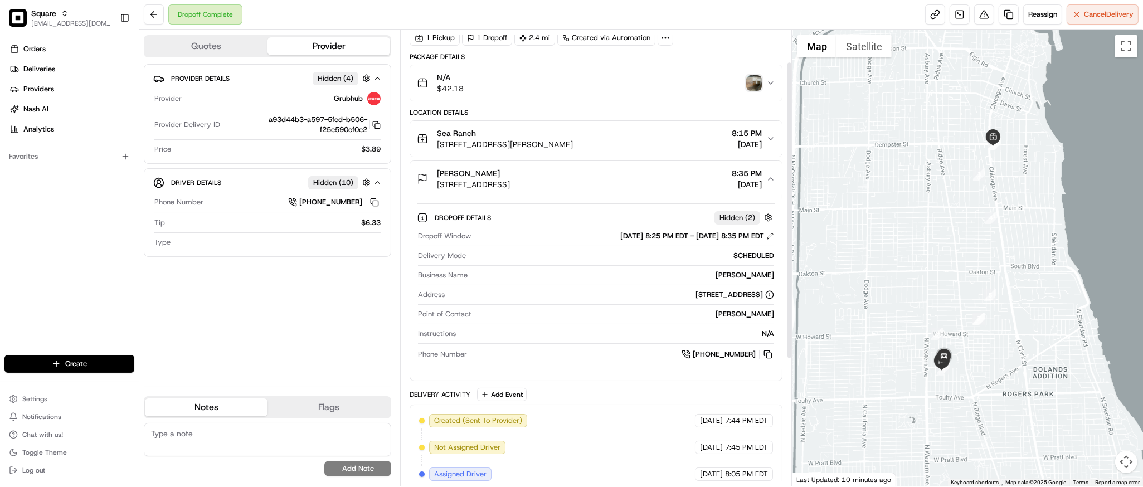
scroll to position [57, 0]
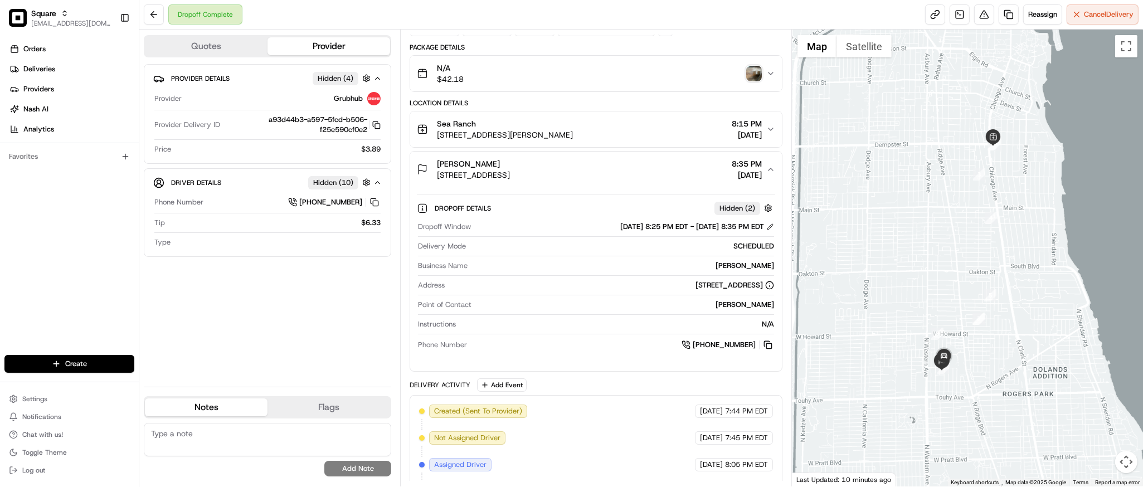
click at [970, 241] on div at bounding box center [967, 258] width 351 height 457
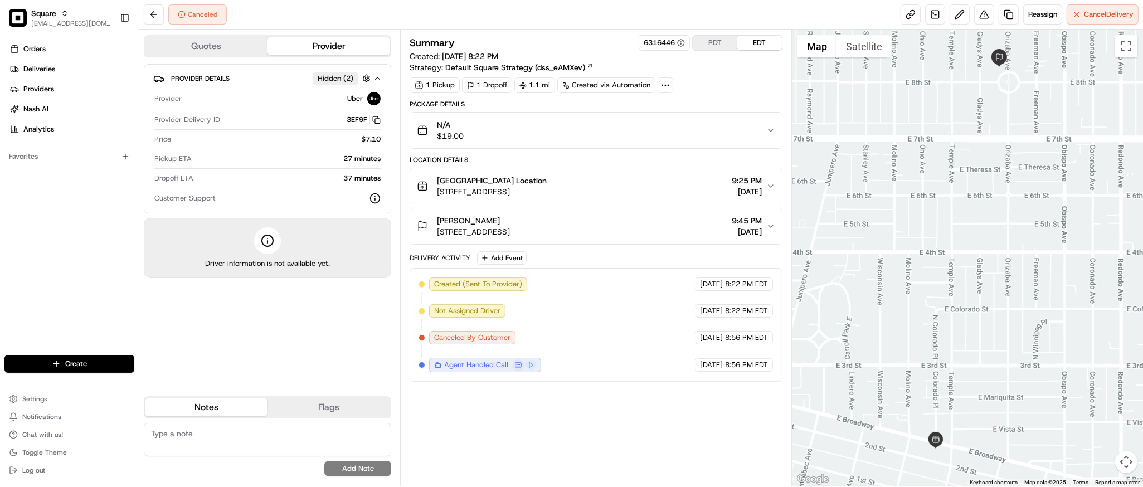
click at [765, 232] on div "[PERSON_NAME] [STREET_ADDRESS] 9:45 PM [DATE]" at bounding box center [591, 226] width 349 height 22
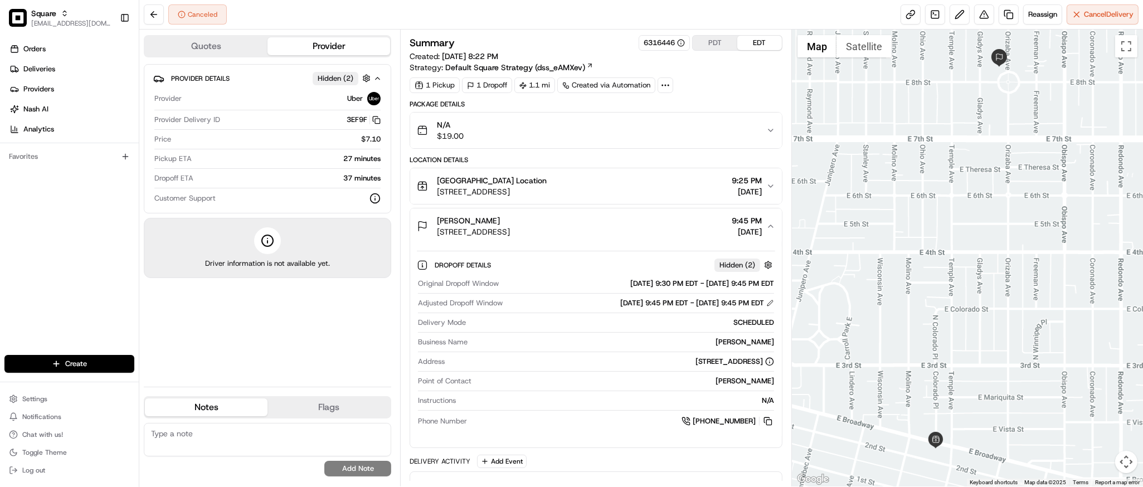
scroll to position [104, 0]
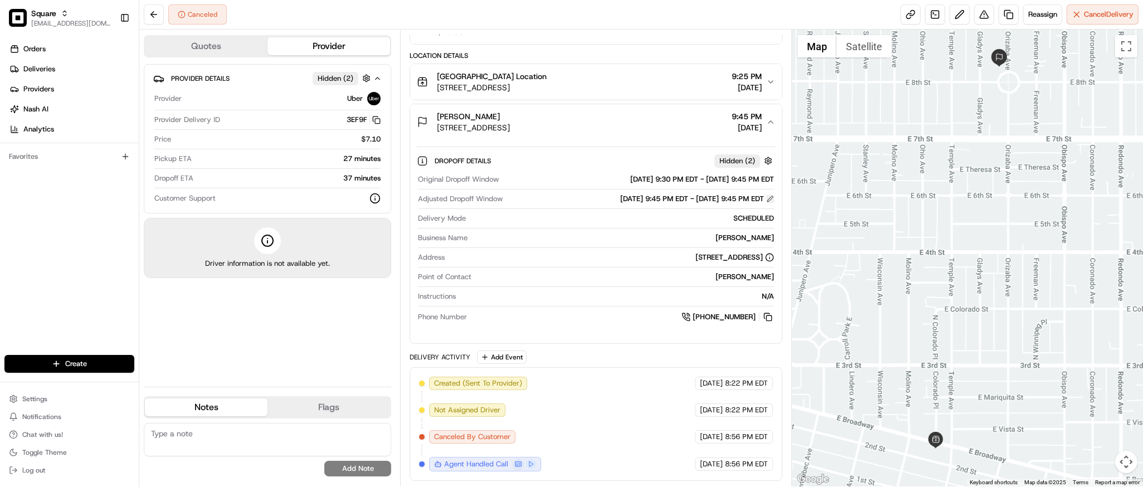
click at [769, 202] on button at bounding box center [770, 199] width 8 height 8
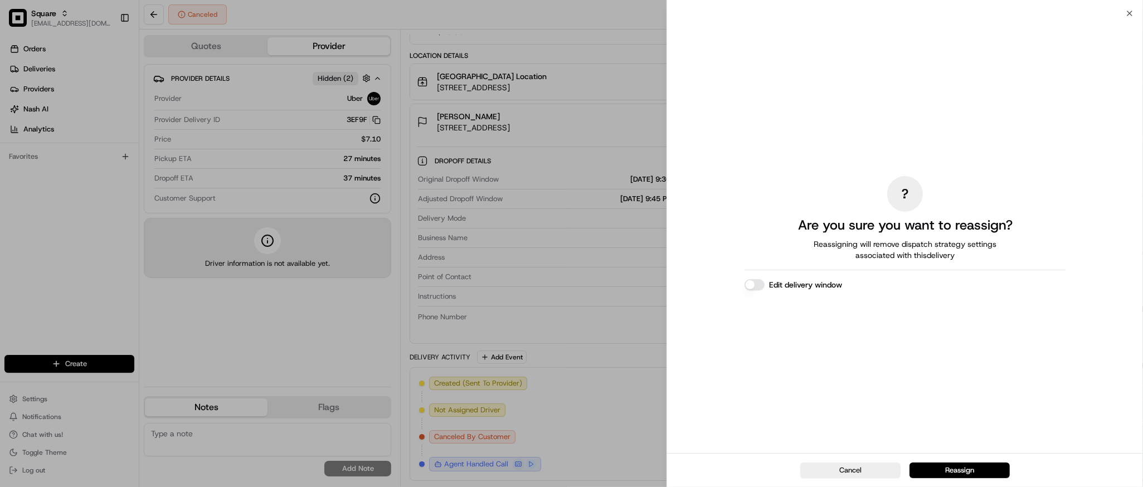
click at [754, 289] on button "Edit delivery window" at bounding box center [755, 284] width 20 height 11
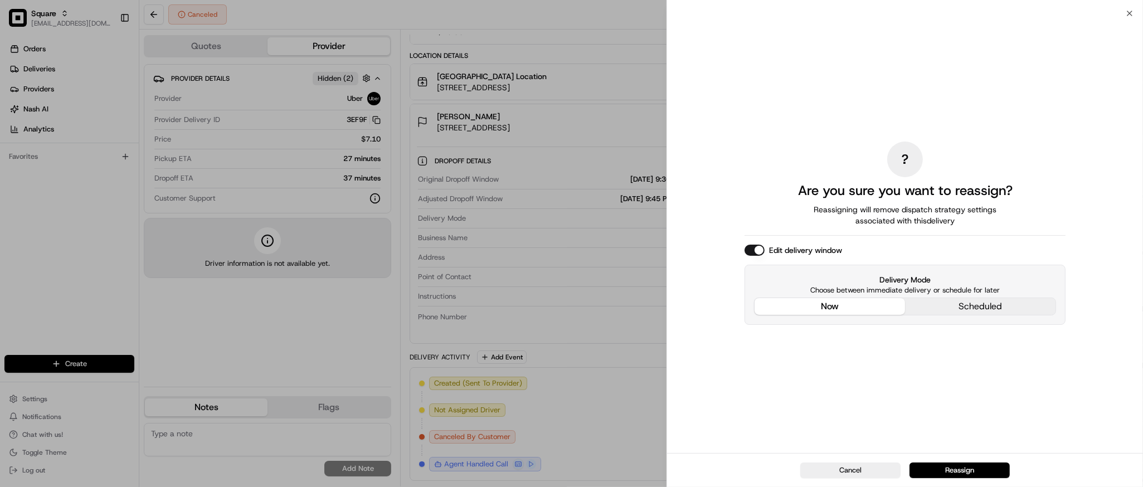
click at [796, 226] on div "? Are you sure you want to reassign? Reassigning will remove dispatch strategy …" at bounding box center [905, 233] width 321 height 435
click at [827, 309] on button "now" at bounding box center [830, 306] width 150 height 17
click at [946, 467] on button "Reassign" at bounding box center [960, 471] width 100 height 16
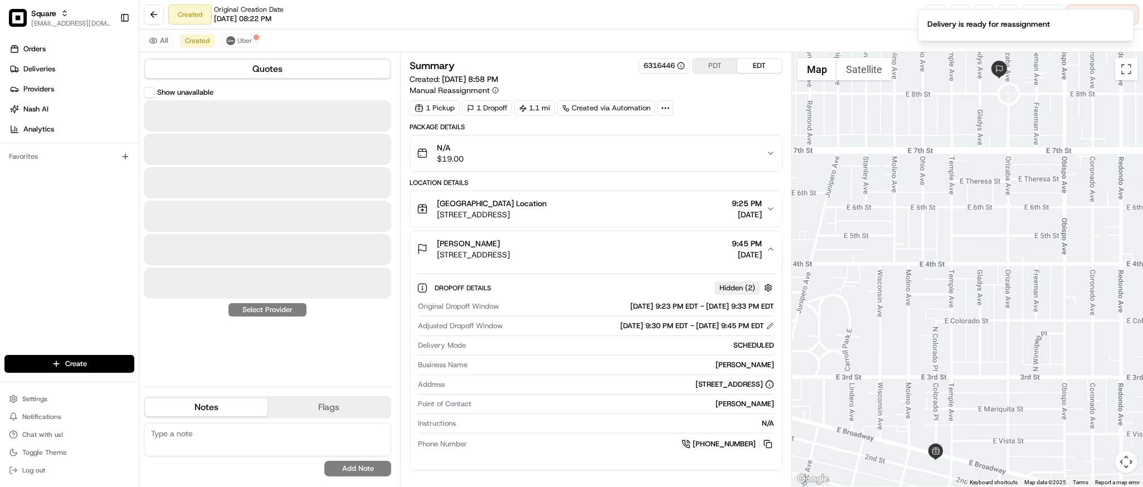
scroll to position [0, 0]
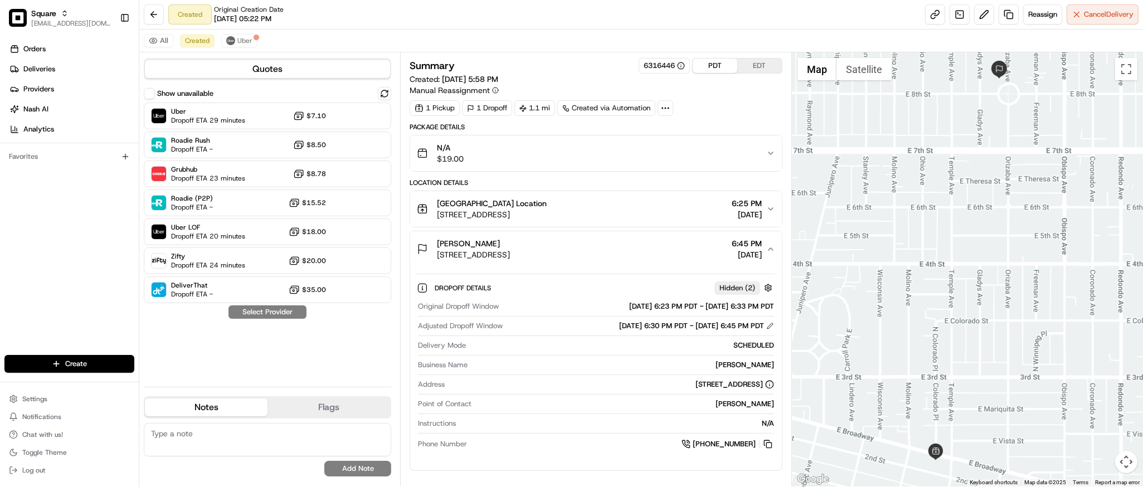
click at [715, 69] on button "PDT" at bounding box center [715, 66] width 45 height 14
click at [761, 71] on button "EDT" at bounding box center [759, 66] width 45 height 14
click at [236, 119] on span "Dropoff ETA 29 minutes" at bounding box center [208, 120] width 74 height 9
click at [264, 313] on button "Assign Provider" at bounding box center [267, 311] width 79 height 13
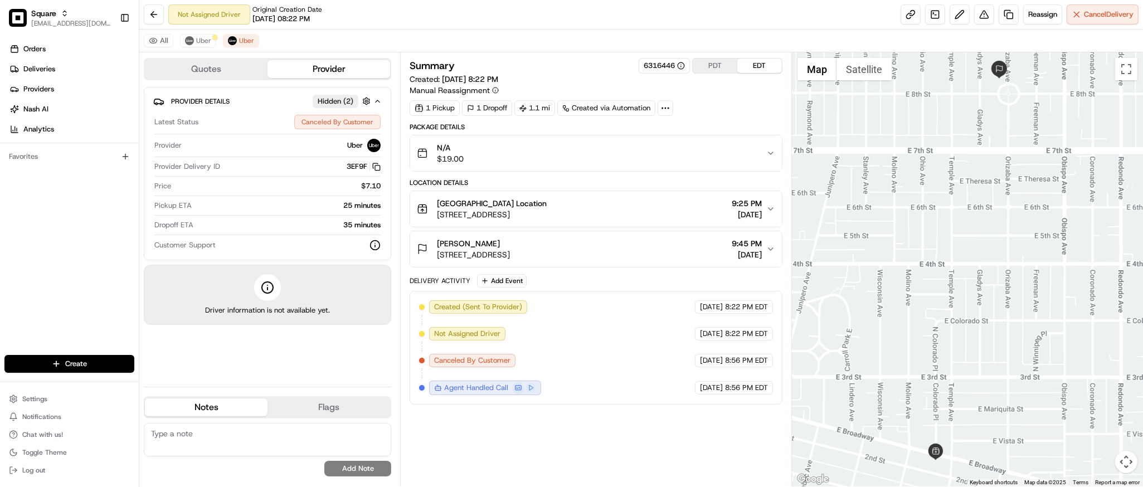
click at [985, 196] on div at bounding box center [967, 269] width 351 height 434
click at [202, 43] on span "Uber" at bounding box center [203, 40] width 15 height 9
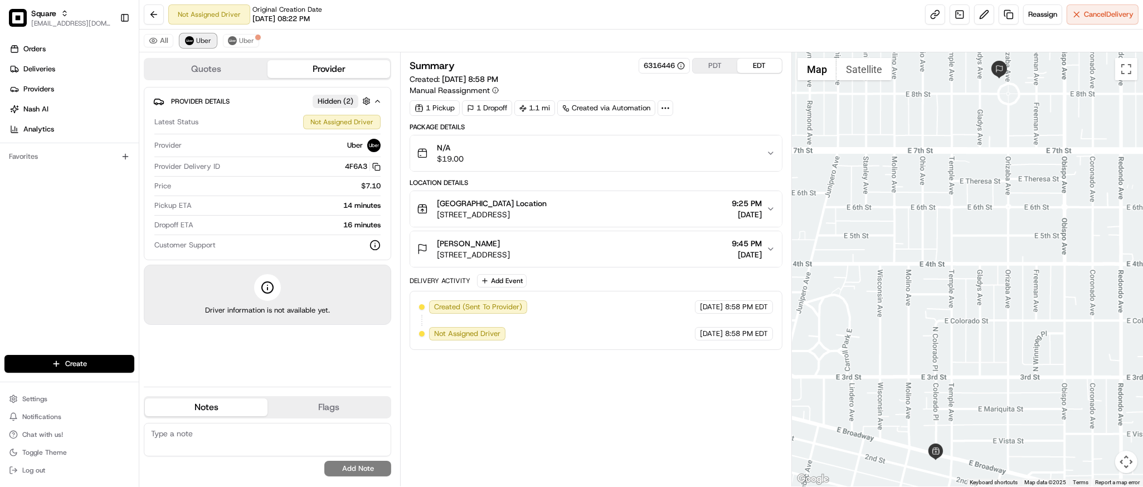
click at [202, 43] on span "Uber" at bounding box center [203, 40] width 15 height 9
click at [240, 40] on span "Uber" at bounding box center [246, 40] width 15 height 9
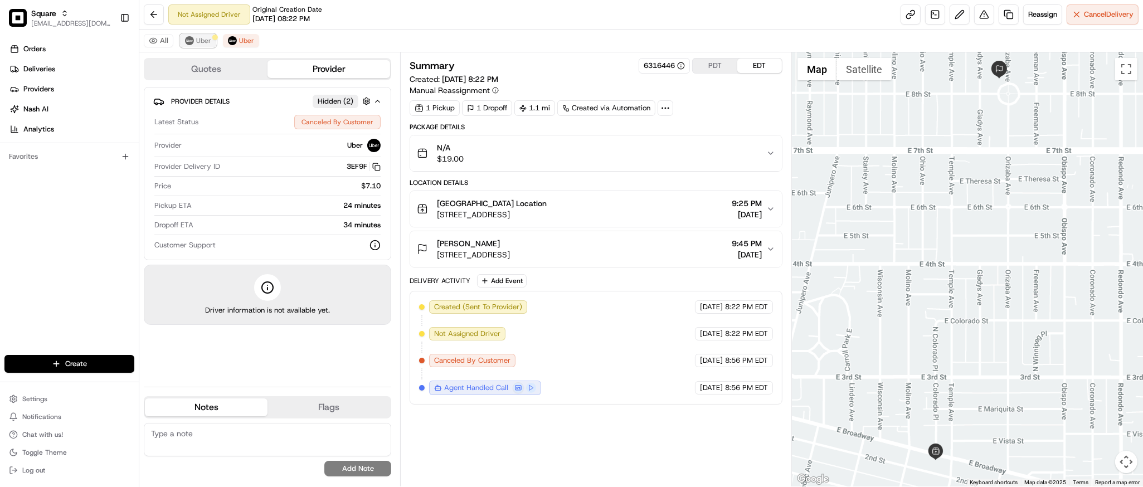
click at [202, 44] on span "Uber" at bounding box center [203, 40] width 15 height 9
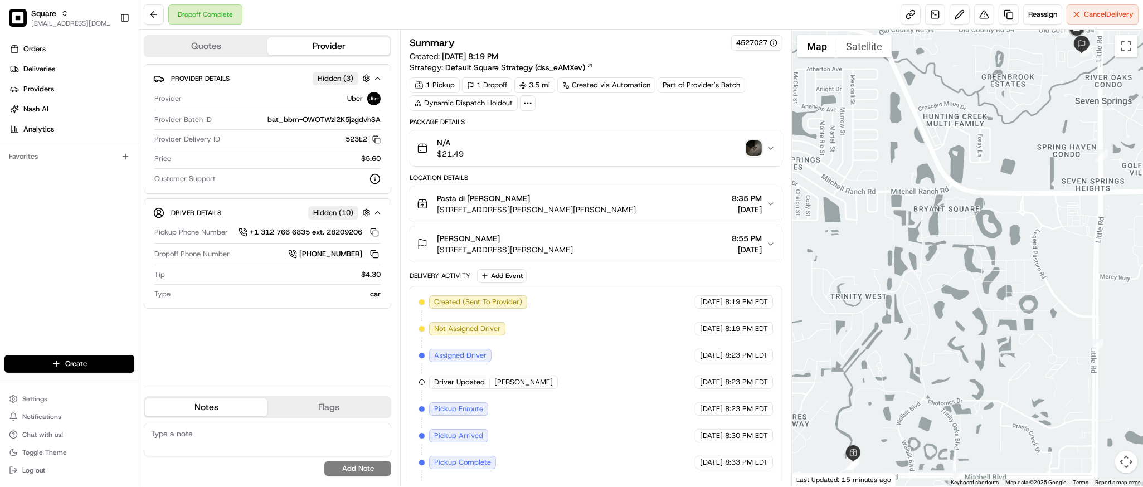
click at [747, 148] on img "button" at bounding box center [754, 148] width 16 height 16
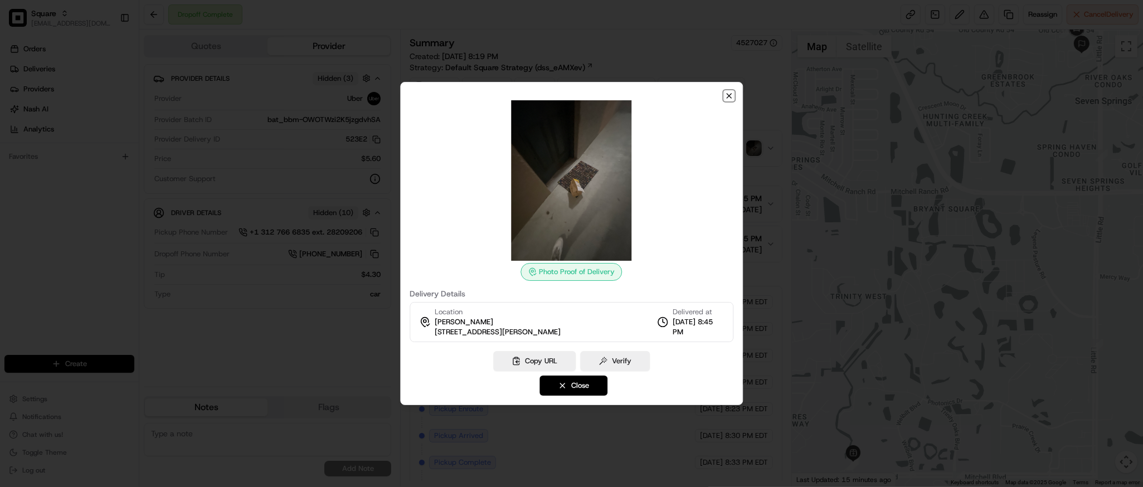
click at [727, 93] on icon "button" at bounding box center [729, 95] width 9 height 9
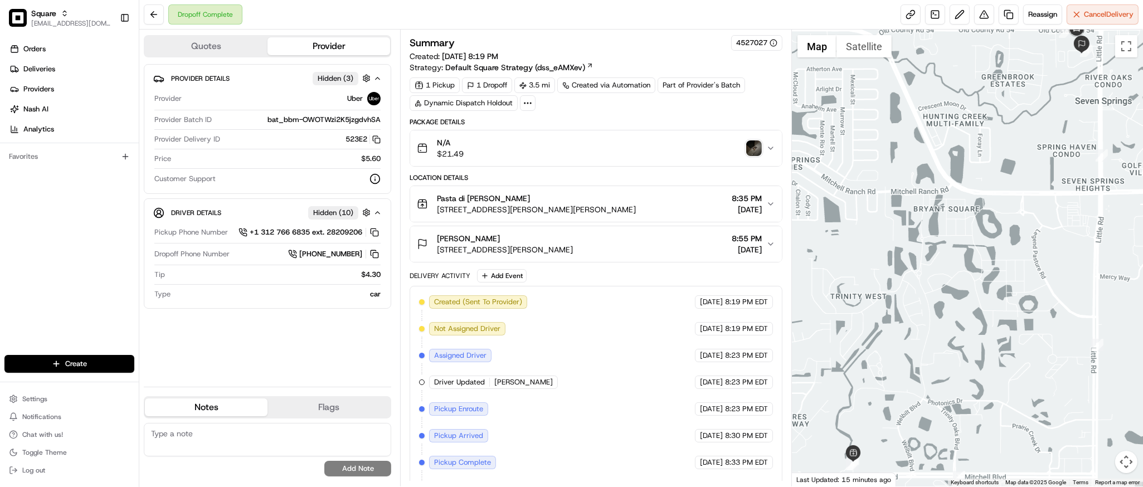
scroll to position [78, 0]
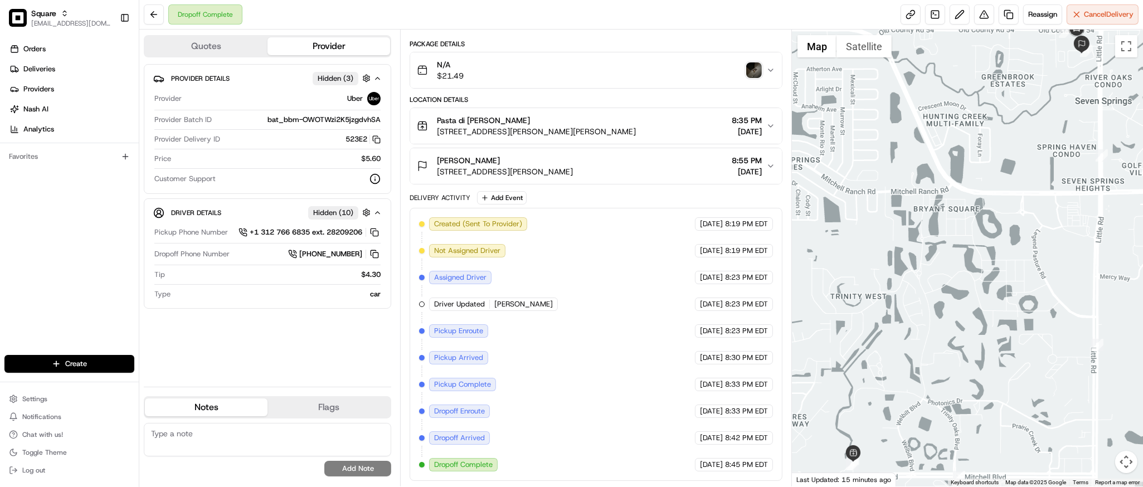
click at [1022, 389] on div at bounding box center [967, 258] width 351 height 457
click at [200, 435] on textarea at bounding box center [267, 439] width 247 height 33
paste textarea "Caller Information: Customer Reason for Call: Missing items. Cherry Italian Ice…"
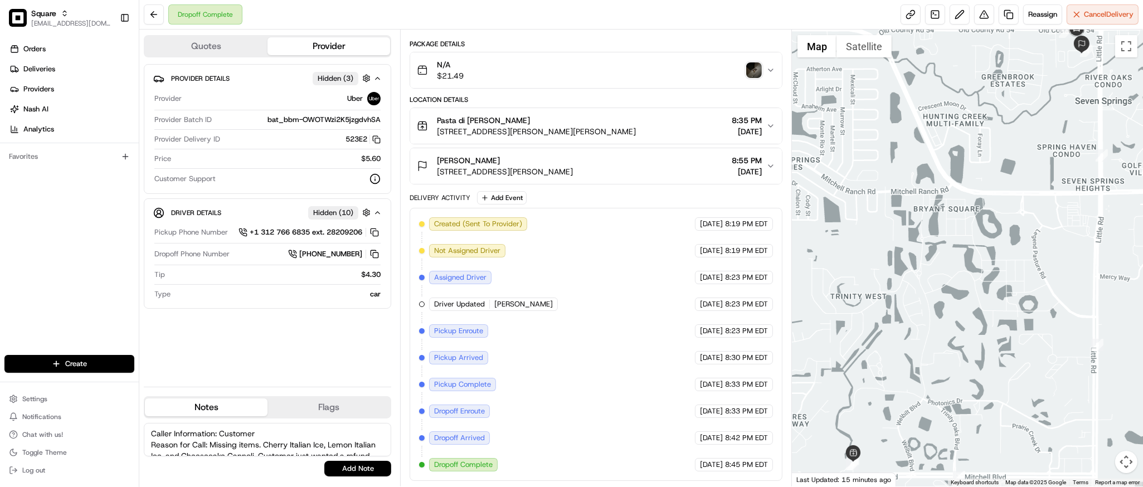
scroll to position [49, 0]
type textarea "Caller Information: Customer Reason for Call: Missing items. Cherry Italian Ice…"
click at [350, 467] on button "Add Note" at bounding box center [357, 469] width 67 height 16
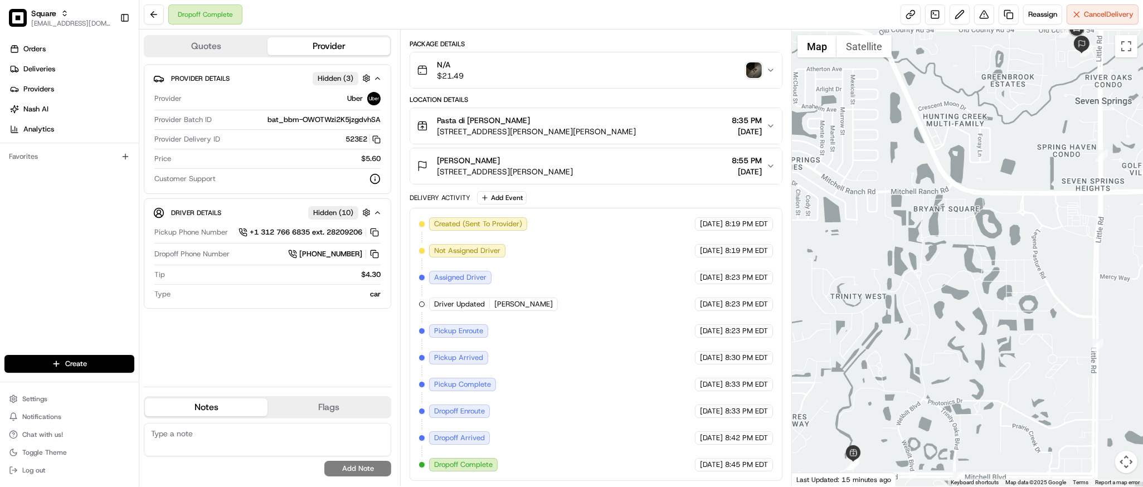
scroll to position [0, 0]
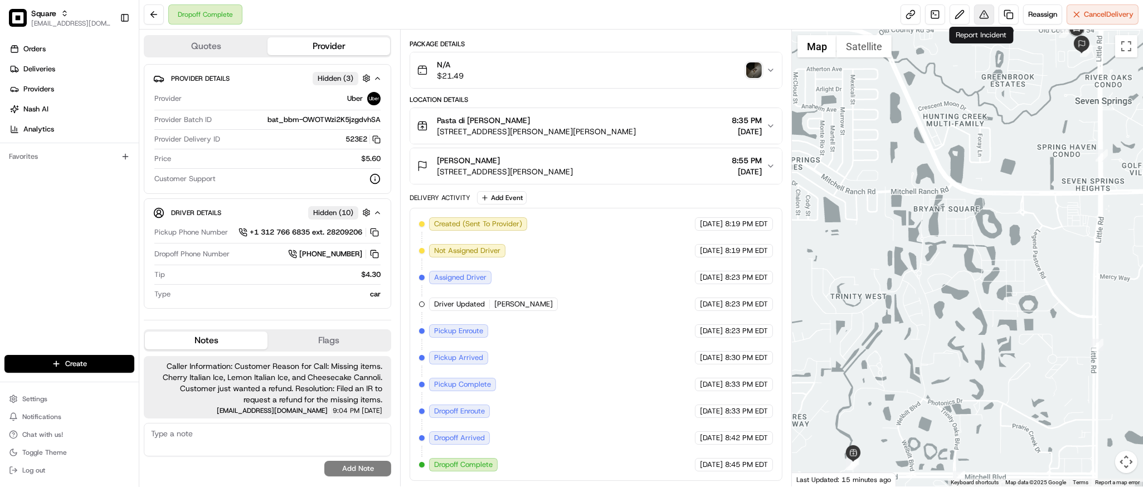
click at [979, 13] on button at bounding box center [984, 14] width 20 height 20
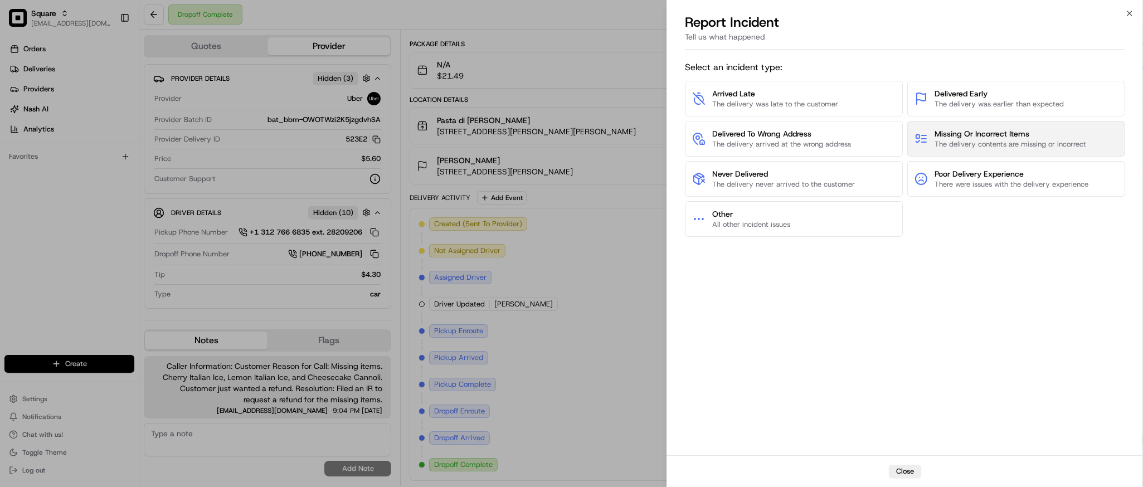
click at [987, 134] on span "Missing Or Incorrect Items" at bounding box center [1011, 133] width 152 height 11
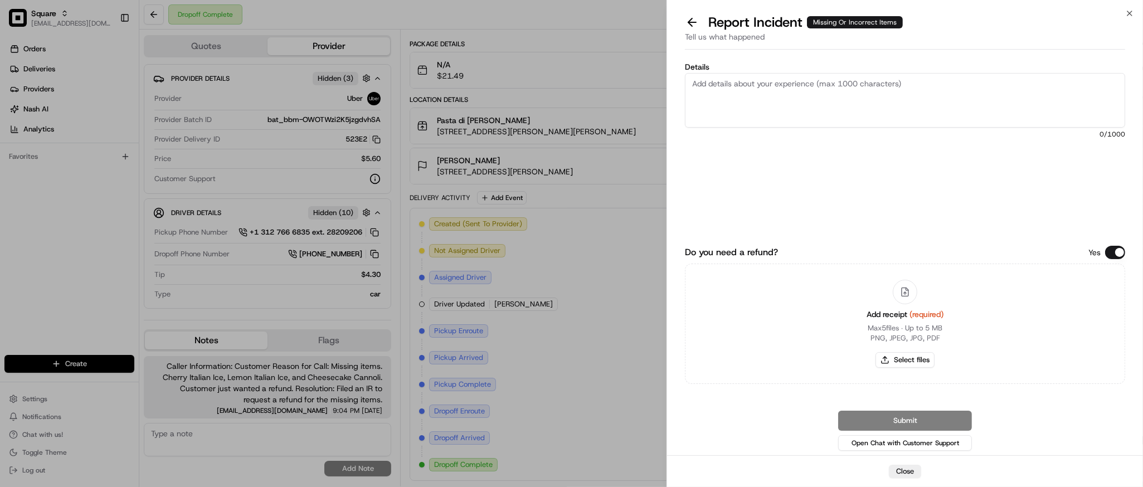
click at [1115, 246] on button "Do you need a refund?" at bounding box center [1115, 252] width 20 height 13
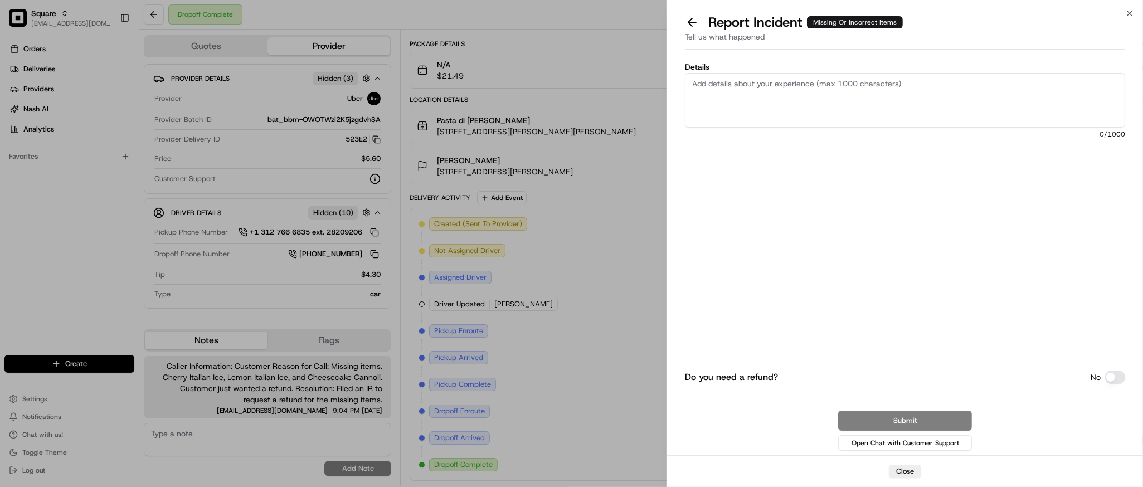
click at [864, 79] on textarea "Details" at bounding box center [905, 100] width 440 height 55
click at [814, 105] on textarea "Details" at bounding box center [905, 100] width 440 height 55
paste textarea "Missing items. Cherry Italian Ice, Lemon Italian Ice, and Cheesecake Cannoli. C…"
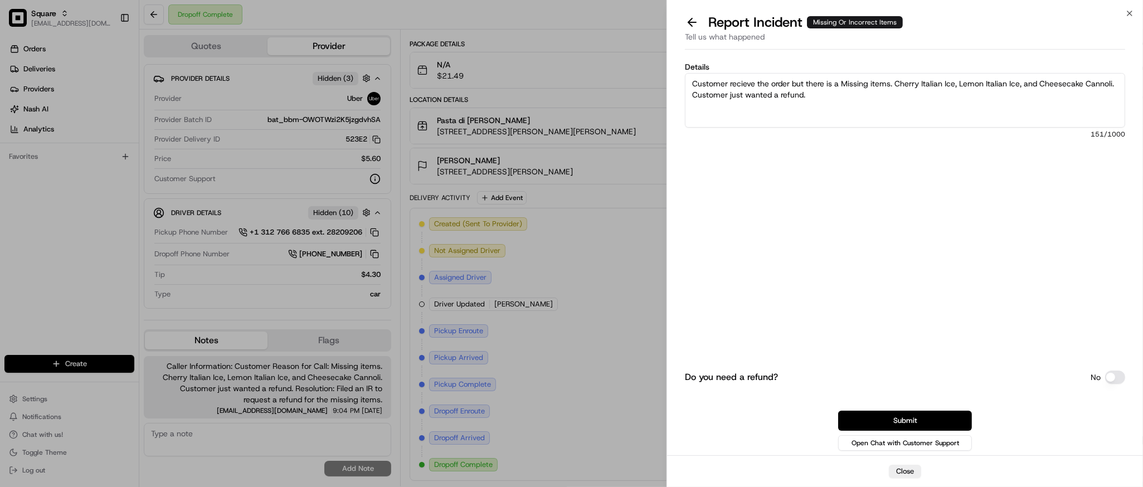
click at [869, 103] on textarea "Customer recieve the order but there is a Missing items. Cherry Italian Ice, Le…" at bounding box center [905, 100] width 440 height 55
type textarea "Customer recieve the order but there is a Missing items. Cherry Italian Ice, Le…"
click at [898, 421] on button "Submit" at bounding box center [905, 421] width 134 height 20
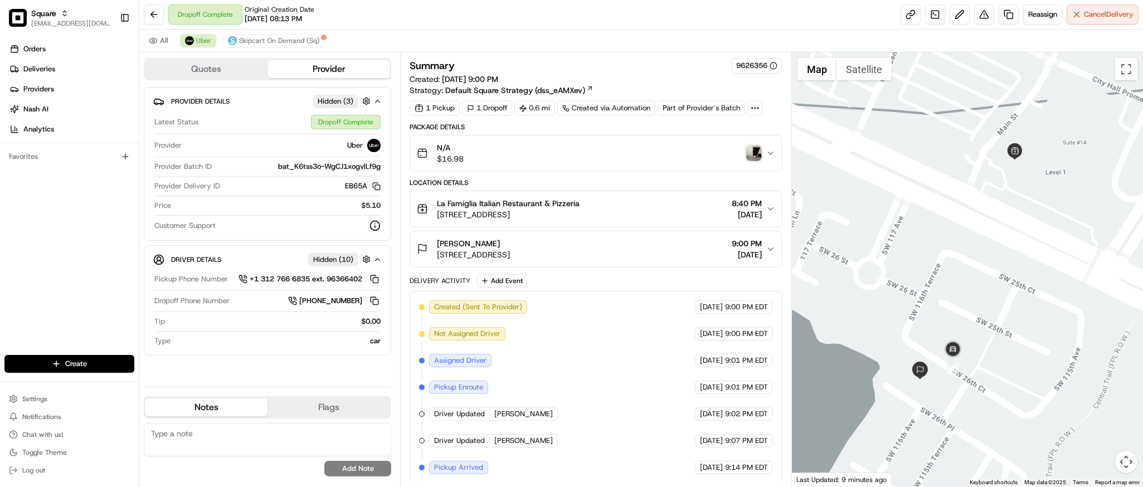
click at [748, 157] on img "button" at bounding box center [754, 153] width 16 height 16
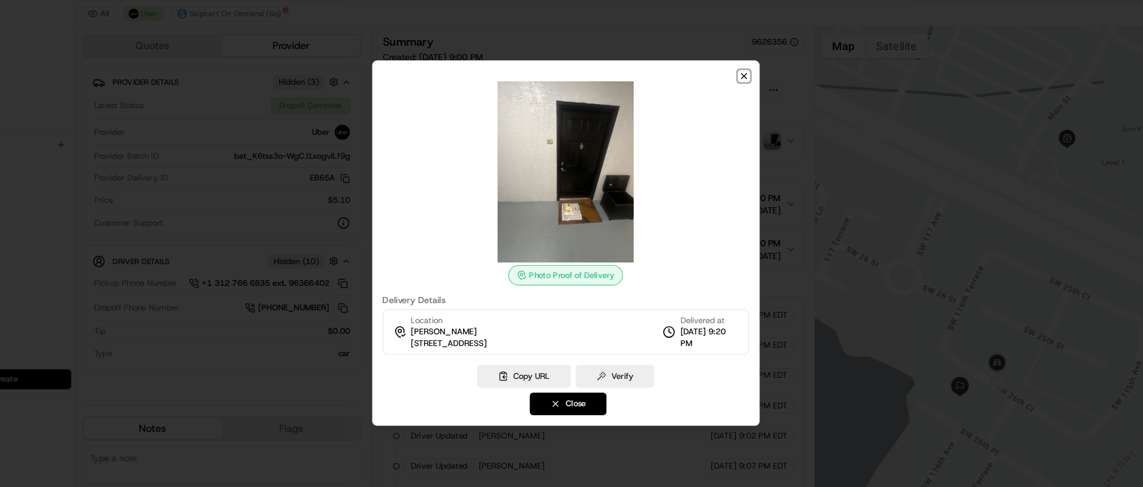
click at [729, 98] on icon "button" at bounding box center [729, 95] width 9 height 9
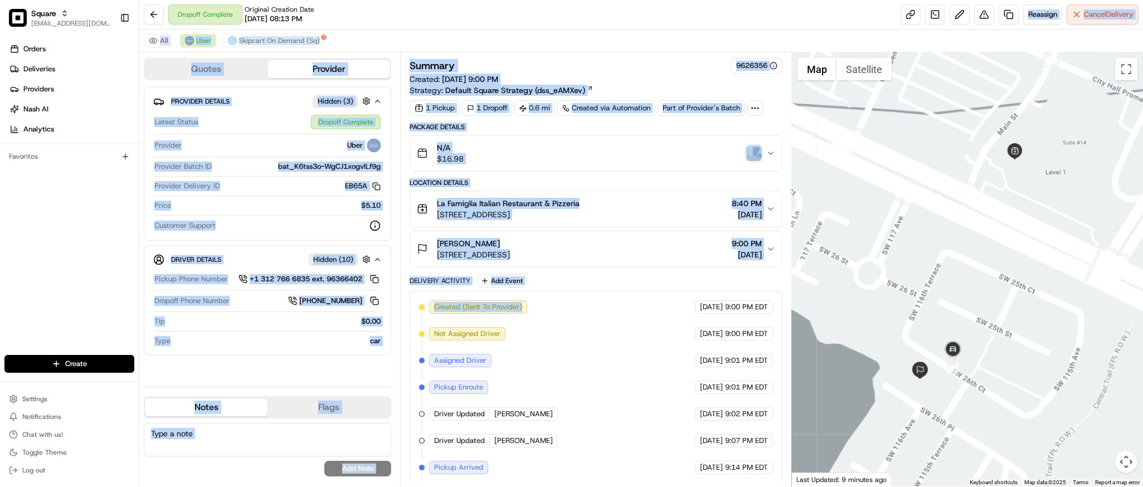
drag, startPoint x: 585, startPoint y: 302, endPoint x: 703, endPoint y: -86, distance: 405.5
click at [703, 0] on html "Square [EMAIL_ADDRESS][DOMAIN_NAME] Toggle Sidebar Orders Deliveries Providers …" at bounding box center [571, 243] width 1143 height 487
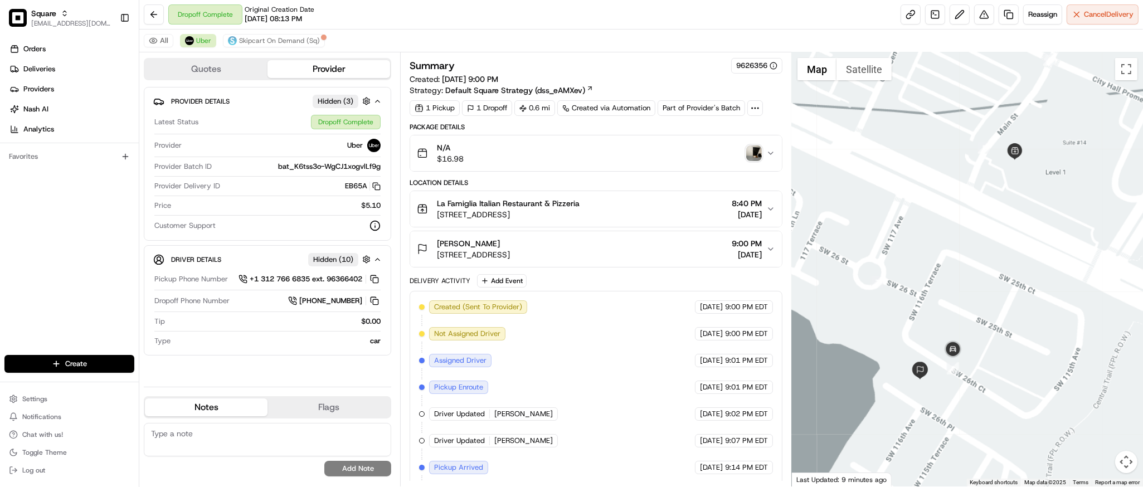
click at [630, 356] on div "Created (Sent To Provider) Uber [DATE] 9:00 PM EDT Not Assigned Driver Uber [DA…" at bounding box center [595, 440] width 353 height 281
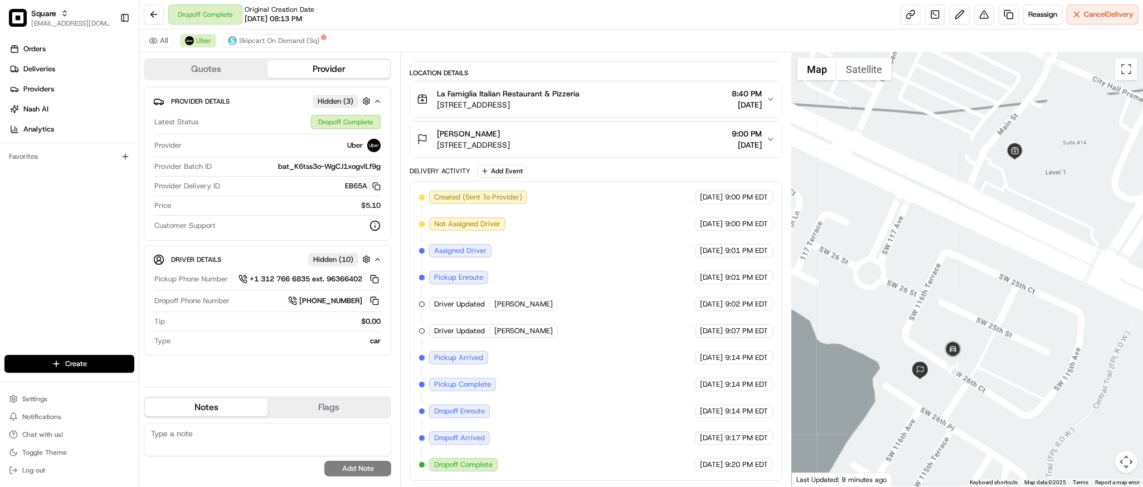
click at [978, 119] on div at bounding box center [967, 269] width 351 height 434
click at [282, 44] on span "Skipcart On Demand (Sq)" at bounding box center [279, 40] width 81 height 9
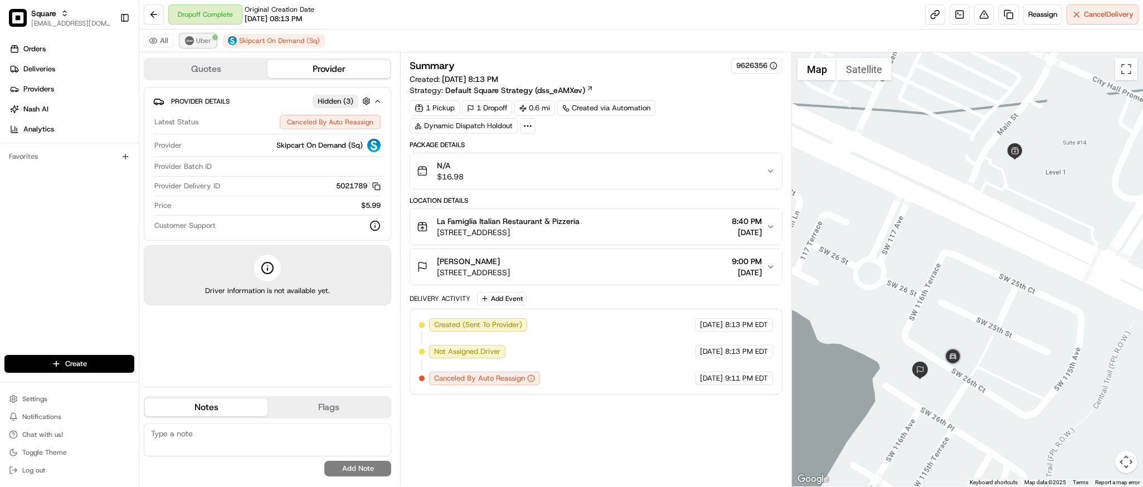
click at [206, 41] on span "Uber" at bounding box center [203, 40] width 15 height 9
